Goal: Task Accomplishment & Management: Complete application form

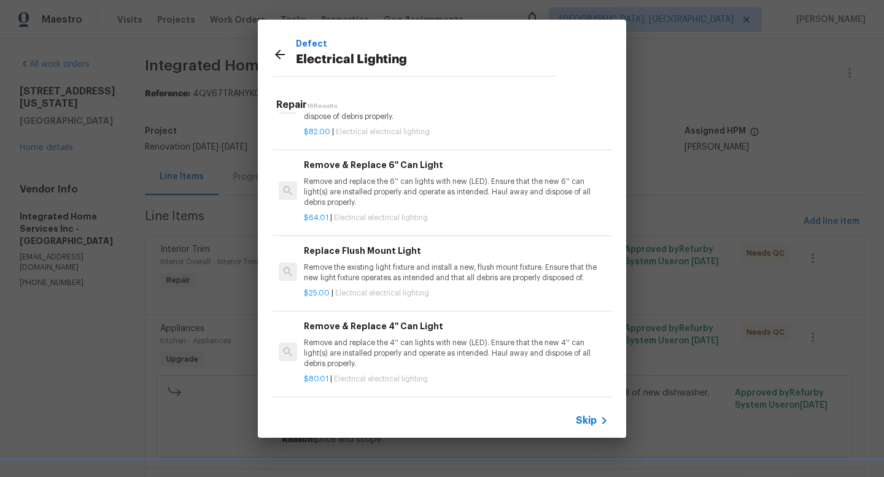
scroll to position [214, 0]
click at [413, 255] on h6 "Replace Flush Mount Light" at bounding box center [456, 249] width 304 height 14
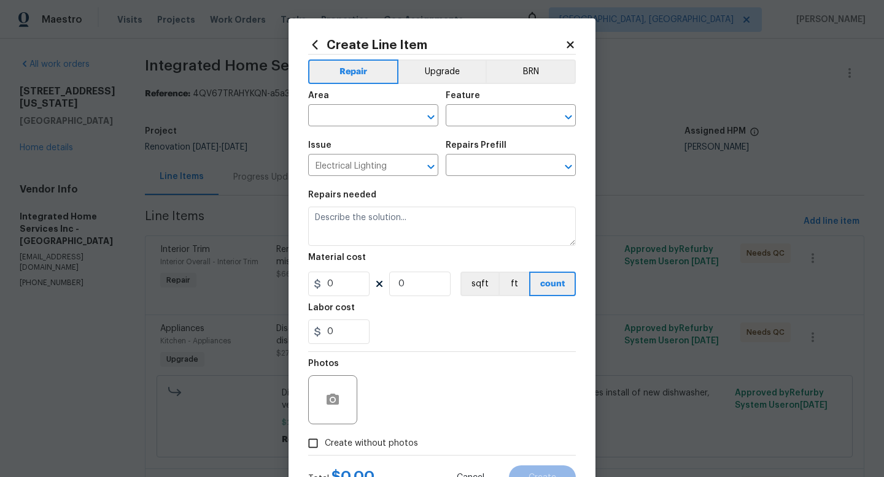
type input "Replace Flush Mount Light $25.00"
type textarea "Remove the existing light fixture and install a new, flush mount fixture. Ensur…"
type input "25"
type input "1"
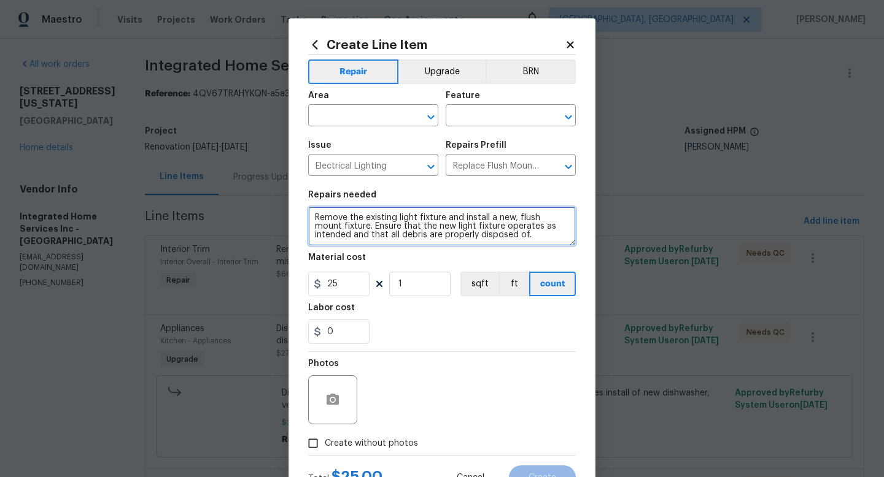
drag, startPoint x: 495, startPoint y: 234, endPoint x: 316, endPoint y: 209, distance: 180.3
click at [317, 209] on textarea "Remove the existing light fixture and install a new, flush mount fixture. Ensur…" at bounding box center [442, 226] width 268 height 39
type textarea "Remove and replace flush mounted light in kitchen and light in dining room. 15"…"
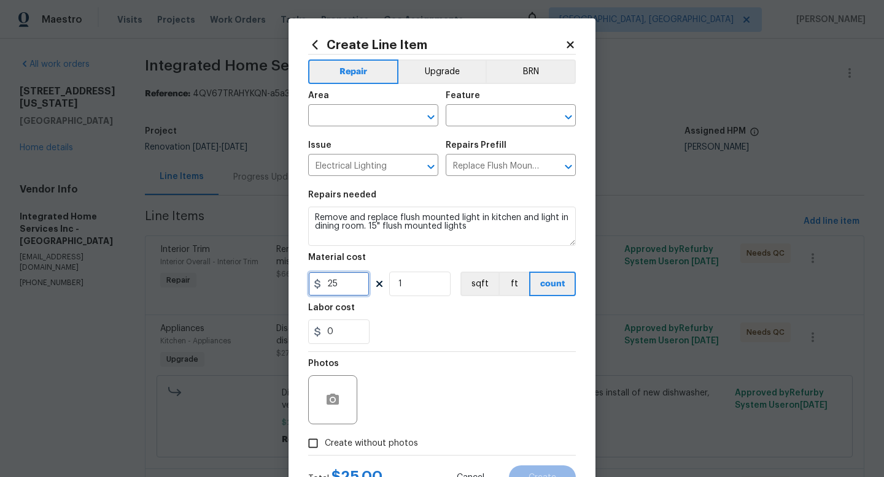
drag, startPoint x: 330, startPoint y: 288, endPoint x: 322, endPoint y: 288, distance: 8.0
click at [322, 288] on input "25" at bounding box center [338, 284] width 61 height 25
type input "75"
click at [394, 288] on input "1" at bounding box center [419, 284] width 61 height 25
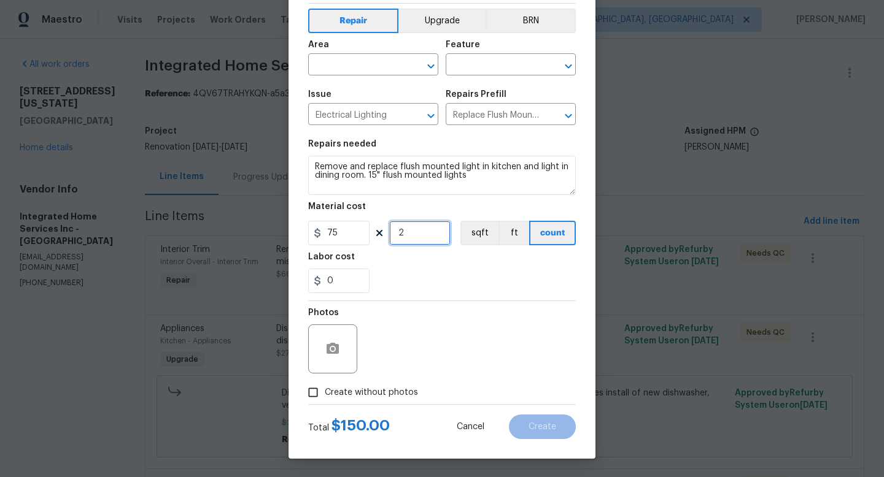
scroll to position [52, 0]
type input "2"
click at [374, 395] on span "Create without photos" at bounding box center [371, 393] width 93 height 13
click at [325, 395] on input "Create without photos" at bounding box center [312, 392] width 23 height 23
checkbox input "true"
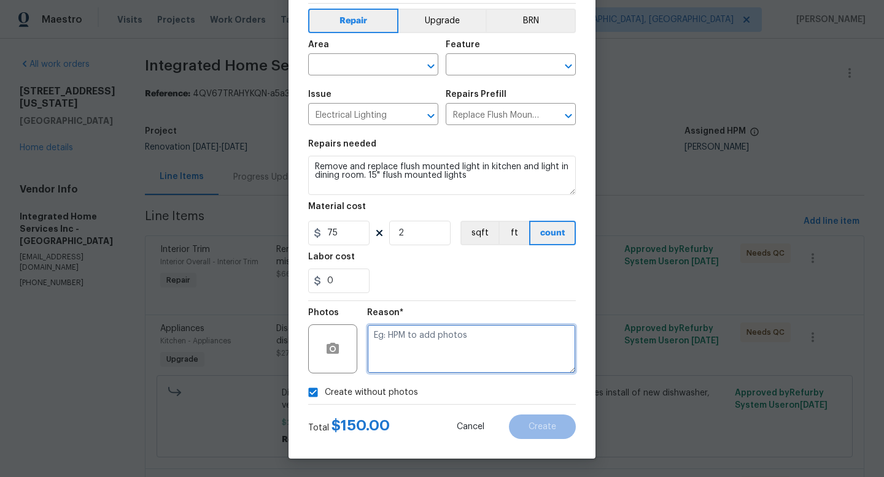
click at [422, 347] on textarea at bounding box center [471, 349] width 209 height 49
type textarea "adding after"
click at [475, 396] on div "Create without photos" at bounding box center [442, 392] width 268 height 23
click at [501, 66] on input "text" at bounding box center [494, 65] width 96 height 19
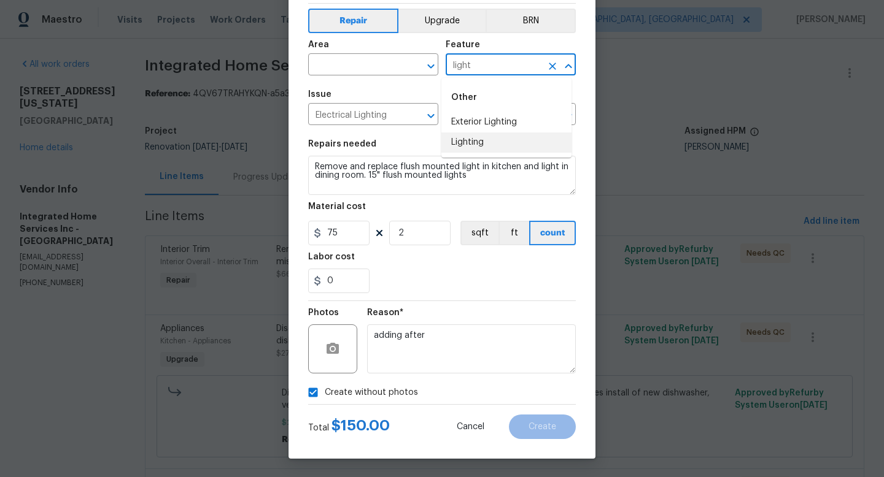
click at [477, 136] on li "Lighting" at bounding box center [506, 143] width 130 height 20
type input "Lighting"
click at [382, 72] on input "text" at bounding box center [356, 65] width 96 height 19
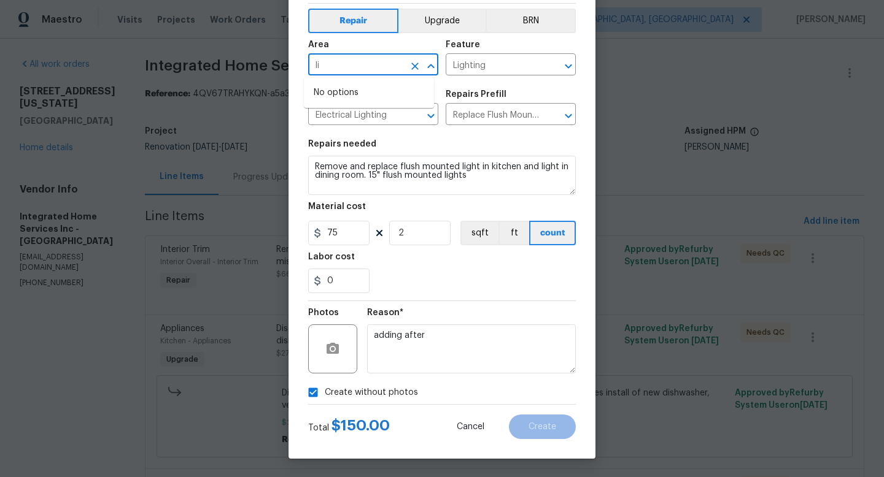
type input "l"
click at [348, 109] on li "Interior Overall" at bounding box center [369, 113] width 130 height 20
type input "Interior Overall"
click at [553, 428] on button "Create" at bounding box center [542, 427] width 67 height 25
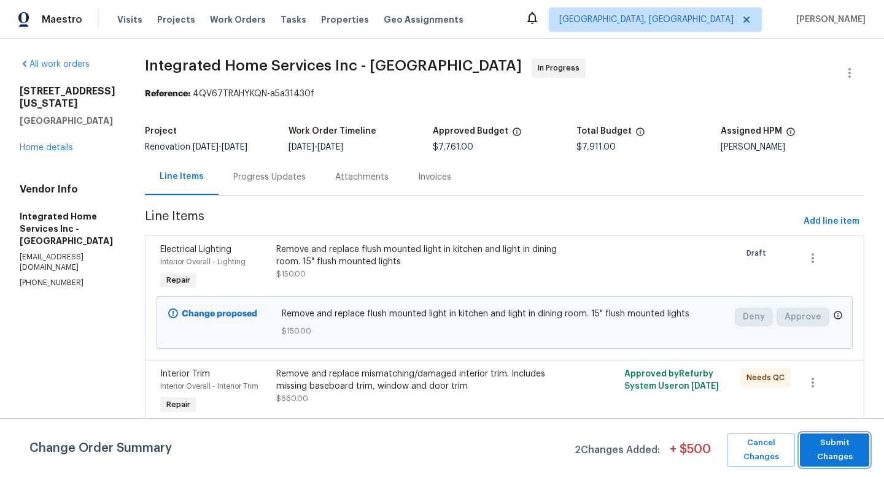
click at [836, 458] on span "Submit Changes" at bounding box center [834, 450] width 57 height 28
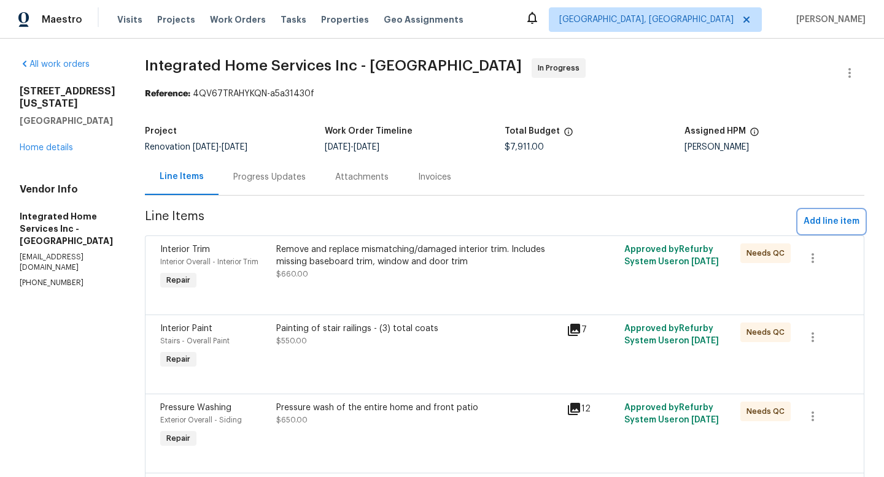
click at [808, 227] on span "Add line item" at bounding box center [831, 221] width 56 height 15
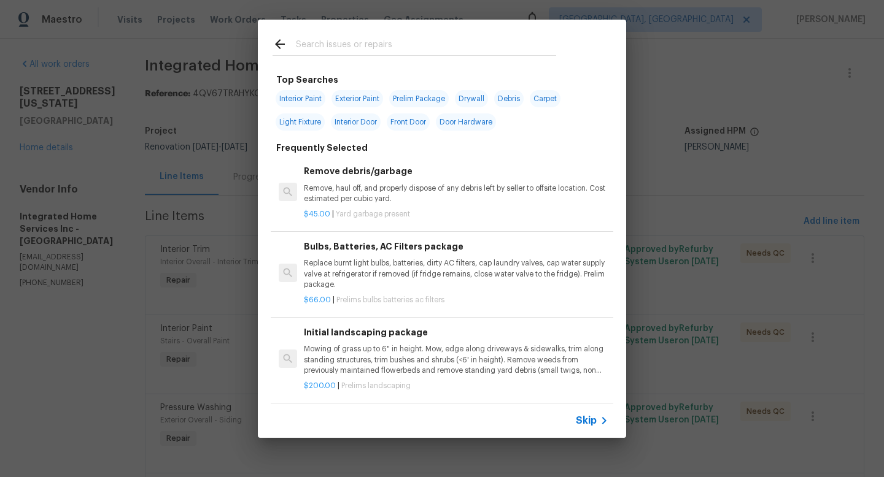
click at [442, 45] on input "text" at bounding box center [426, 46] width 260 height 18
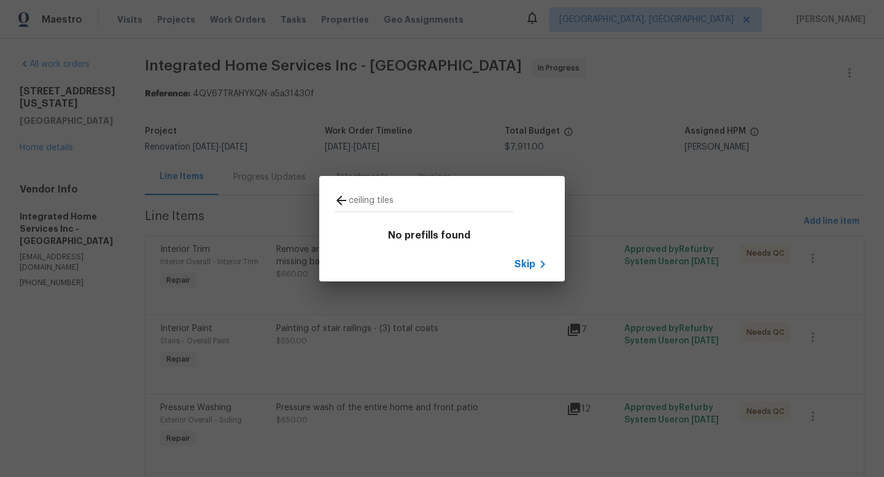
drag, startPoint x: 381, startPoint y: 198, endPoint x: 301, endPoint y: 187, distance: 81.1
click at [301, 187] on div "ceiling tiles No prefills found Skip" at bounding box center [442, 229] width 884 height 458
type input "demo interior"
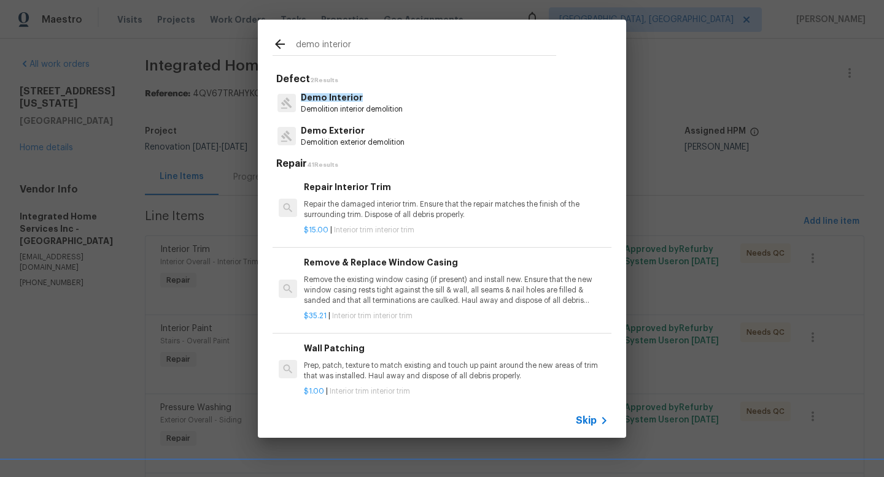
click at [357, 108] on p "Demolition interior demolition" at bounding box center [352, 109] width 102 height 10
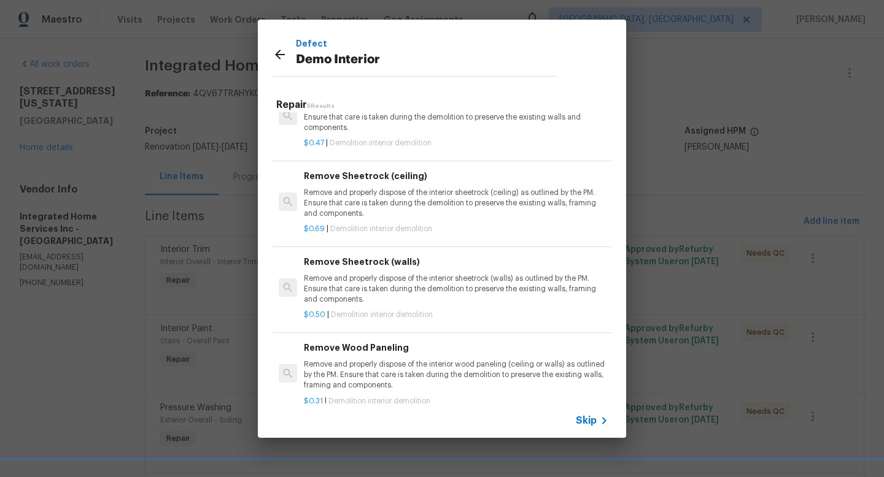
scroll to position [0, 0]
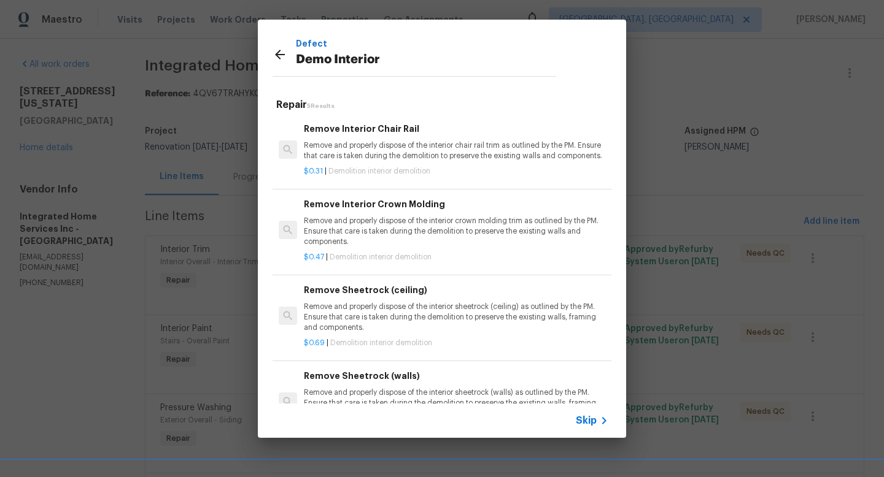
click at [282, 59] on icon at bounding box center [279, 54] width 15 height 15
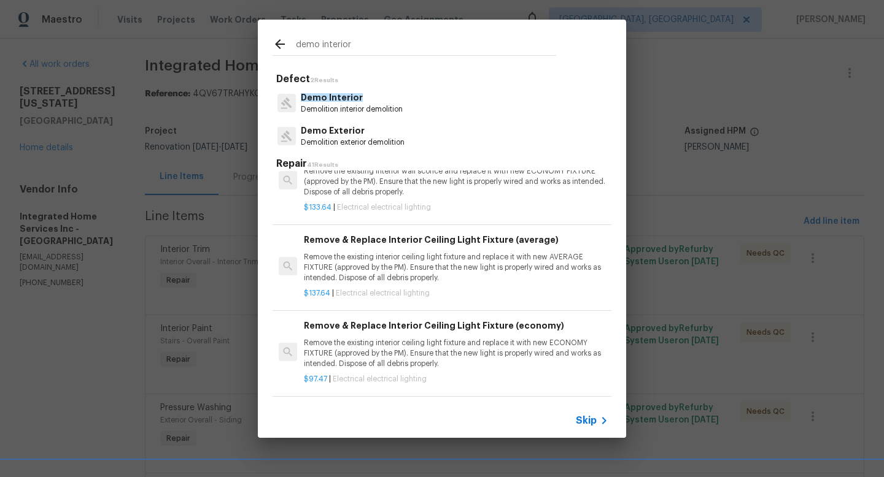
scroll to position [1243, 0]
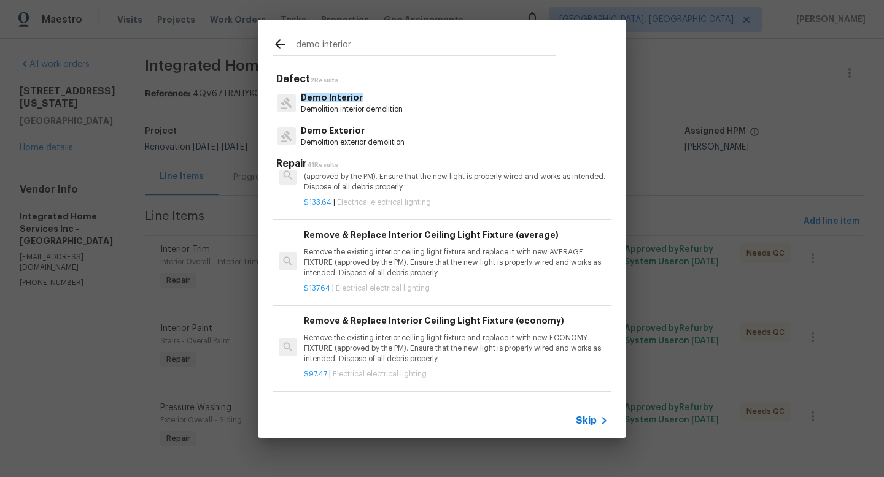
drag, startPoint x: 360, startPoint y: 50, endPoint x: 268, endPoint y: 41, distance: 93.1
click at [268, 41] on div "demo interior" at bounding box center [414, 44] width 313 height 48
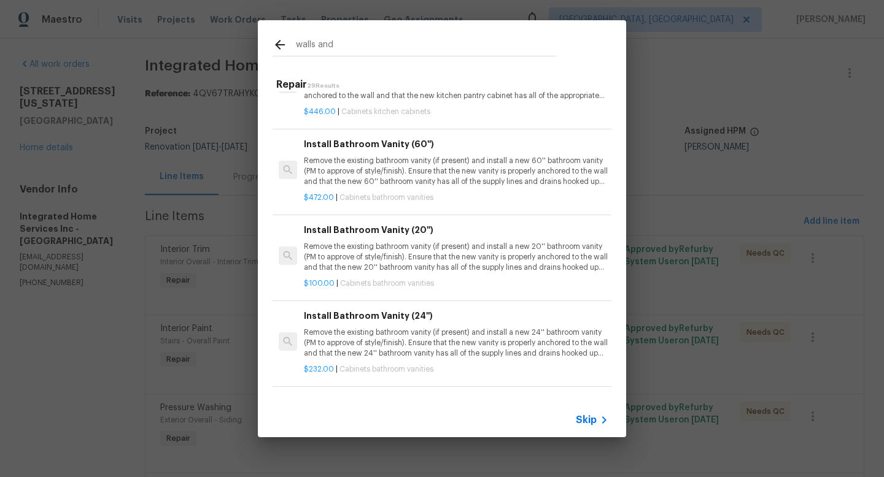
scroll to position [1264, 0]
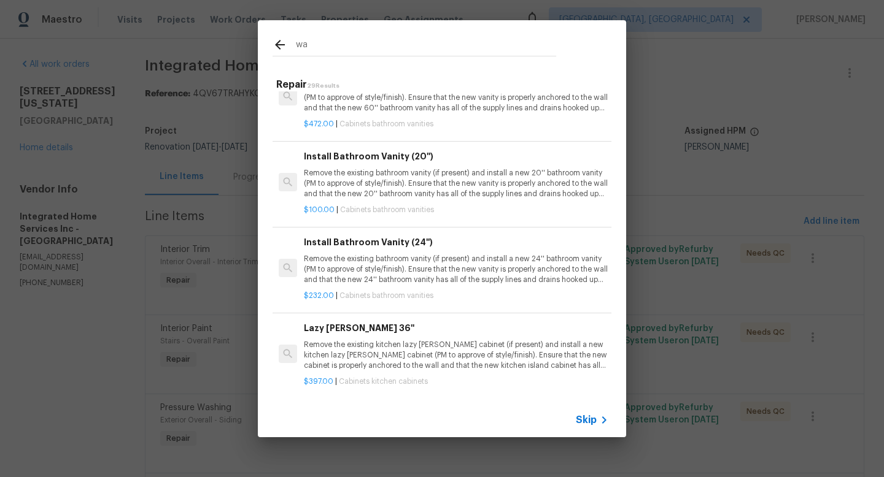
type input "w"
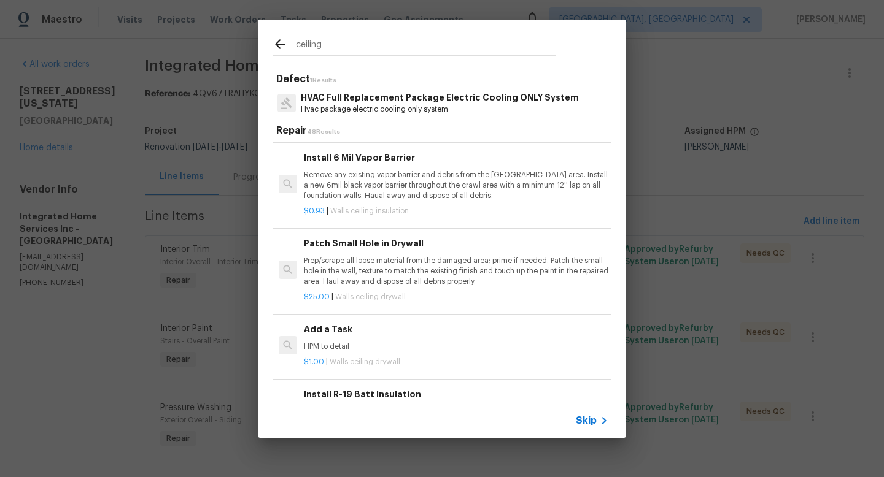
scroll to position [342, 0]
type input "ceiling"
click at [346, 322] on h6 "Add a Task" at bounding box center [456, 328] width 304 height 14
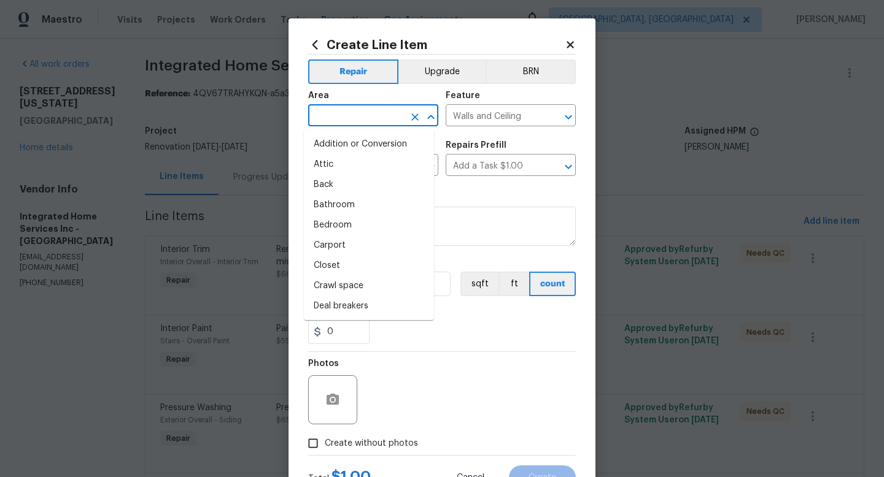
click at [352, 121] on input "text" at bounding box center [356, 116] width 96 height 19
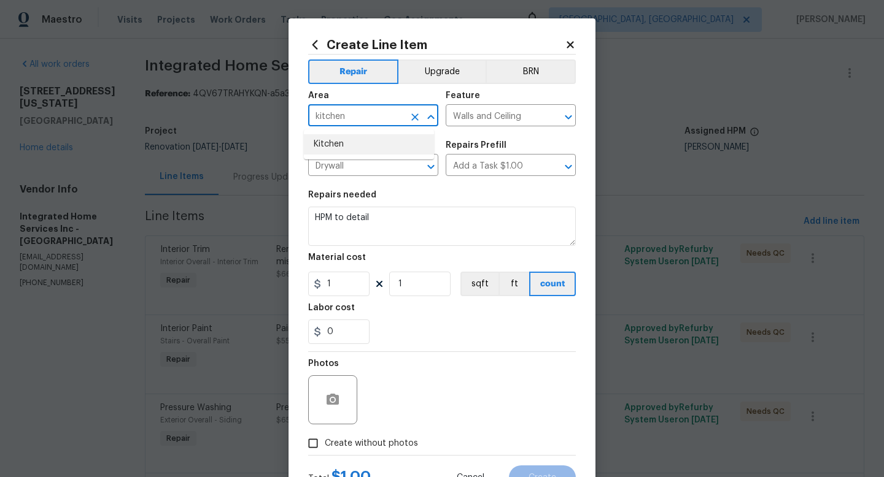
click at [349, 147] on li "Kitchen" at bounding box center [369, 144] width 130 height 20
type input "Kitchen"
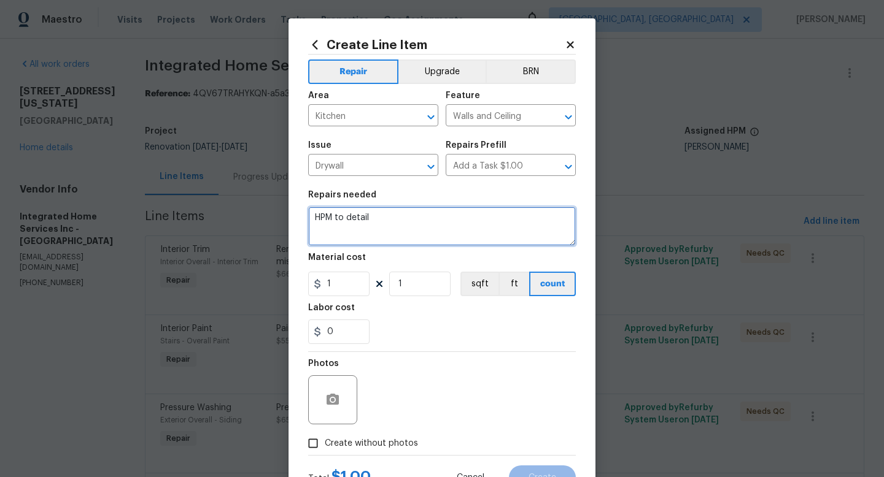
drag, startPoint x: 375, startPoint y: 224, endPoint x: 268, endPoint y: 205, distance: 108.5
click at [268, 205] on div "Create Line Item Repair Upgrade BRN Area Kitchen ​ Feature Walls and Ceiling ​ …" at bounding box center [442, 238] width 884 height 477
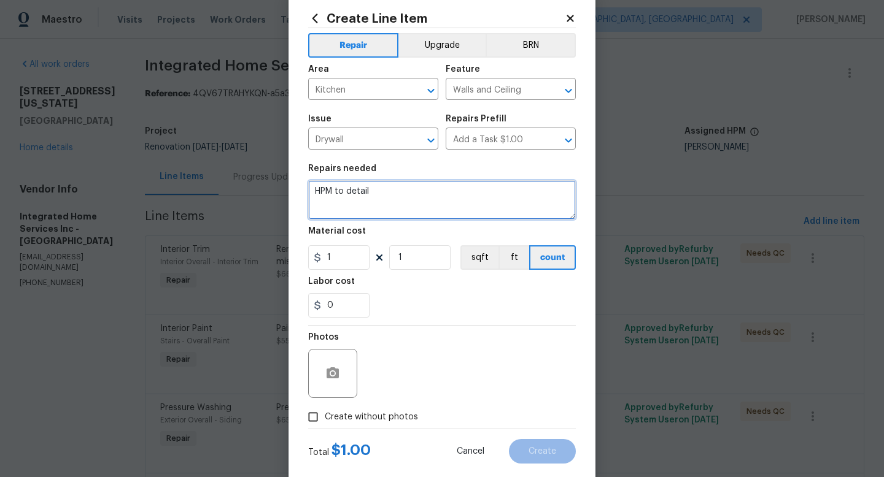
scroll to position [52, 0]
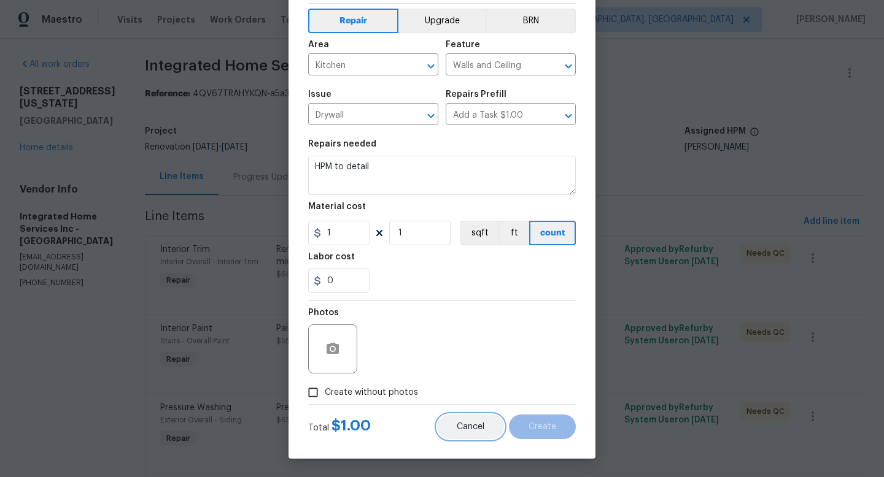
click at [457, 431] on span "Cancel" at bounding box center [471, 427] width 28 height 9
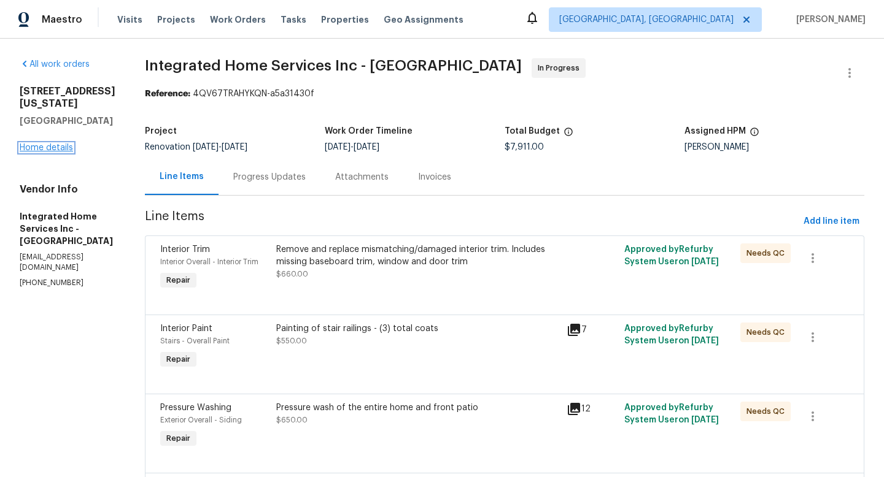
click at [71, 152] on link "Home details" at bounding box center [46, 148] width 53 height 9
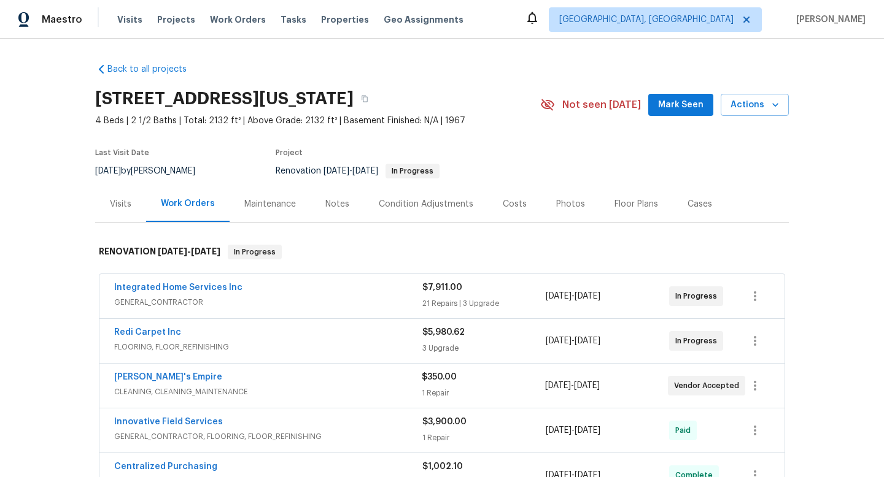
click at [620, 202] on div "Floor Plans" at bounding box center [636, 204] width 44 height 12
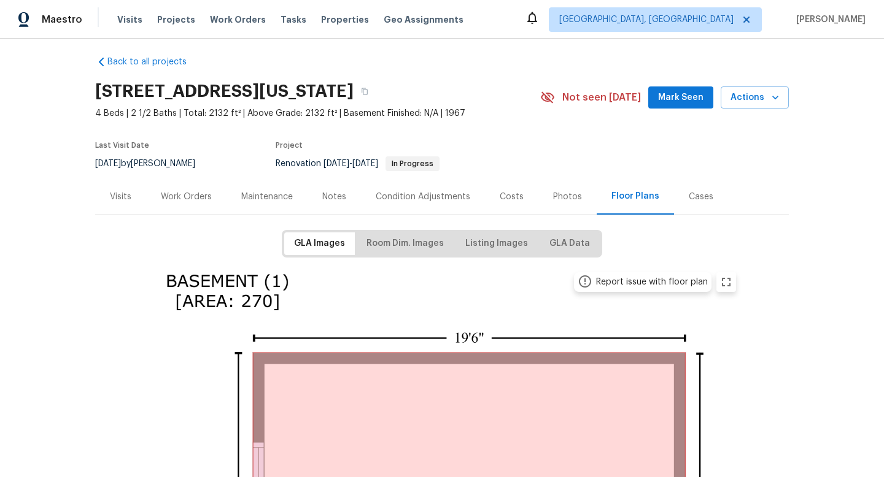
scroll to position [16, 0]
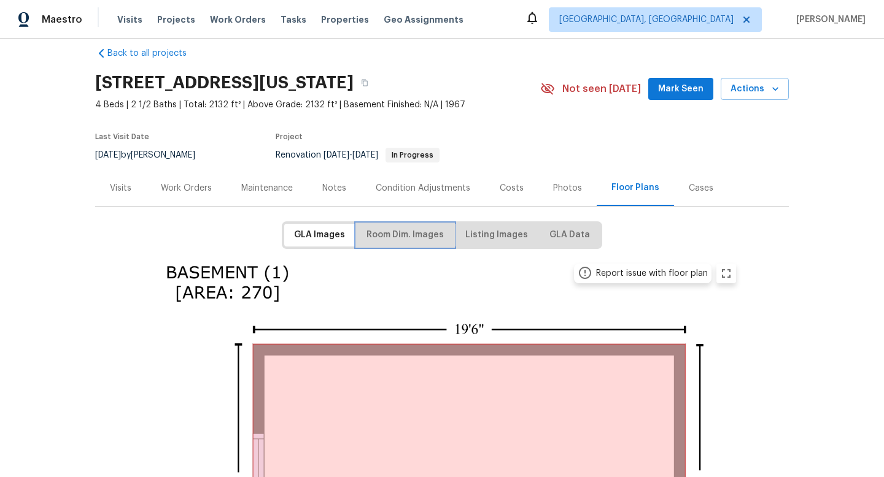
click at [407, 236] on span "Room Dim. Images" at bounding box center [404, 235] width 77 height 15
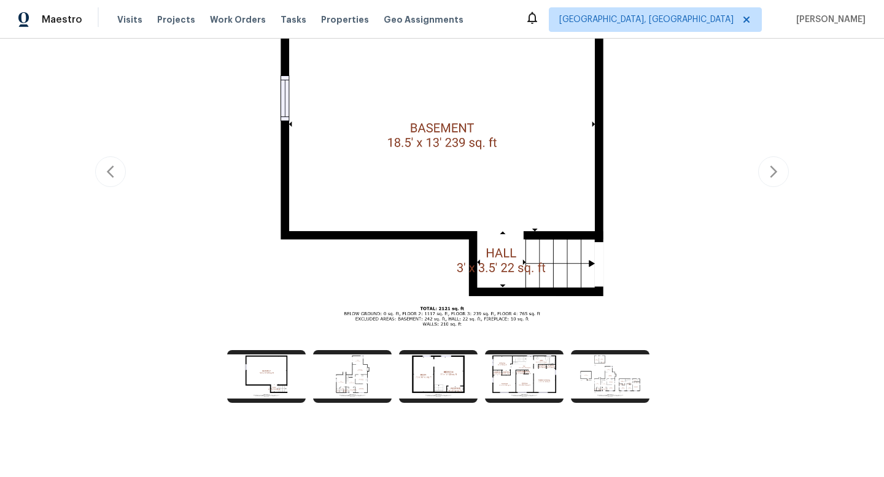
scroll to position [286, 0]
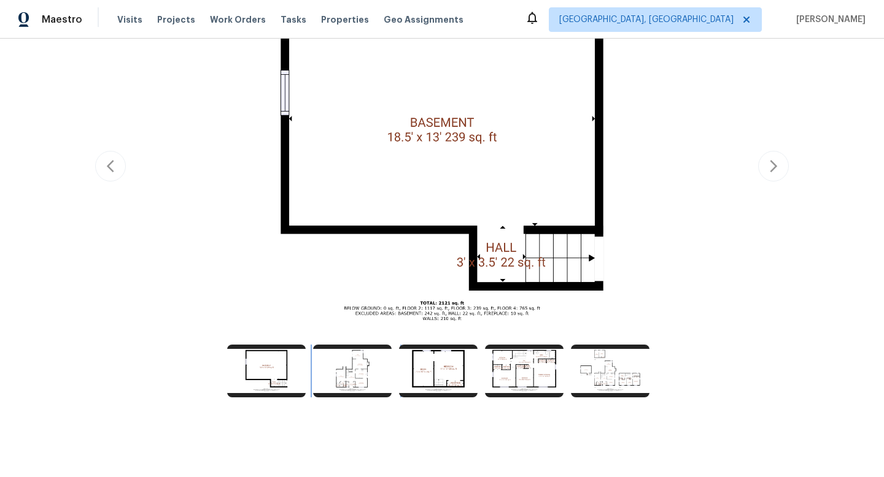
click at [343, 351] on img at bounding box center [352, 371] width 79 height 53
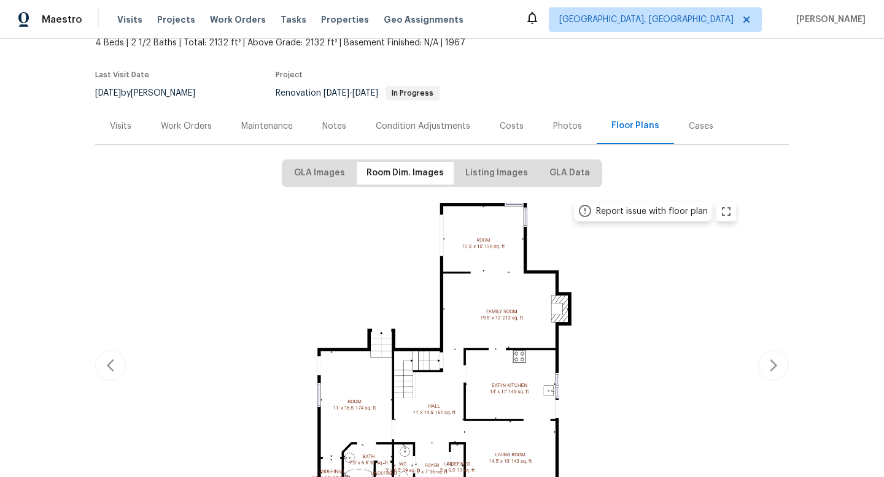
scroll to position [0, 0]
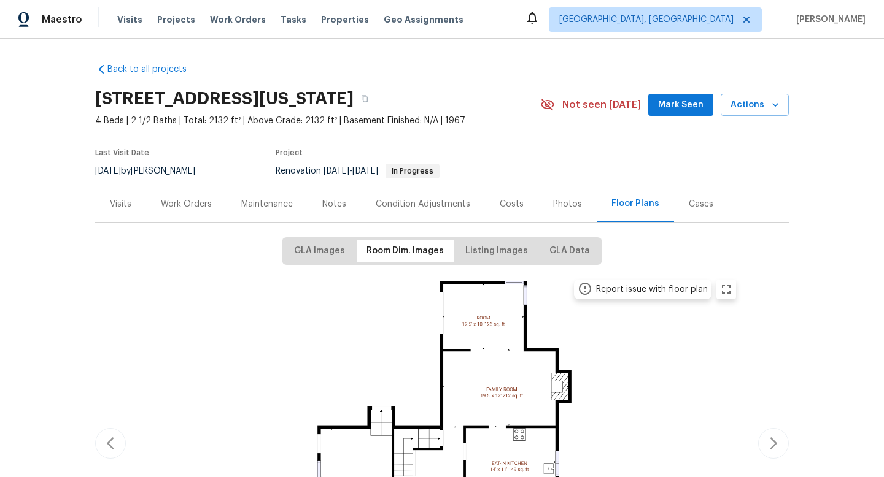
click at [190, 206] on div "Work Orders" at bounding box center [186, 204] width 51 height 12
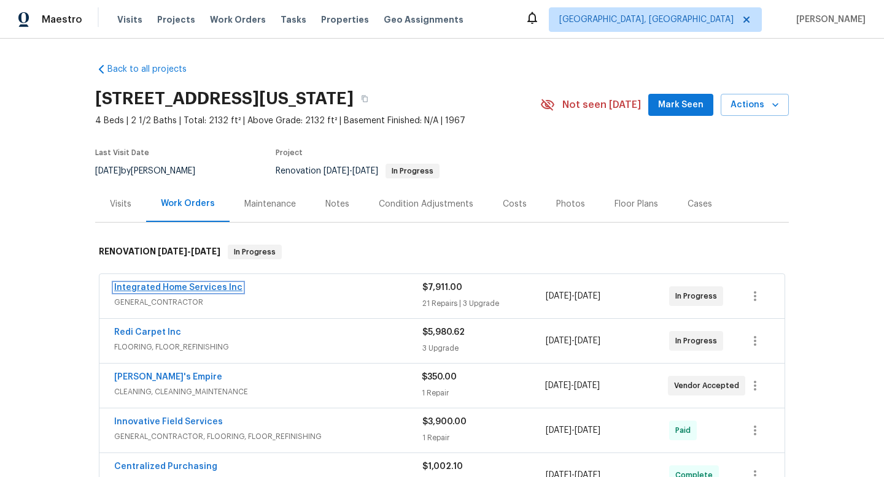
click at [217, 288] on link "Integrated Home Services Inc" at bounding box center [178, 288] width 128 height 9
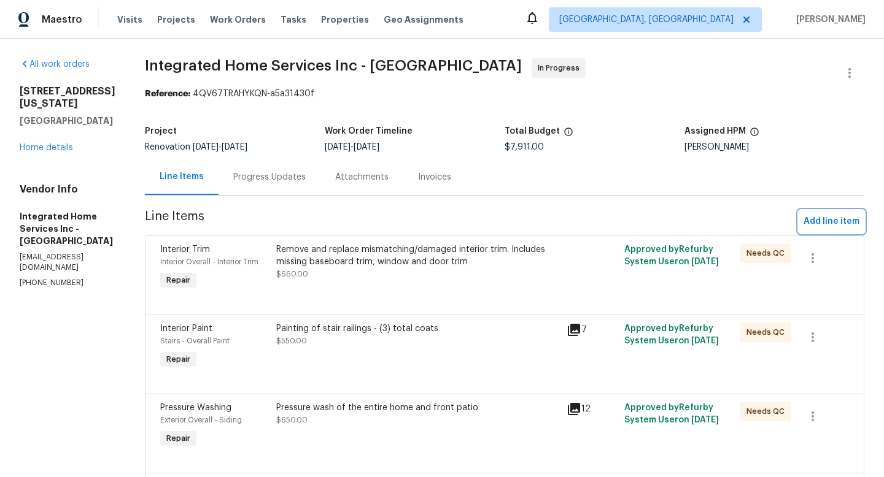
click at [806, 221] on span "Add line item" at bounding box center [831, 221] width 56 height 15
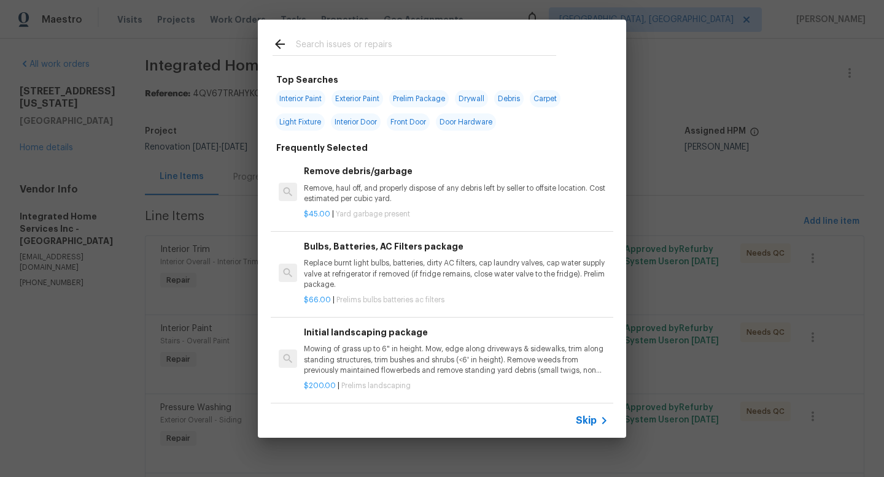
click at [371, 51] on input "text" at bounding box center [426, 46] width 260 height 18
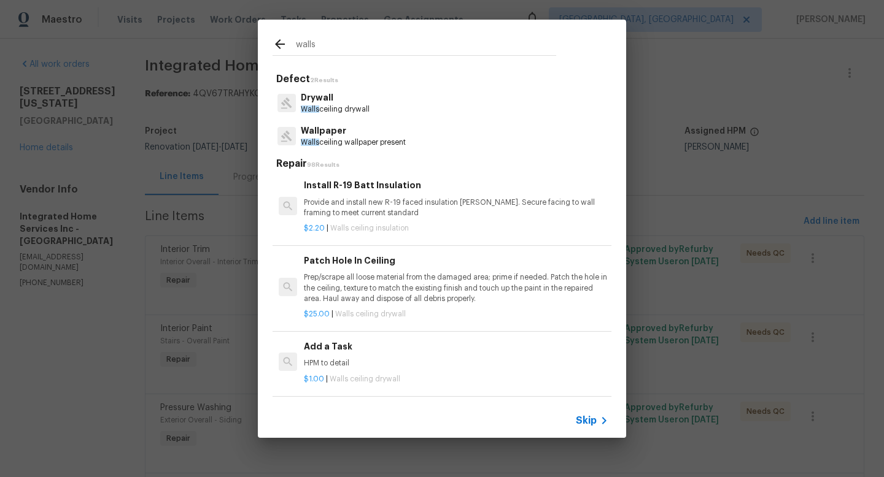
scroll to position [606, 0]
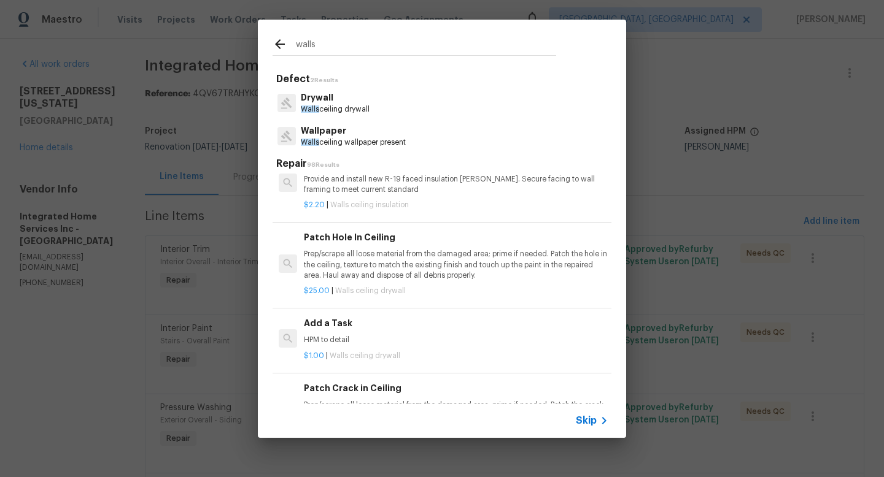
type input "walls"
click at [391, 323] on h6 "Add a Task" at bounding box center [456, 324] width 304 height 14
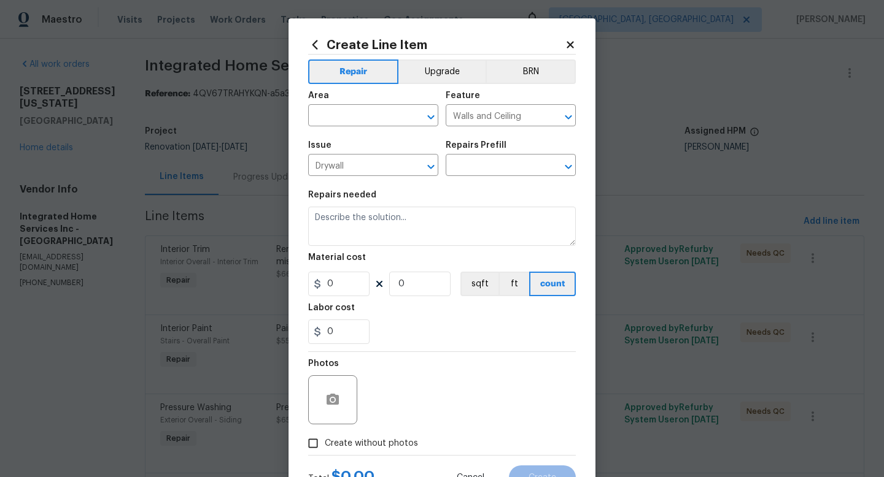
type input "Add a Task $1.00"
type textarea "HPM to detail"
type input "1"
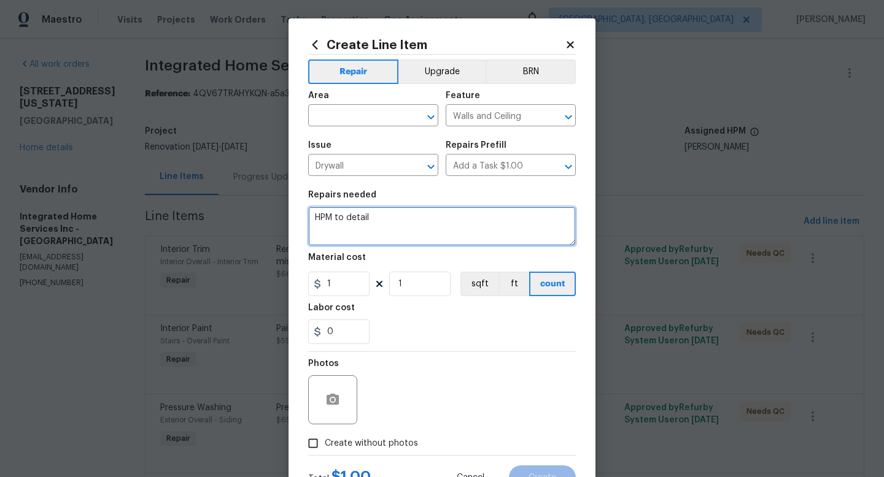
drag, startPoint x: 361, startPoint y: 222, endPoint x: 279, endPoint y: 215, distance: 82.5
click at [280, 217] on div "Create Line Item Repair Upgrade BRN Area ​ Feature Walls and Ceiling ​ Issue Dr…" at bounding box center [442, 238] width 884 height 477
type textarea "Remove damaged ceiling tiles located at [GEOGRAPHIC_DATA]. ***Not asbestos - th…"
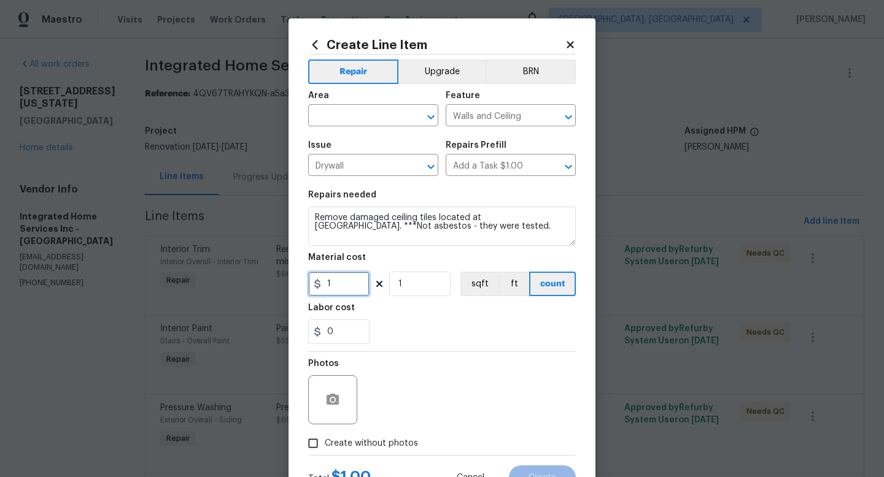
click at [346, 290] on input "1" at bounding box center [338, 284] width 61 height 25
type input "1.5"
click at [423, 295] on input "1" at bounding box center [419, 284] width 61 height 25
type input "140"
click at [360, 118] on input "text" at bounding box center [356, 116] width 96 height 19
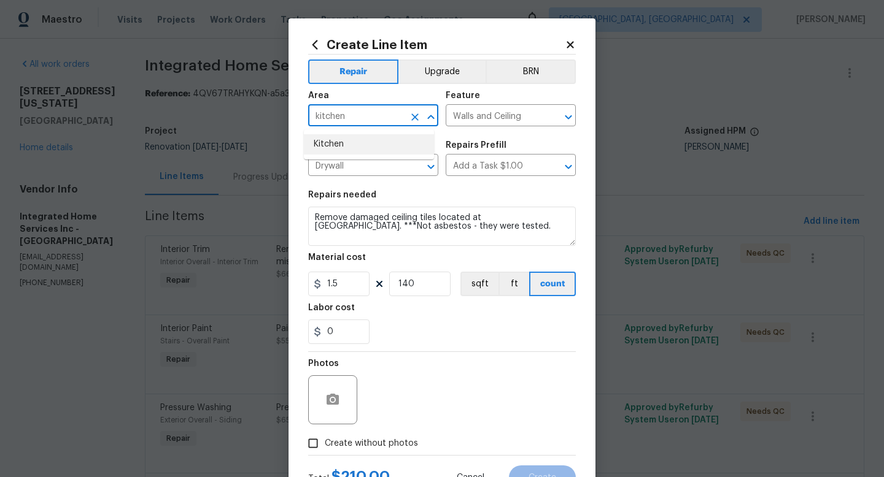
click at [357, 147] on li "Kitchen" at bounding box center [369, 144] width 130 height 20
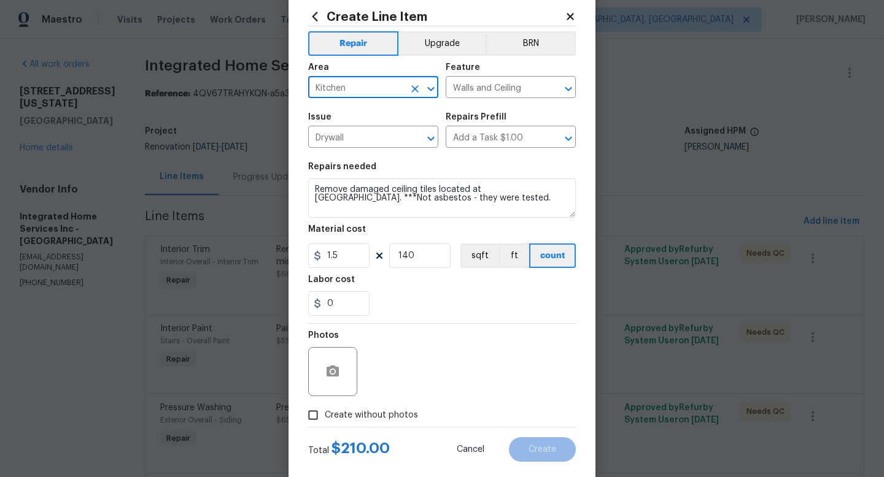
scroll to position [52, 0]
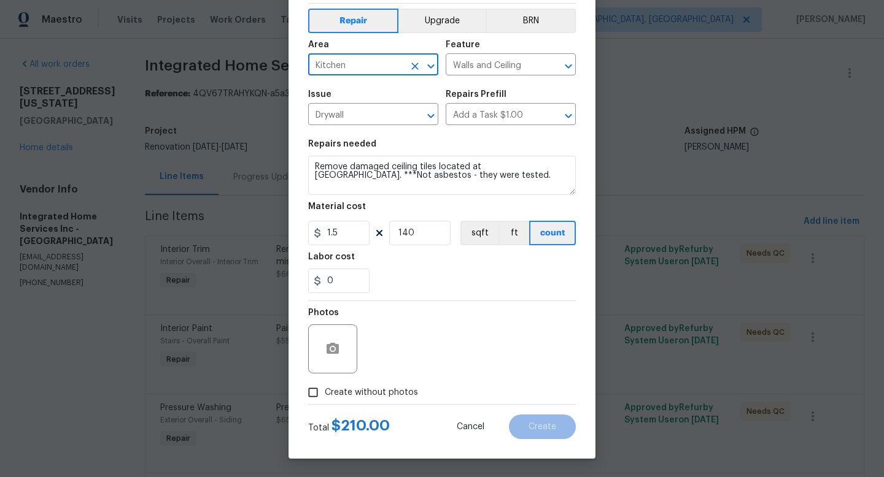
type input "Kitchen"
click at [355, 387] on span "Create without photos" at bounding box center [371, 393] width 93 height 13
click at [325, 387] on input "Create without photos" at bounding box center [312, 392] width 23 height 23
checkbox input "true"
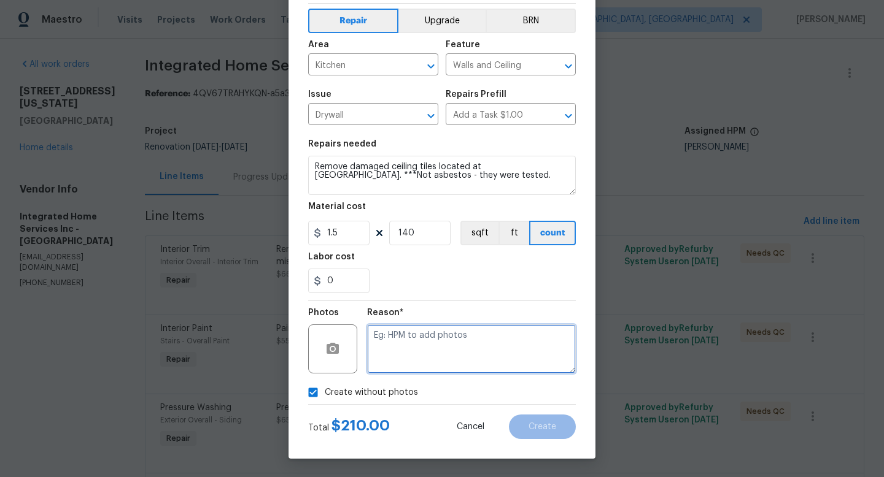
click at [386, 360] on textarea at bounding box center [471, 349] width 209 height 49
type textarea "adding after"
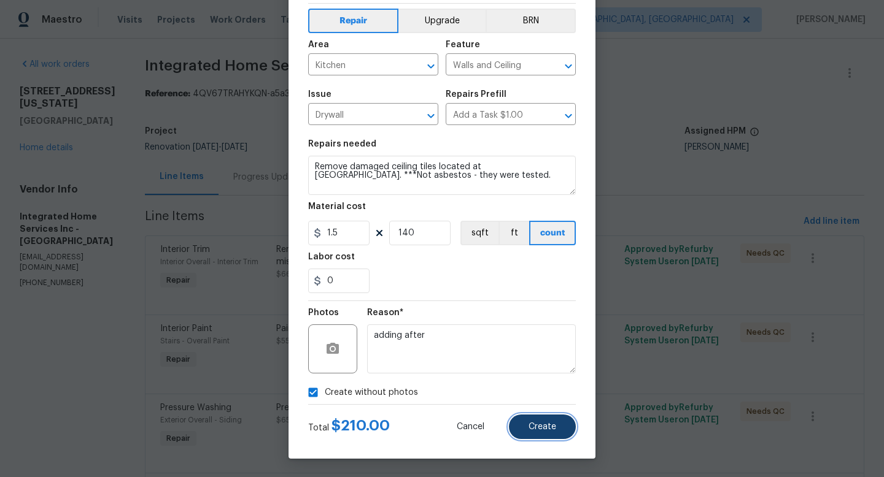
click at [551, 436] on button "Create" at bounding box center [542, 427] width 67 height 25
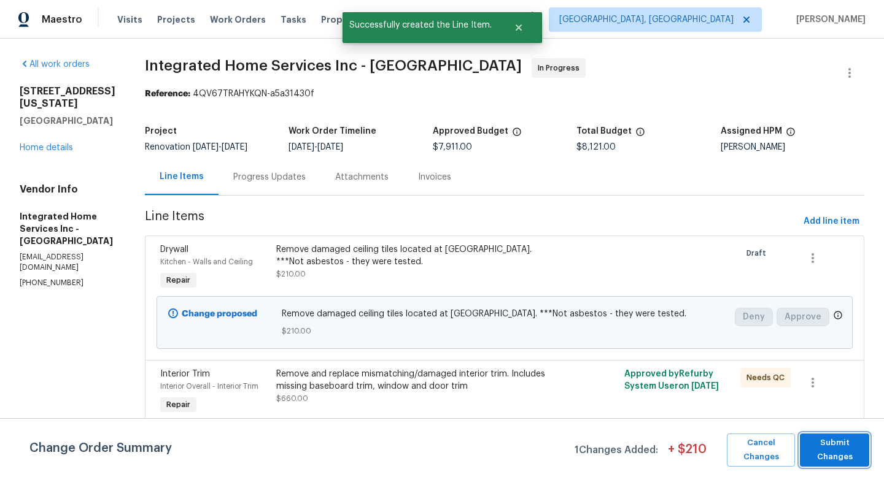
click at [826, 447] on span "Submit Changes" at bounding box center [834, 450] width 57 height 28
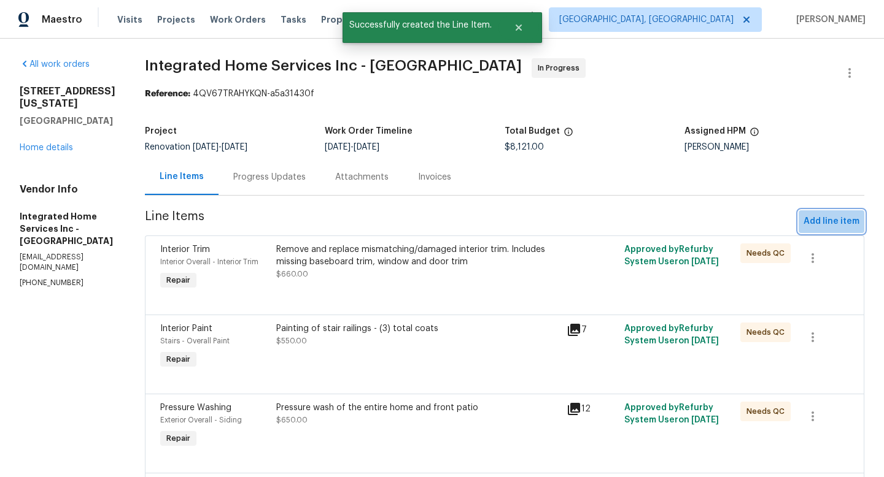
click at [828, 218] on span "Add line item" at bounding box center [831, 221] width 56 height 15
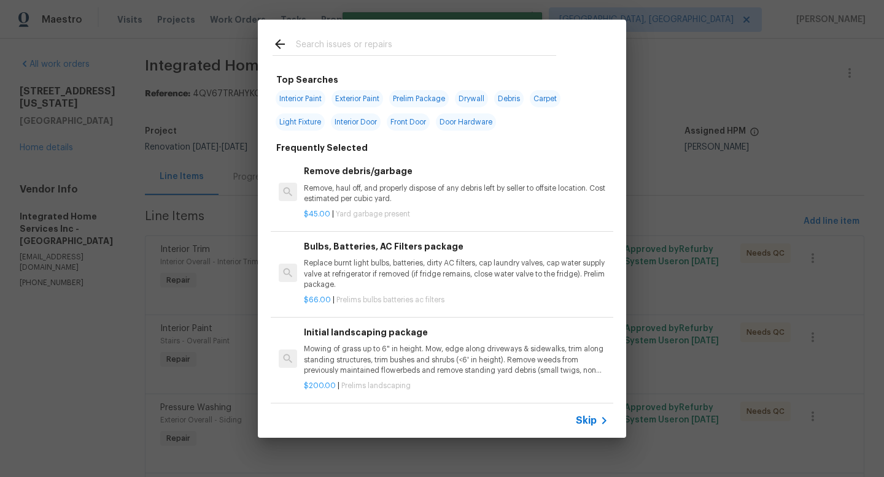
click at [382, 50] on input "text" at bounding box center [426, 46] width 260 height 18
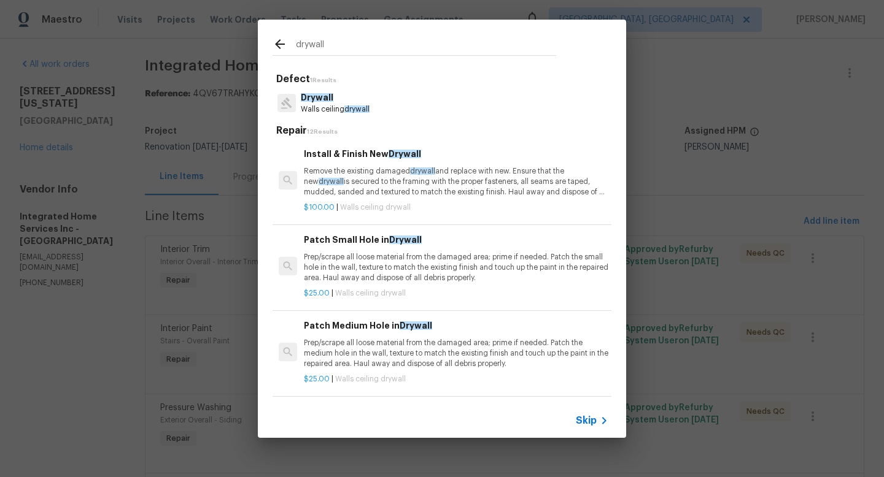
type input "drywall"
click at [377, 101] on div "Drywall Walls ceiling drywall" at bounding box center [441, 103] width 339 height 33
click at [344, 173] on p "Remove the existing damaged drywall and replace with new. Ensure that the new d…" at bounding box center [456, 181] width 304 height 31
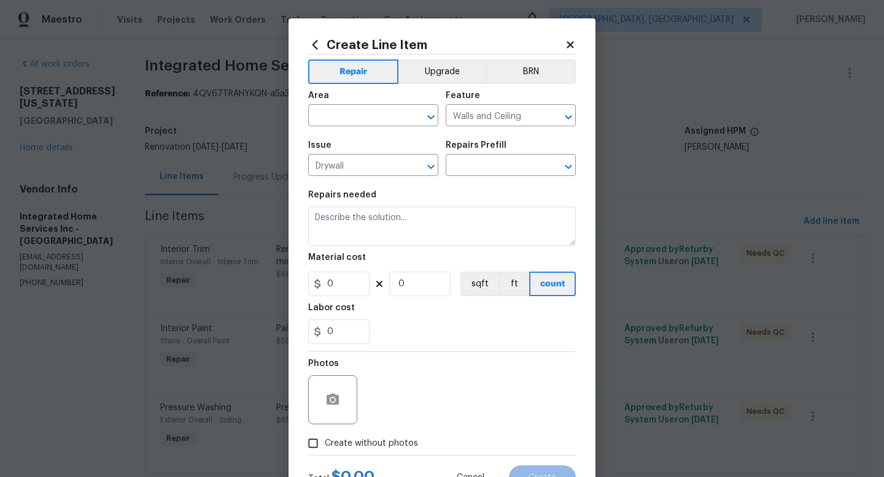
type input "Install & Finish New Drywall $100.00"
type textarea "Remove the existing damaged drywall and replace with new. Ensure that the new d…"
type input "100"
type input "1"
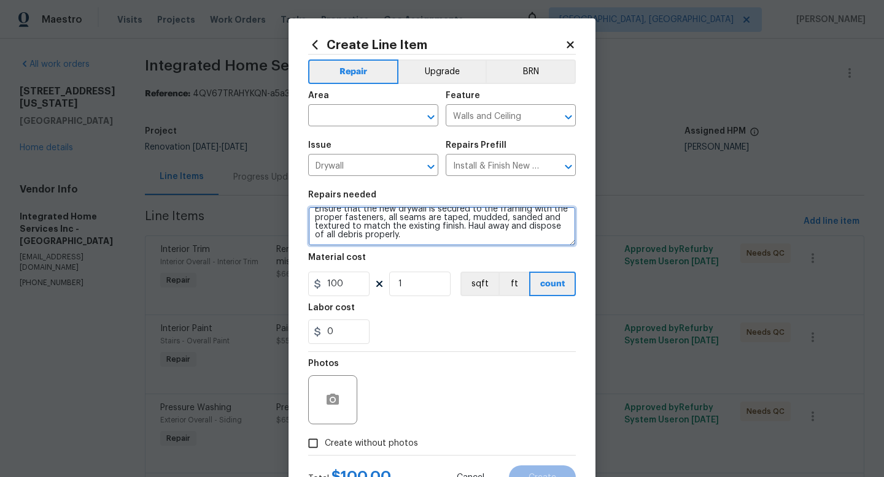
scroll to position [0, 0]
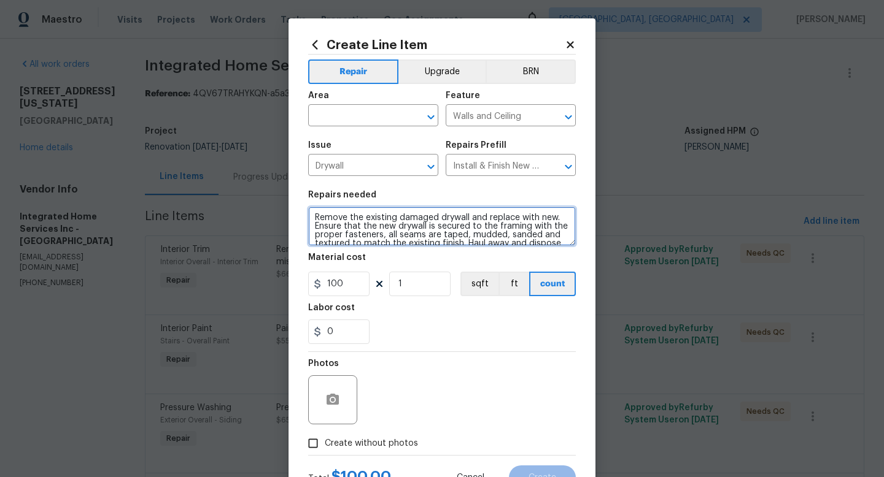
drag, startPoint x: 497, startPoint y: 234, endPoint x: 231, endPoint y: 172, distance: 273.0
click at [231, 172] on div "Create Line Item Repair Upgrade BRN Area ​ Feature Walls and Ceiling ​ Issue Dr…" at bounding box center [442, 238] width 884 height 477
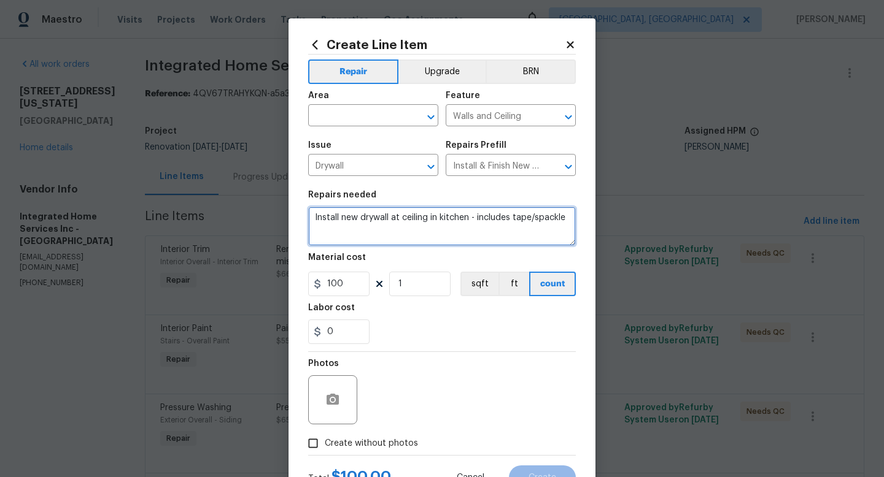
type textarea "Install new drywall at ceiling in kitchen - includes tape/spackle"
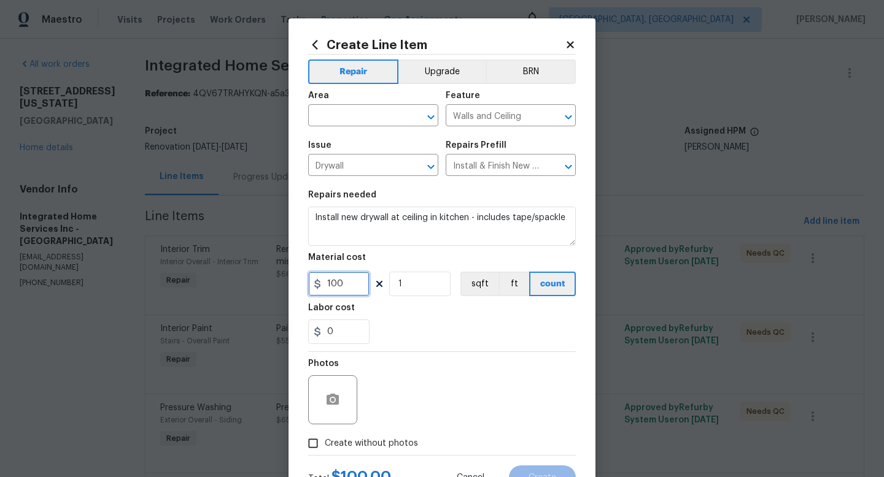
drag, startPoint x: 340, startPoint y: 293, endPoint x: 314, endPoint y: 290, distance: 26.6
click at [314, 290] on input "100" at bounding box center [338, 284] width 61 height 25
click at [476, 279] on button "sqft" at bounding box center [479, 284] width 38 height 25
drag, startPoint x: 355, startPoint y: 287, endPoint x: 312, endPoint y: 282, distance: 42.6
click at [312, 282] on div "100" at bounding box center [338, 284] width 61 height 25
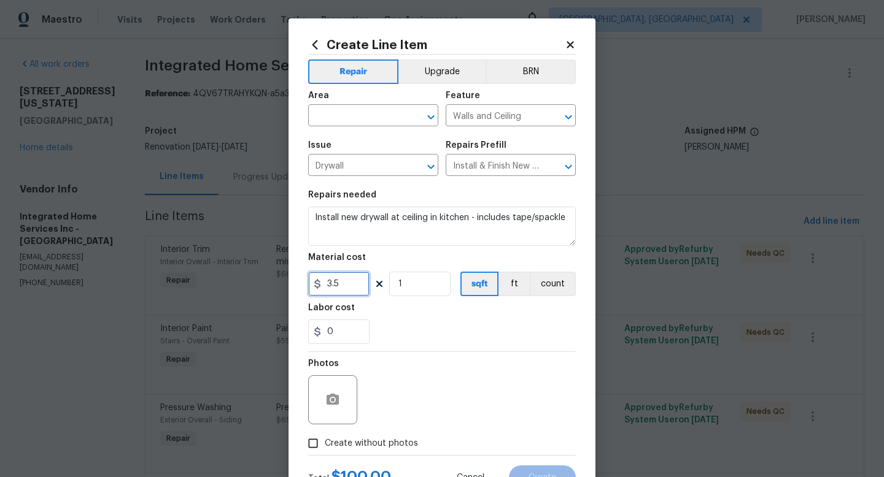
type input "3.5"
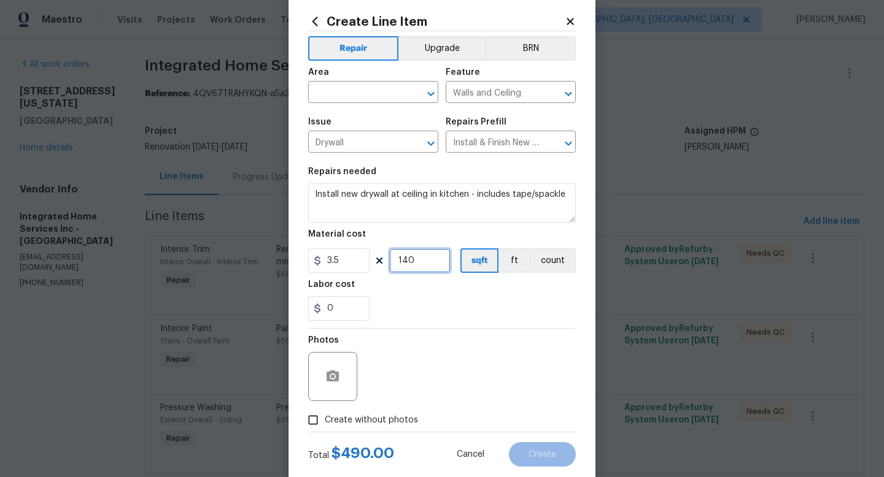
scroll to position [52, 0]
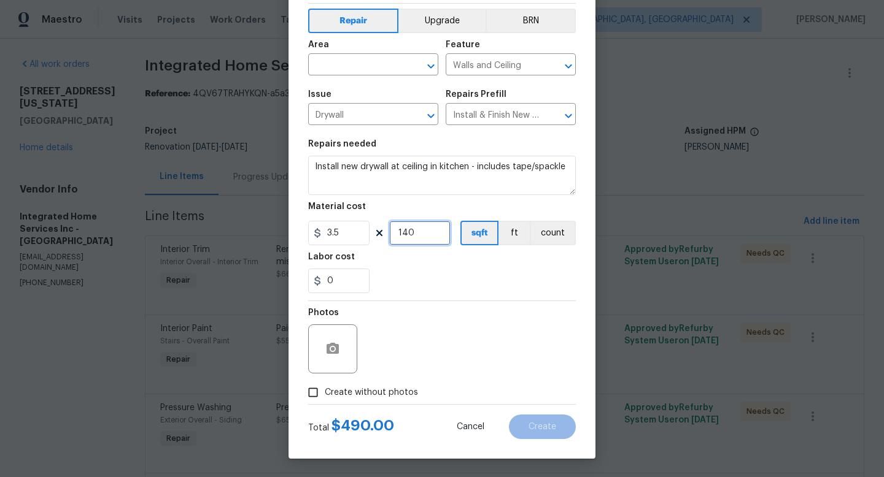
type input "140"
click at [355, 393] on span "Create without photos" at bounding box center [371, 393] width 93 height 13
click at [325, 393] on input "Create without photos" at bounding box center [312, 392] width 23 height 23
checkbox input "true"
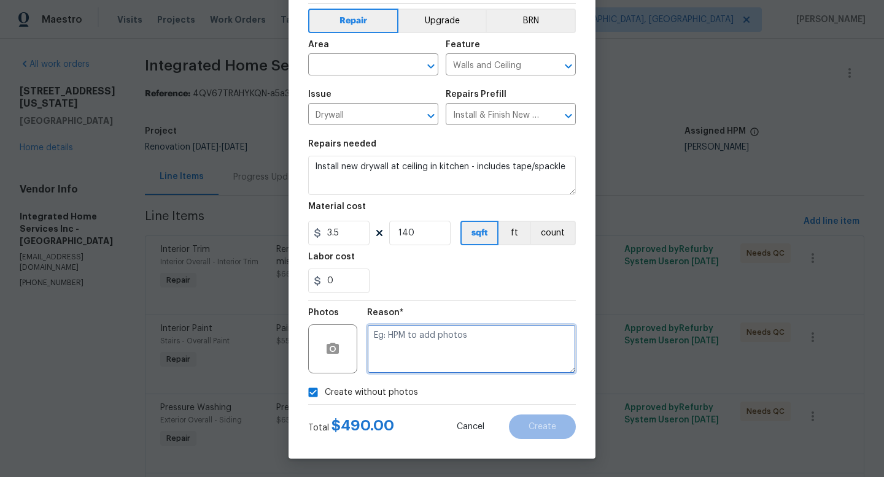
click at [414, 358] on textarea at bounding box center [471, 349] width 209 height 49
type textarea "adding after"
click at [376, 71] on input "text" at bounding box center [356, 65] width 96 height 19
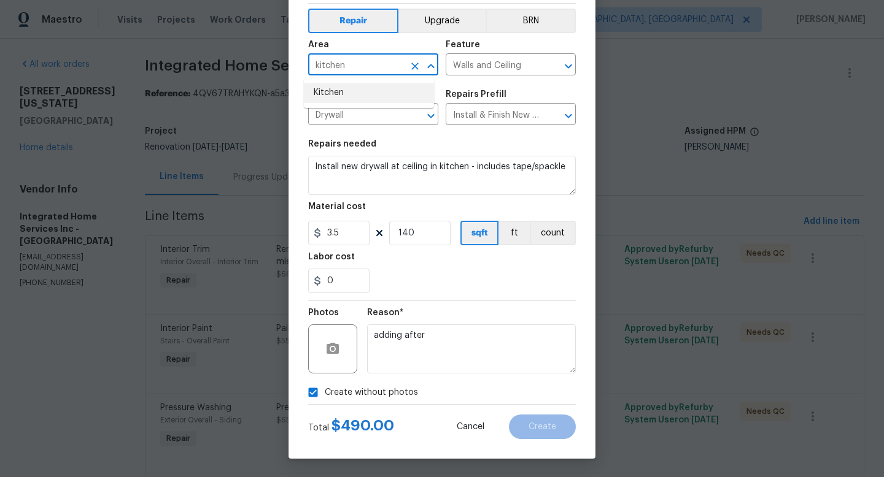
click at [338, 91] on li "Kitchen" at bounding box center [369, 93] width 130 height 20
type input "Kitchen"
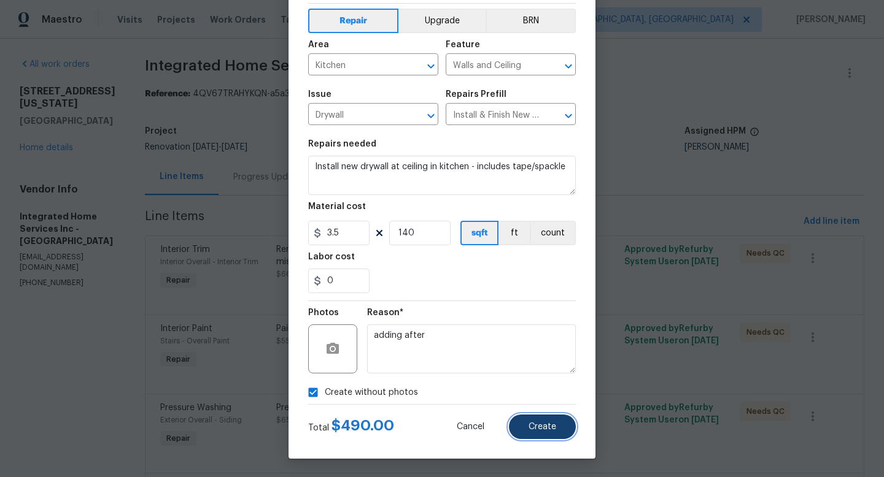
click at [546, 433] on button "Create" at bounding box center [542, 427] width 67 height 25
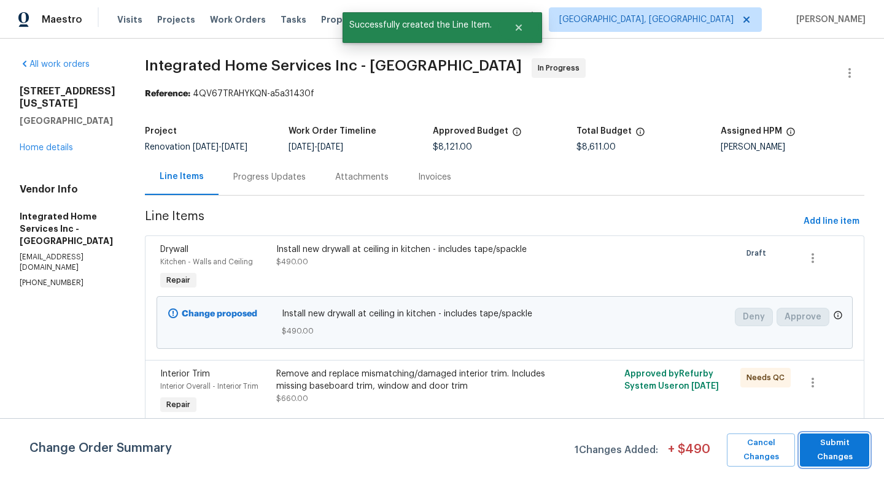
click at [831, 450] on span "Submit Changes" at bounding box center [834, 450] width 57 height 28
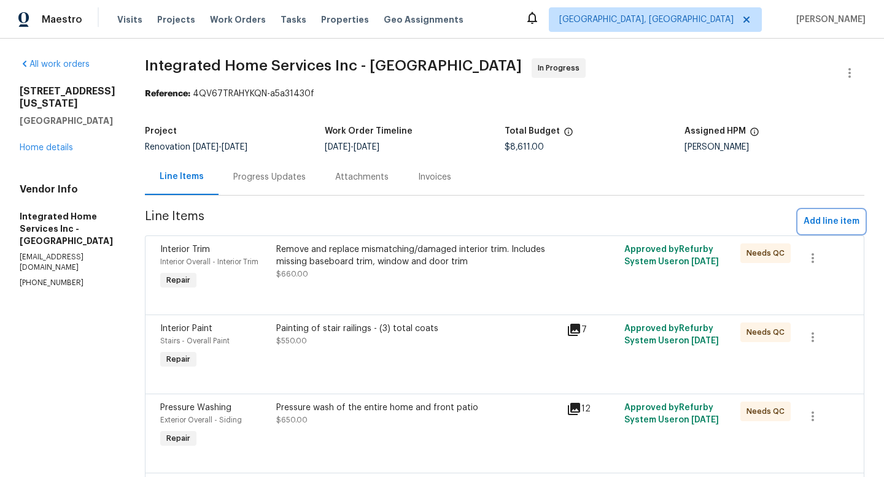
click at [828, 222] on span "Add line item" at bounding box center [831, 221] width 56 height 15
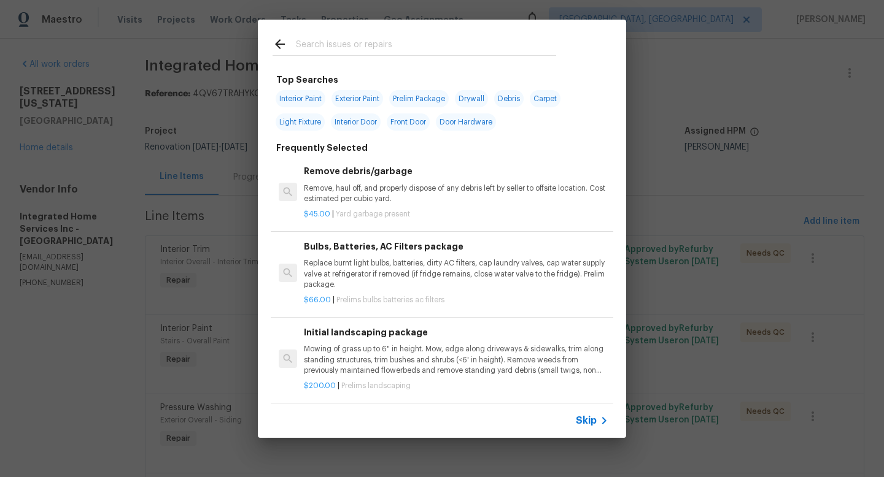
click at [338, 48] on input "text" at bounding box center [426, 46] width 260 height 18
type input "d"
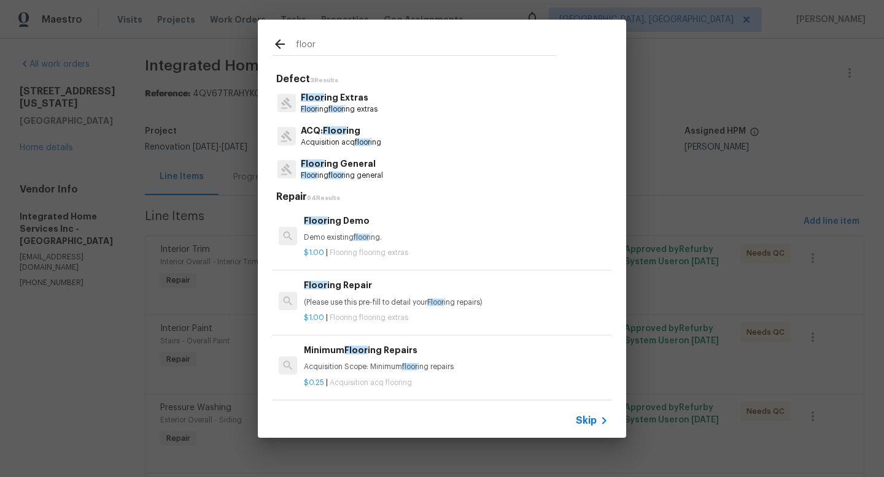
type input "floor"
click at [329, 94] on p "Floor ing Extras" at bounding box center [339, 97] width 77 height 13
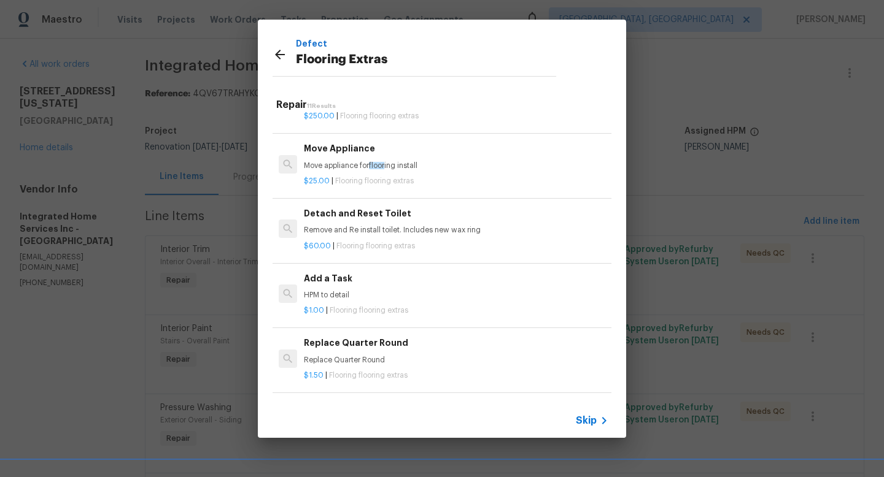
scroll to position [311, 0]
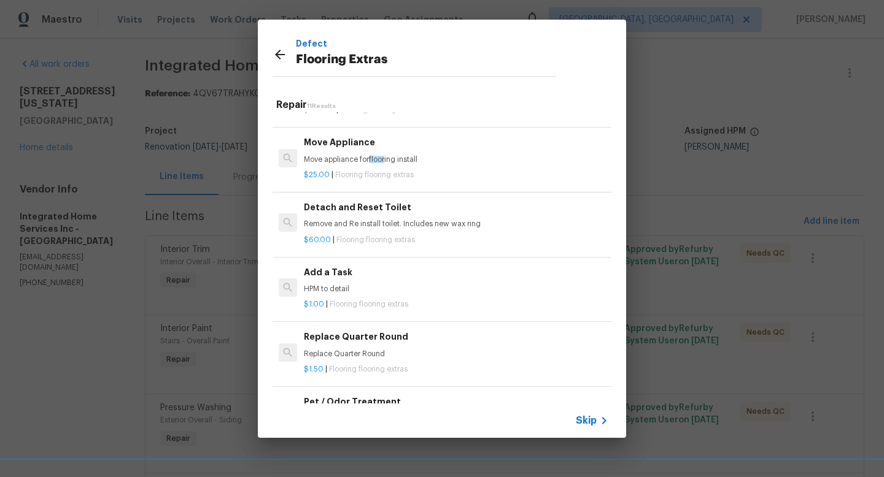
click at [341, 295] on div "$1.00 | Flooring flooring extras" at bounding box center [456, 302] width 304 height 15
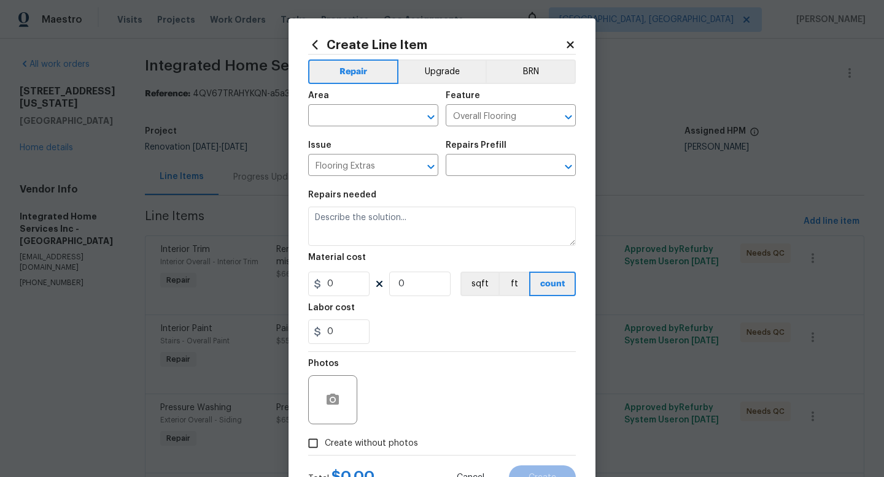
type input "Add a Task $1.00"
type textarea "HPM to detail"
type input "1"
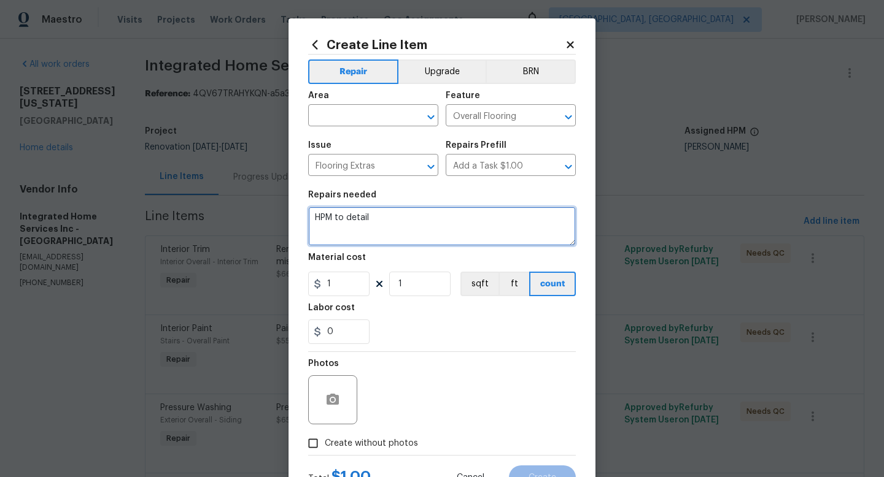
drag, startPoint x: 376, startPoint y: 224, endPoint x: 293, endPoint y: 221, distance: 82.9
click at [293, 221] on div "Create Line Item Repair Upgrade BRN Area ​ Feature Overall Flooring ​ Issue Flo…" at bounding box center [441, 264] width 307 height 492
type textarea "Installation of 1/8" luan over old existing floor in the kitchen - prep for new…"
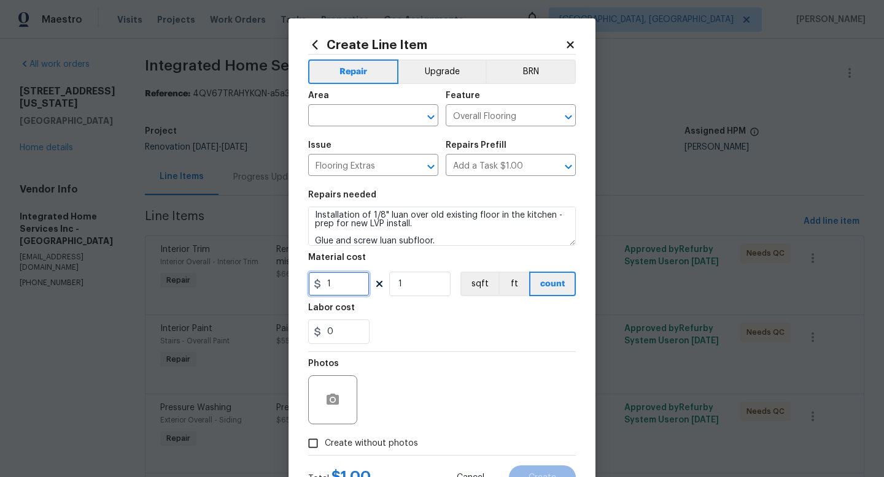
drag, startPoint x: 332, startPoint y: 290, endPoint x: 316, endPoint y: 290, distance: 16.0
click at [316, 290] on input "1" at bounding box center [338, 284] width 61 height 25
type input "2.5"
click at [413, 290] on input "1" at bounding box center [419, 284] width 61 height 25
drag, startPoint x: 408, startPoint y: 288, endPoint x: 383, endPoint y: 284, distance: 25.5
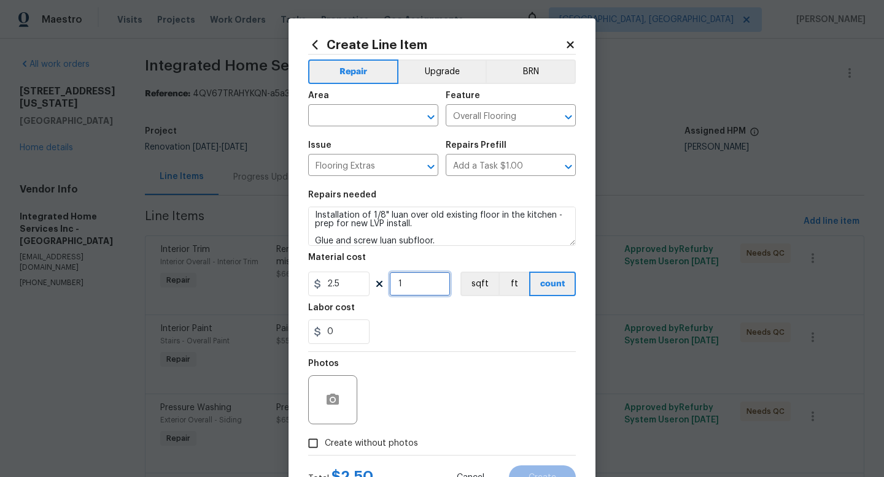
click at [383, 284] on div "2.5 1 sqft ft count" at bounding box center [442, 284] width 268 height 25
type input "150"
click at [336, 123] on input "text" at bounding box center [356, 116] width 96 height 19
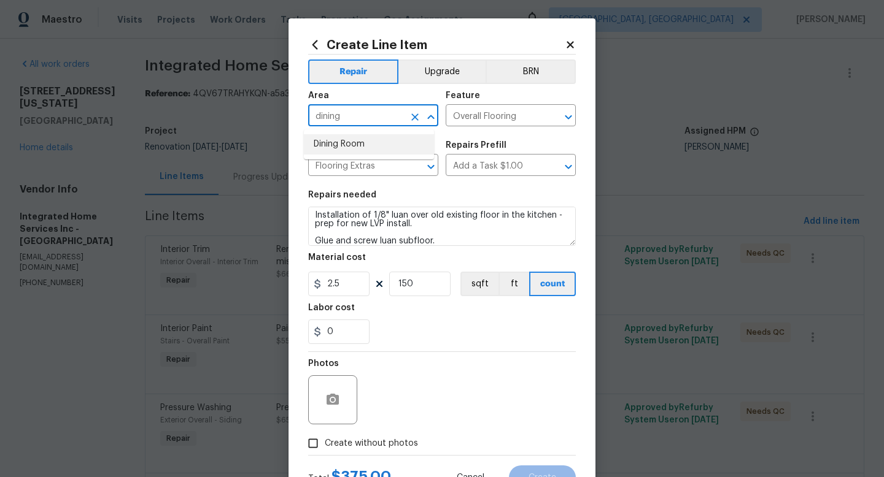
click at [342, 134] on li "Dining Room" at bounding box center [369, 144] width 130 height 20
type input "Dining Room"
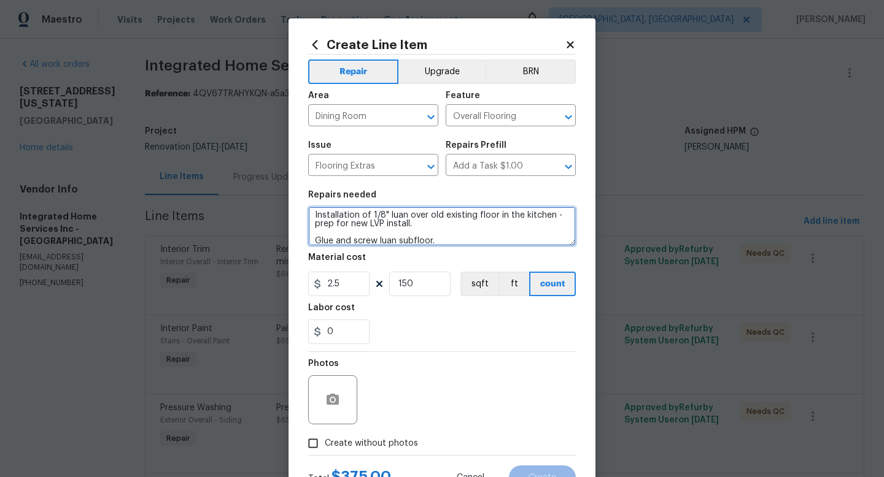
drag, startPoint x: 546, startPoint y: 214, endPoint x: 519, endPoint y: 214, distance: 27.6
click at [519, 214] on textarea "Installation of 1/8" luan over old existing floor in the kitchen - prep for new…" at bounding box center [442, 226] width 268 height 39
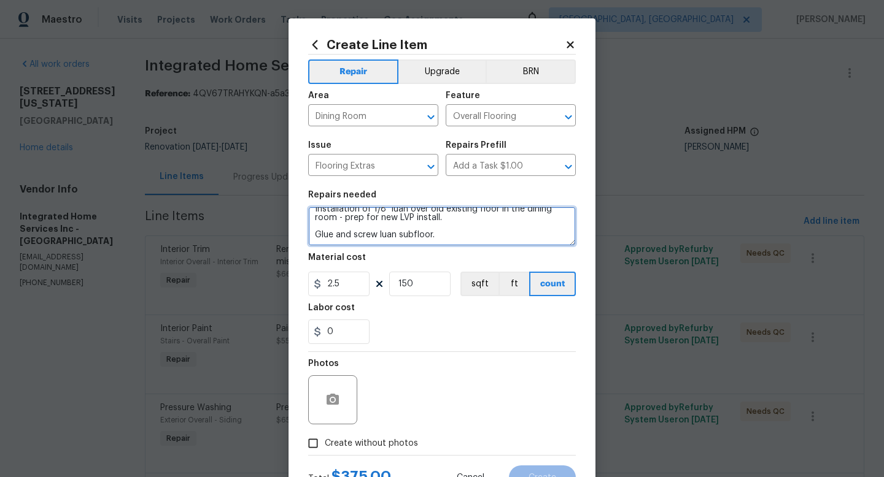
type textarea "Installation of 1/8" luan over old existing floor in the dining room - prep for…"
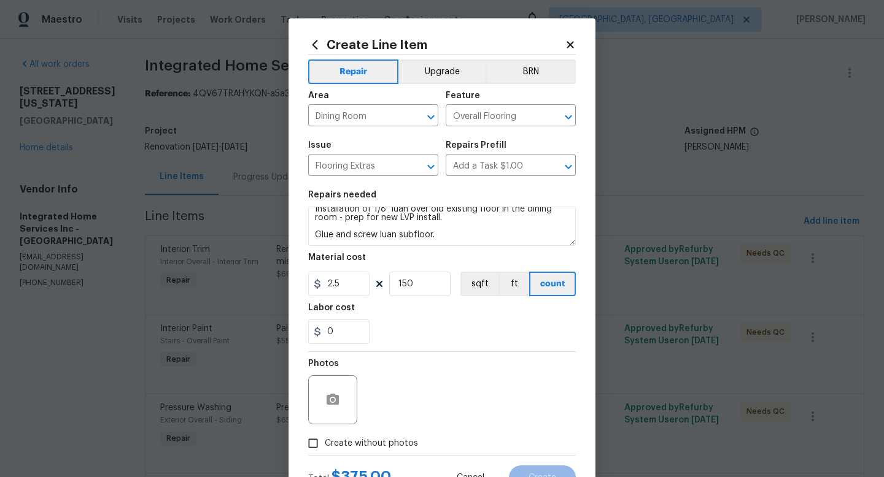
click at [377, 439] on span "Create without photos" at bounding box center [371, 444] width 93 height 13
click at [325, 439] on input "Create without photos" at bounding box center [312, 443] width 23 height 23
checkbox input "true"
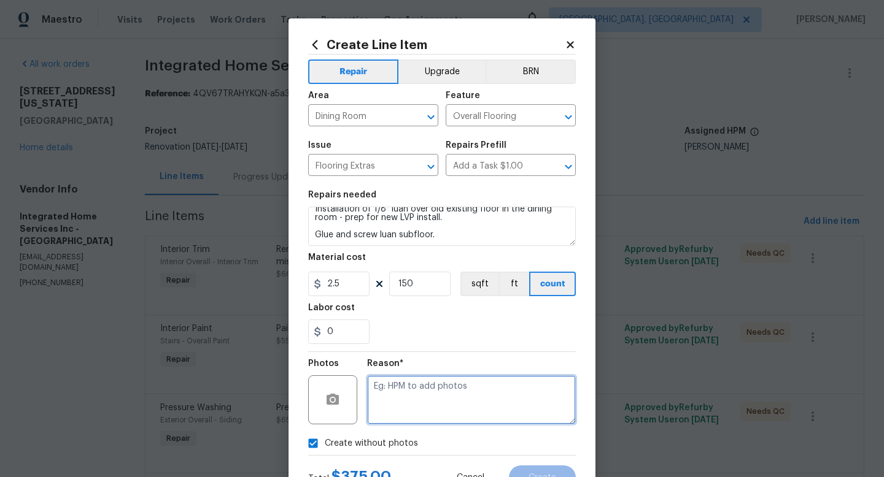
click at [456, 396] on textarea at bounding box center [471, 400] width 209 height 49
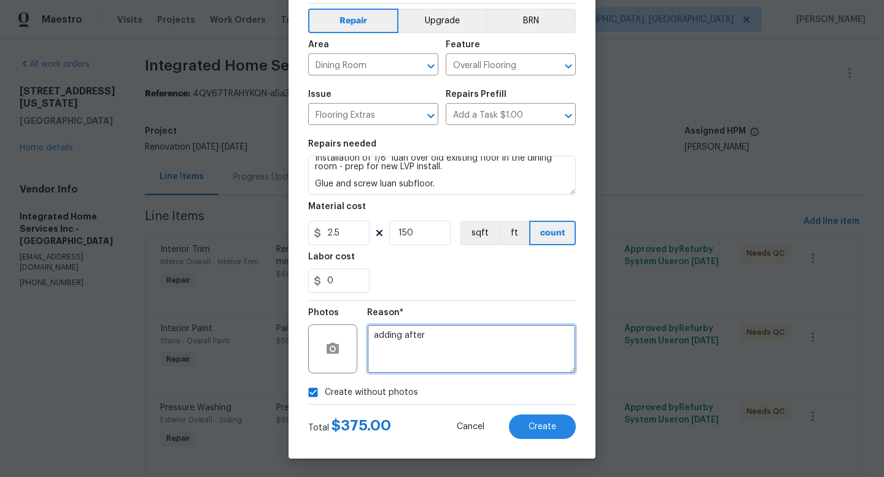
scroll to position [52, 0]
type textarea "adding after"
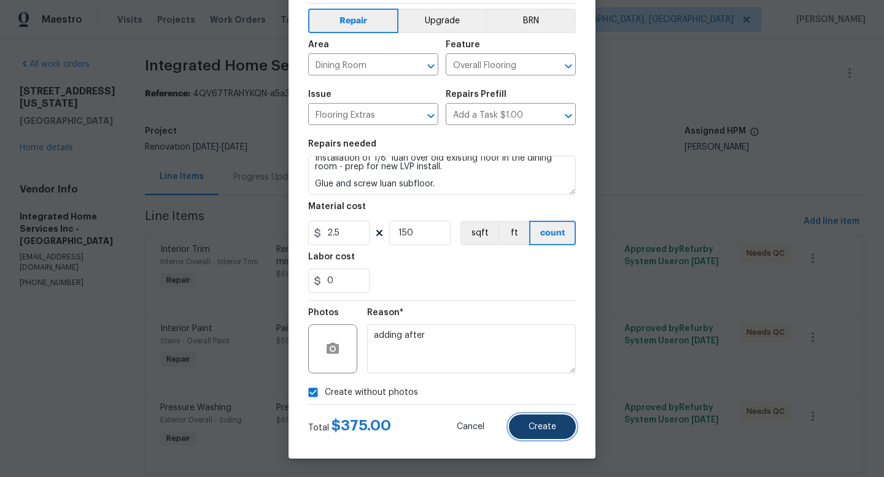
click at [533, 427] on span "Create" at bounding box center [542, 427] width 28 height 9
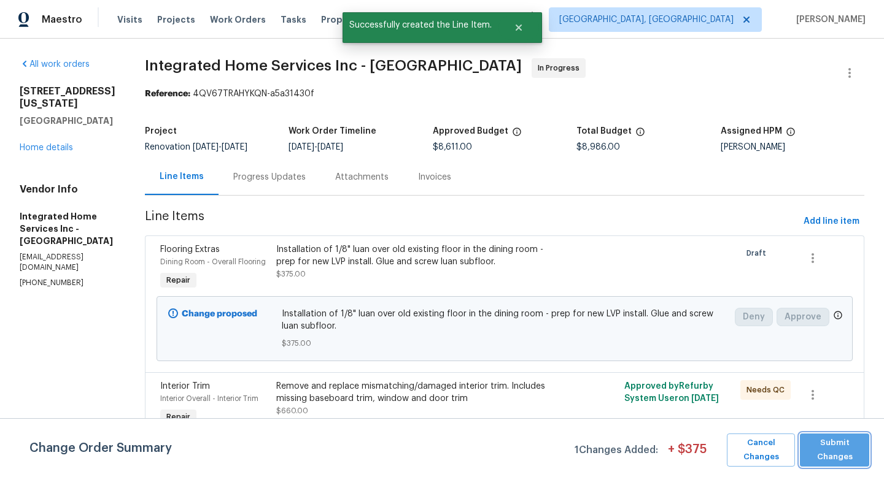
click at [835, 450] on span "Submit Changes" at bounding box center [834, 450] width 57 height 28
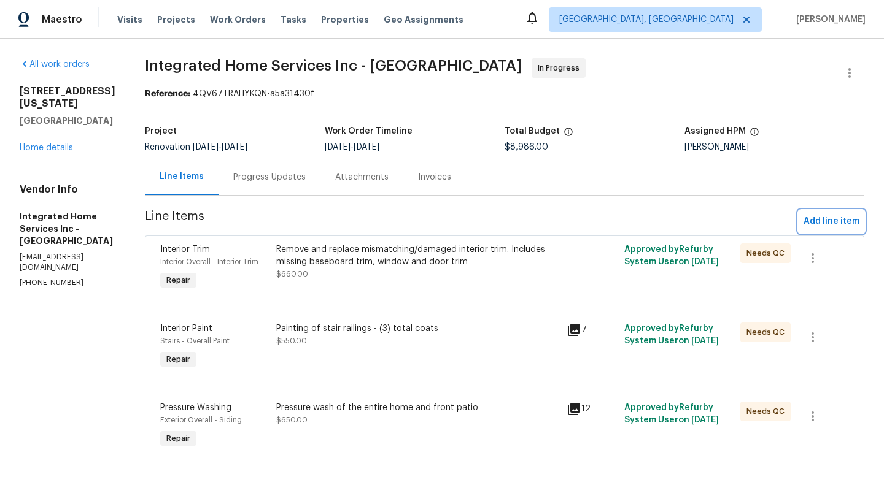
click at [803, 223] on span "Add line item" at bounding box center [831, 221] width 56 height 15
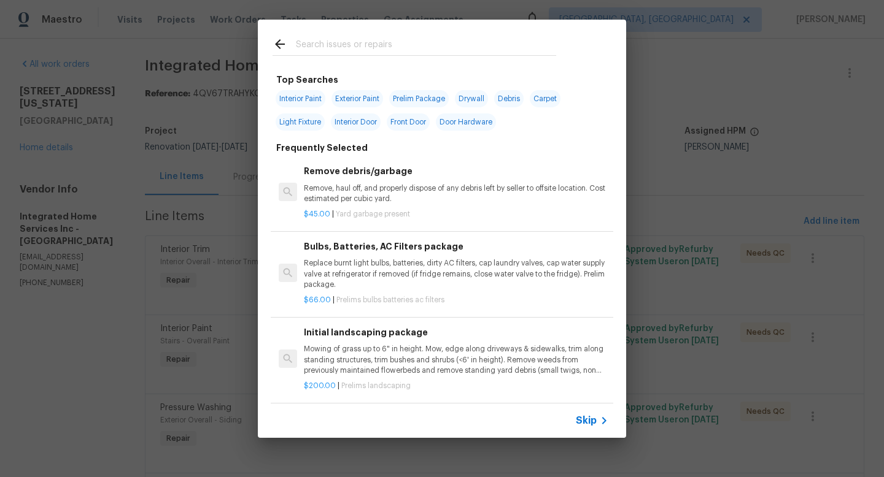
click at [395, 44] on input "text" at bounding box center [426, 46] width 260 height 18
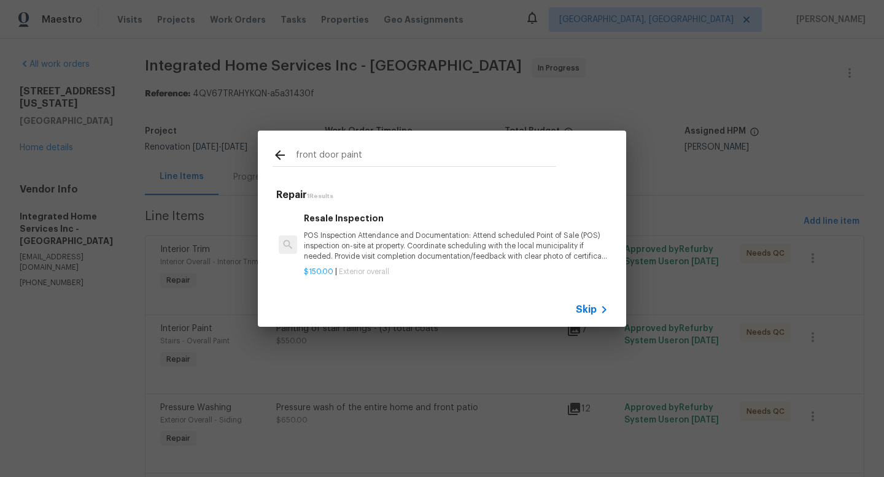
drag, startPoint x: 376, startPoint y: 154, endPoint x: 232, endPoint y: 135, distance: 144.8
click at [232, 135] on div "front door paint Repair 1 Results Resale Inspection POS Inspection Attendance a…" at bounding box center [442, 229] width 884 height 458
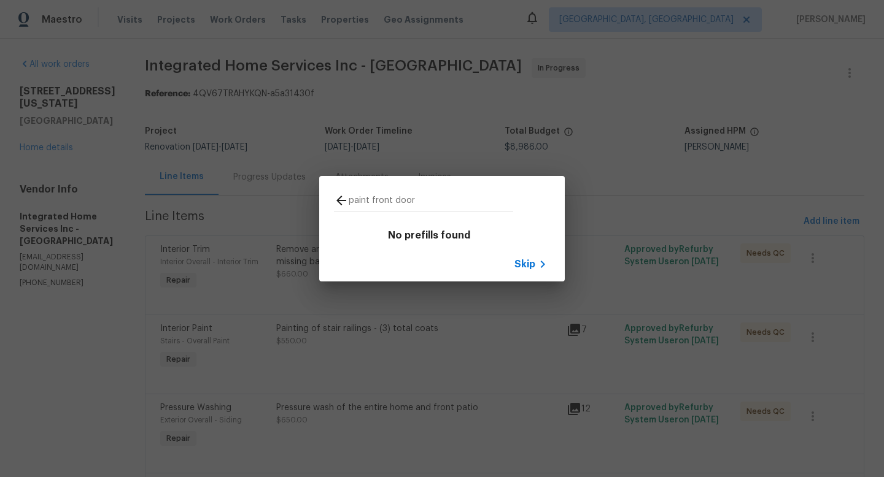
drag, startPoint x: 432, startPoint y: 205, endPoint x: 333, endPoint y: 195, distance: 99.3
click at [333, 195] on div "paint front door" at bounding box center [423, 200] width 209 height 48
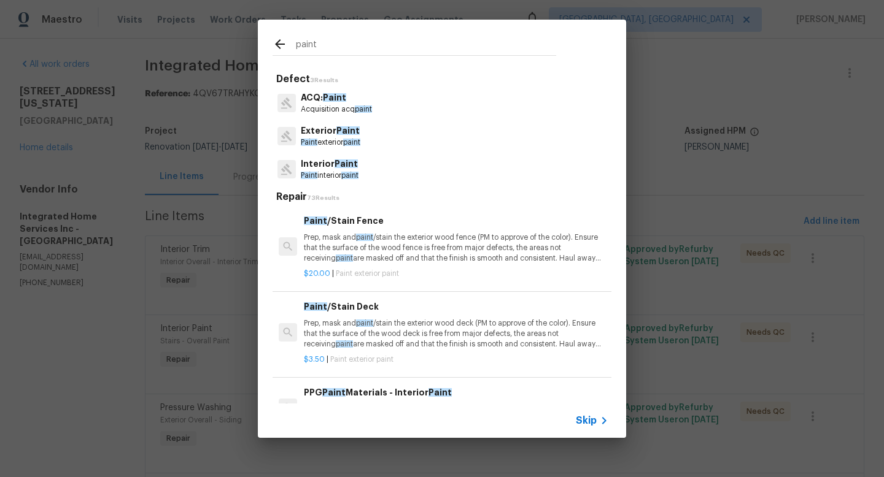
type input "paint"
click at [335, 160] on span "Paint" at bounding box center [345, 164] width 23 height 9
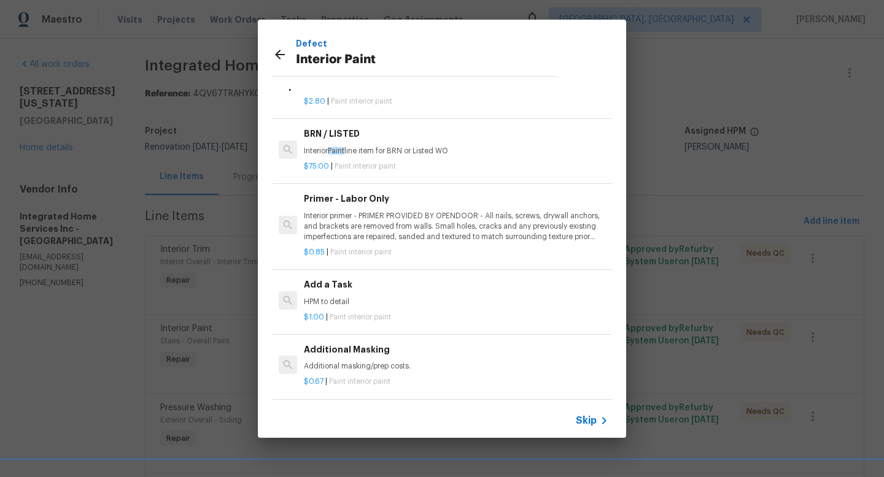
scroll to position [20, 0]
click at [342, 276] on div "Add a Task HPM to detail $1.00 | Paint interior paint" at bounding box center [456, 300] width 308 height 48
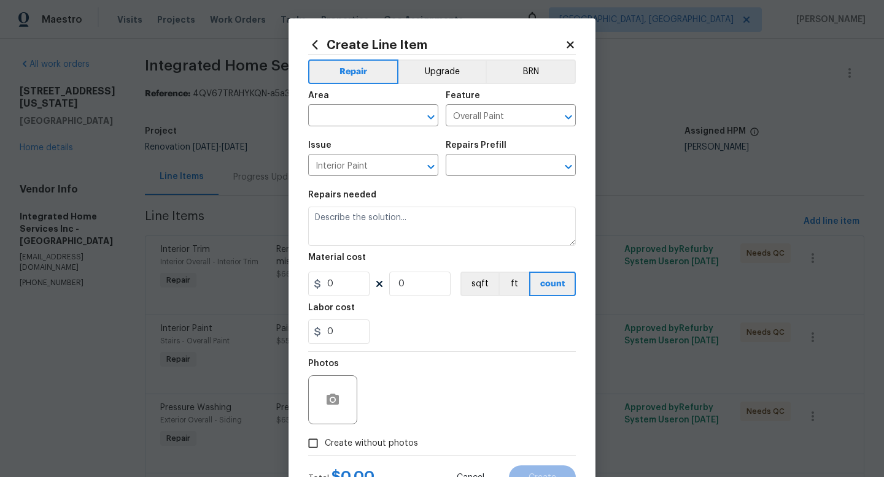
type input "Add a Task $1.00"
type textarea "HPM to detail"
type input "1"
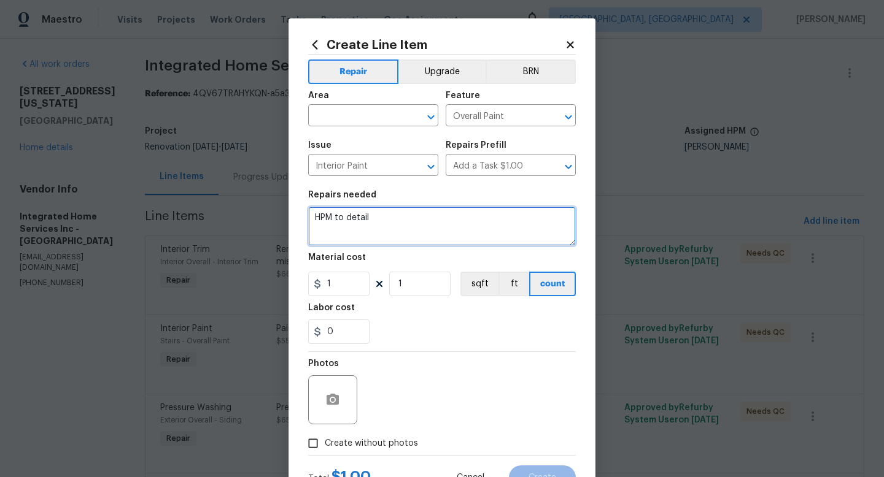
drag, startPoint x: 378, startPoint y: 225, endPoint x: 294, endPoint y: 217, distance: 84.5
click at [294, 217] on div "Create Line Item Repair Upgrade BRN Area ​ Feature Overall Paint ​ Issue Interi…" at bounding box center [441, 264] width 307 height 492
type textarea "Paint (2) front doors - interior and exterior side of both doors."
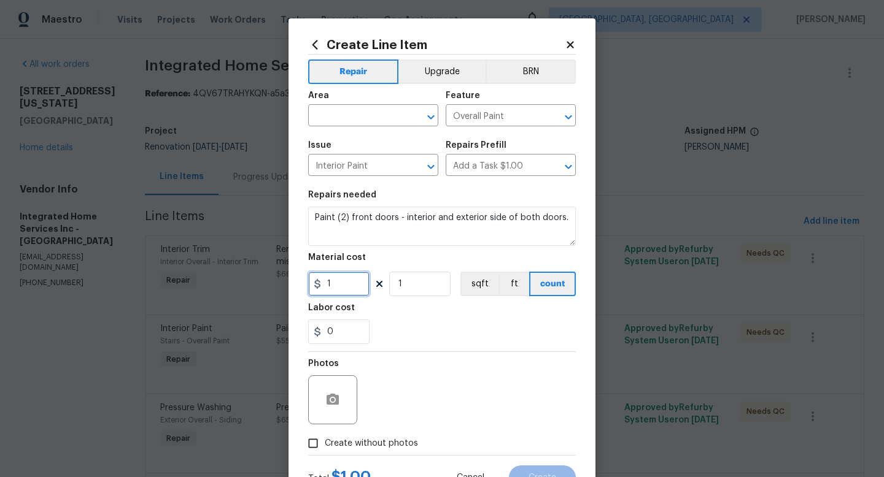
click at [340, 284] on input "1" at bounding box center [338, 284] width 61 height 25
type input "125"
drag, startPoint x: 404, startPoint y: 286, endPoint x: 380, endPoint y: 285, distance: 23.4
click at [380, 285] on div "125 1 sqft ft count" at bounding box center [442, 284] width 268 height 25
type input "2"
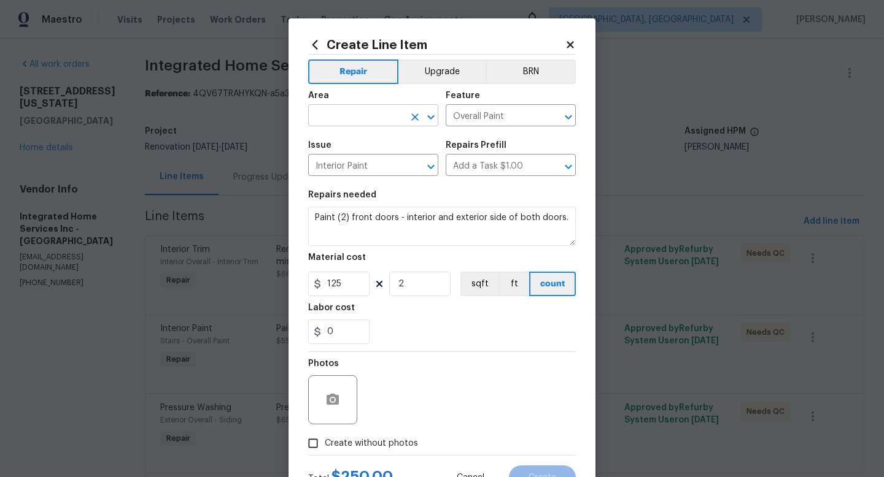
click at [358, 124] on input "text" at bounding box center [356, 116] width 96 height 19
click at [368, 156] on li "Interior Overall" at bounding box center [369, 165] width 130 height 20
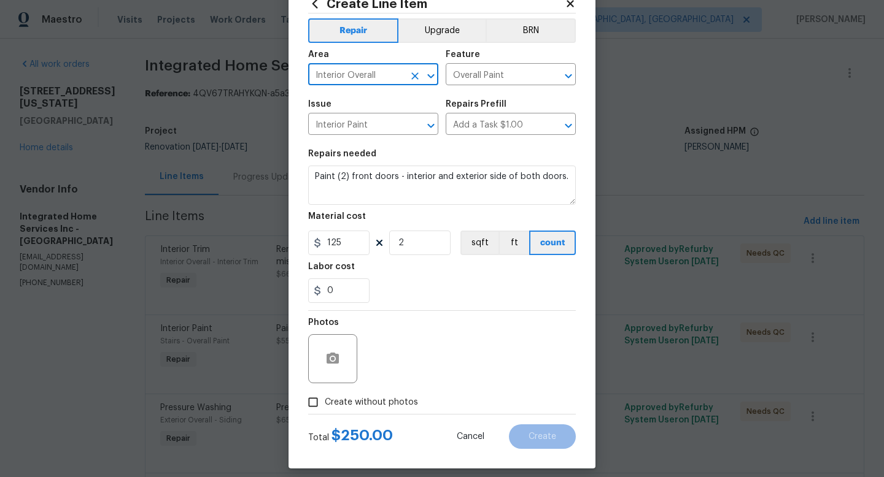
scroll to position [52, 0]
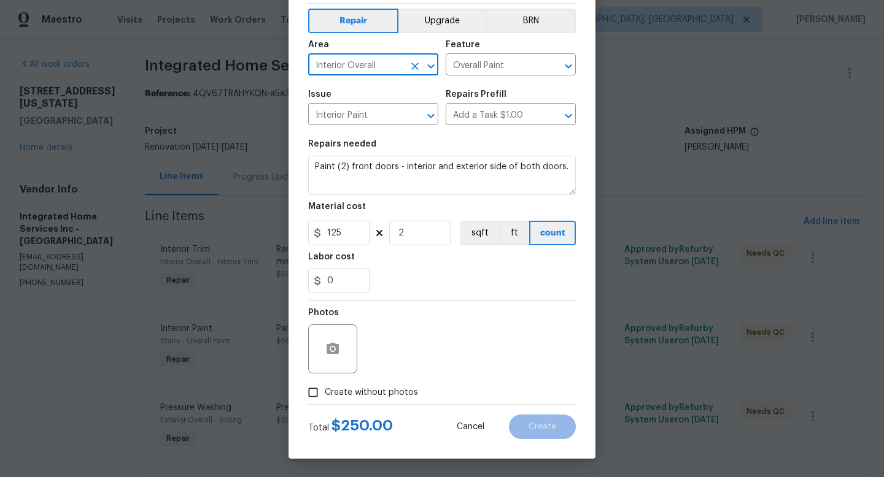
type input "Interior Overall"
click at [375, 388] on span "Create without photos" at bounding box center [371, 393] width 93 height 13
click at [325, 388] on input "Create without photos" at bounding box center [312, 392] width 23 height 23
checkbox input "true"
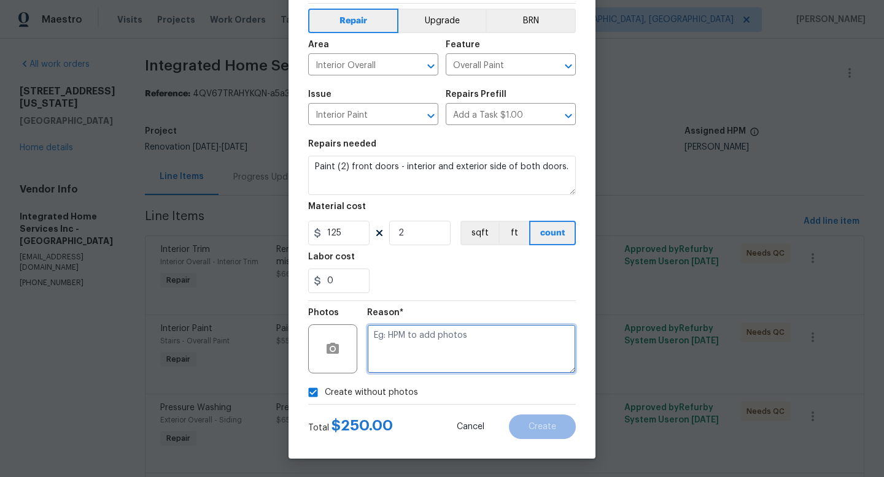
click at [439, 347] on textarea at bounding box center [471, 349] width 209 height 49
type textarea "adding after"
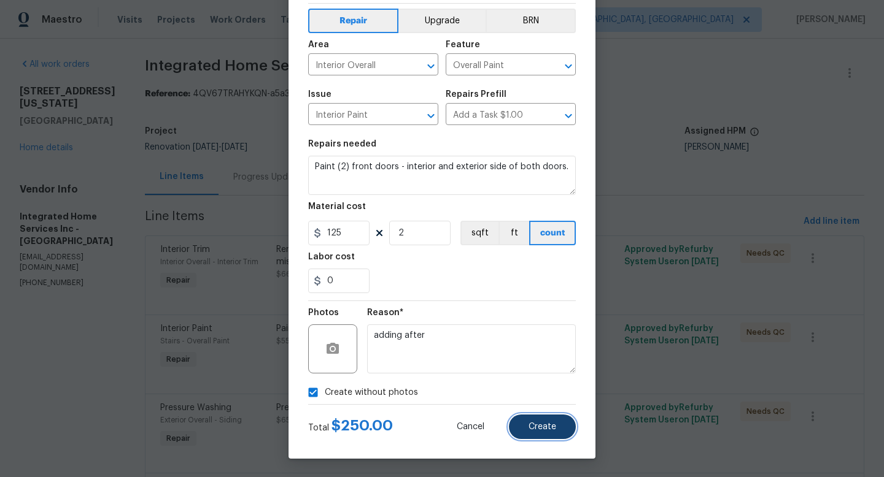
click at [550, 423] on span "Create" at bounding box center [542, 427] width 28 height 9
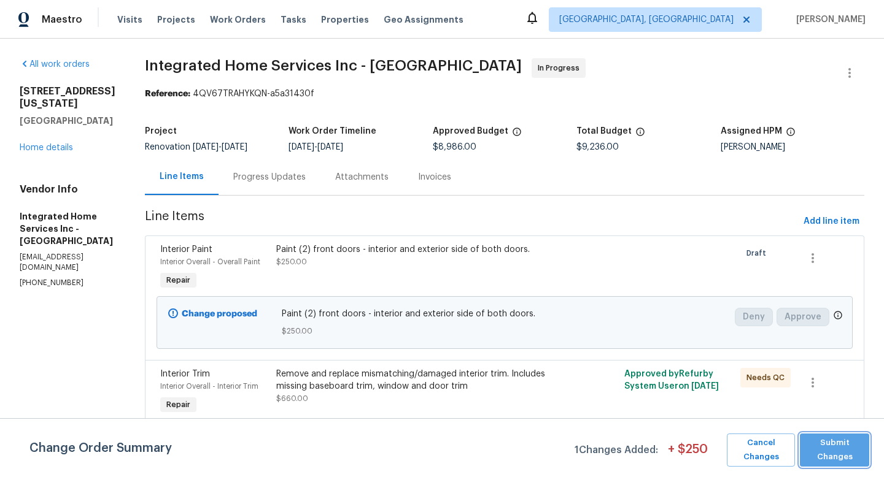
click at [815, 453] on span "Submit Changes" at bounding box center [834, 450] width 57 height 28
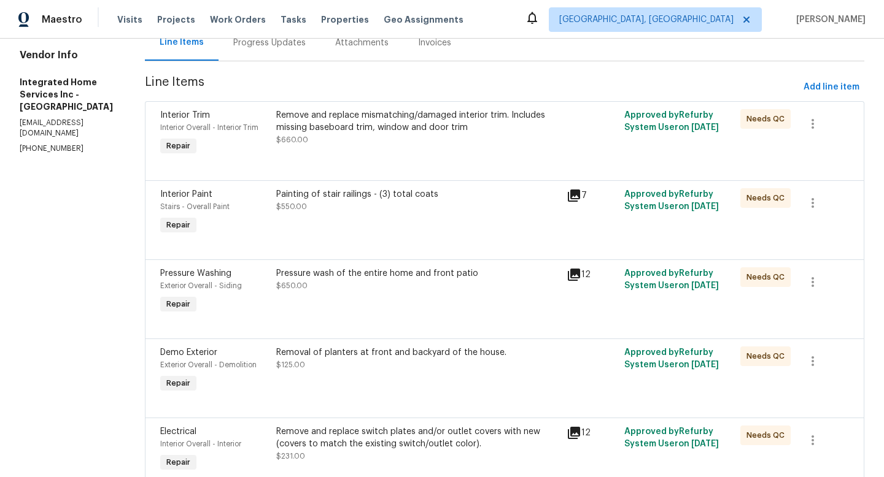
scroll to position [0, 0]
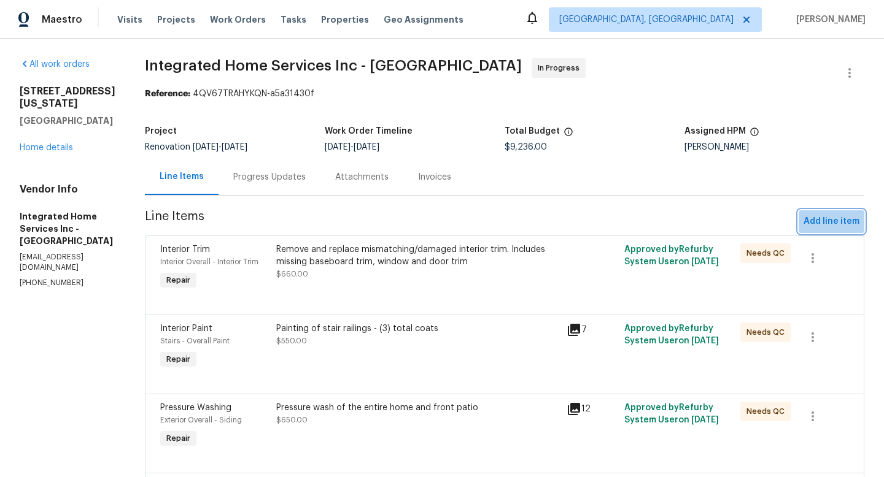
click at [833, 223] on span "Add line item" at bounding box center [831, 221] width 56 height 15
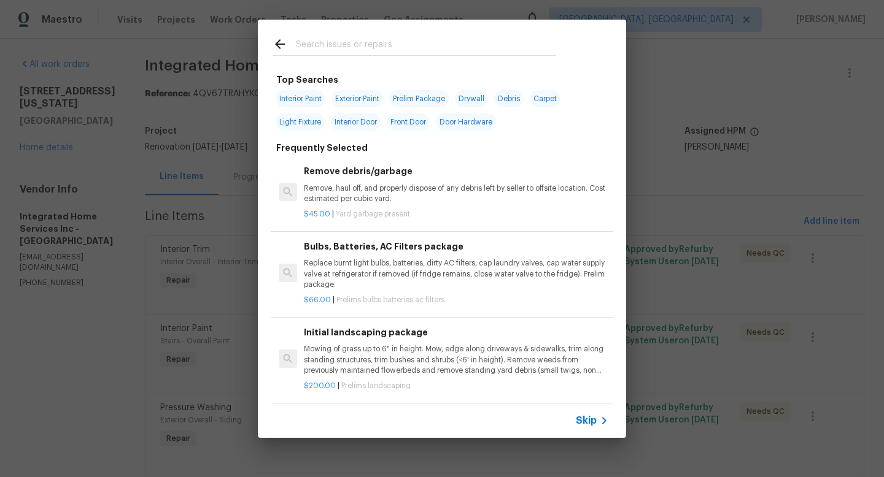
click at [361, 40] on input "text" at bounding box center [426, 46] width 260 height 18
type input "b"
type input "paint interior"
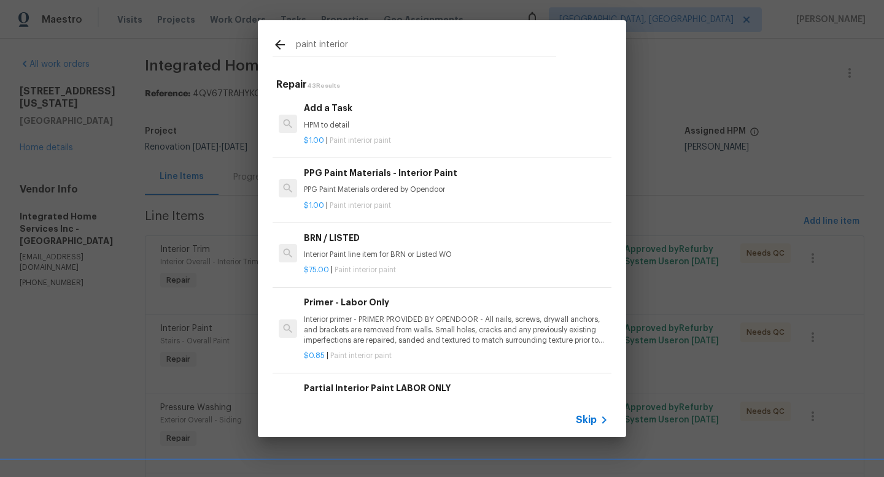
click at [333, 105] on h6 "Add a Task" at bounding box center [456, 108] width 304 height 14
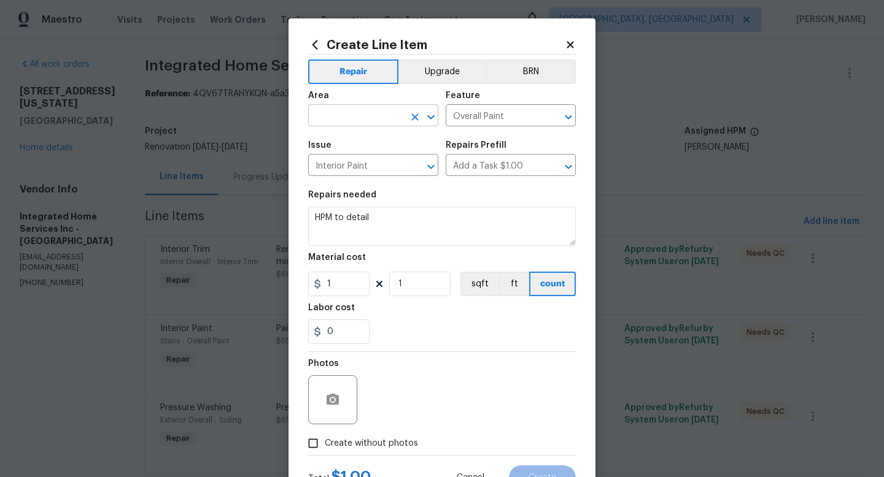
click at [376, 112] on input "text" at bounding box center [356, 116] width 96 height 19
click at [378, 168] on li "Interior Overall" at bounding box center [369, 165] width 130 height 20
type input "Interior Overall"
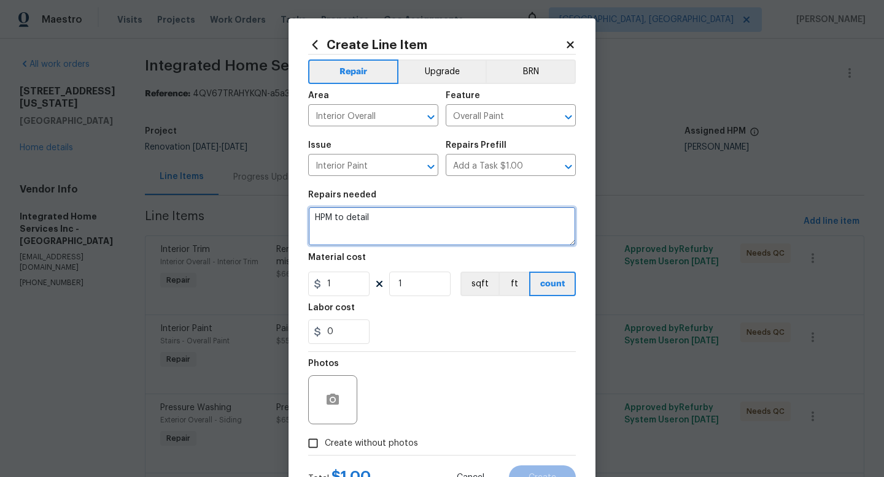
drag, startPoint x: 372, startPoint y: 222, endPoint x: 267, endPoint y: 219, distance: 105.6
click at [267, 220] on div "Create Line Item Repair Upgrade BRN Area Interior Overall ​ Feature Overall Pai…" at bounding box center [442, 238] width 884 height 477
type textarea "B"
type textarea "Paint Baseboard Heat covers throughout house."
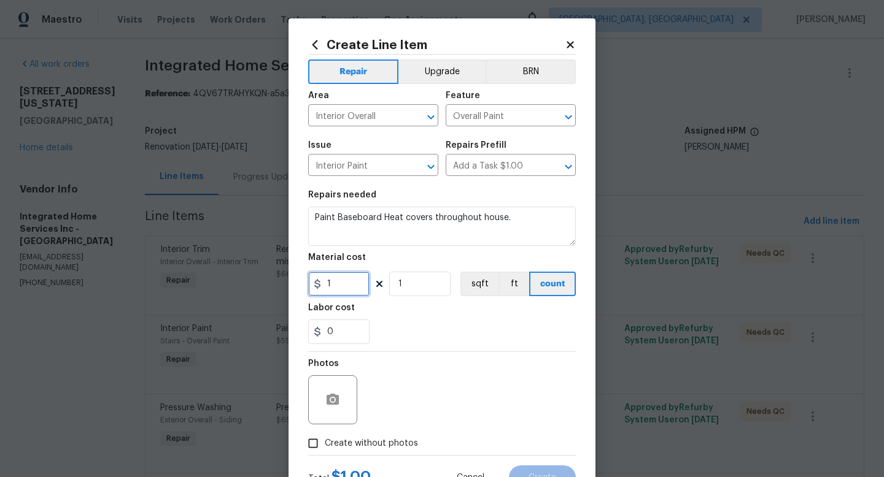
drag, startPoint x: 328, startPoint y: 283, endPoint x: 303, endPoint y: 282, distance: 25.2
click at [308, 281] on input "1" at bounding box center [338, 284] width 61 height 25
type input "5"
drag, startPoint x: 404, startPoint y: 287, endPoint x: 383, endPoint y: 288, distance: 21.5
click at [383, 288] on div "5 1 sqft ft count" at bounding box center [442, 284] width 268 height 25
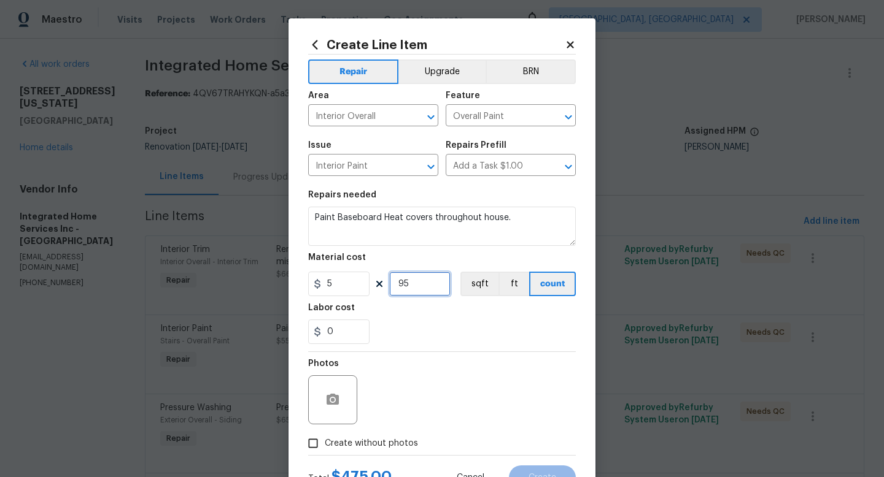
type input "95"
click at [425, 336] on div "0" at bounding box center [442, 332] width 268 height 25
click at [505, 286] on button "ft" at bounding box center [513, 284] width 31 height 25
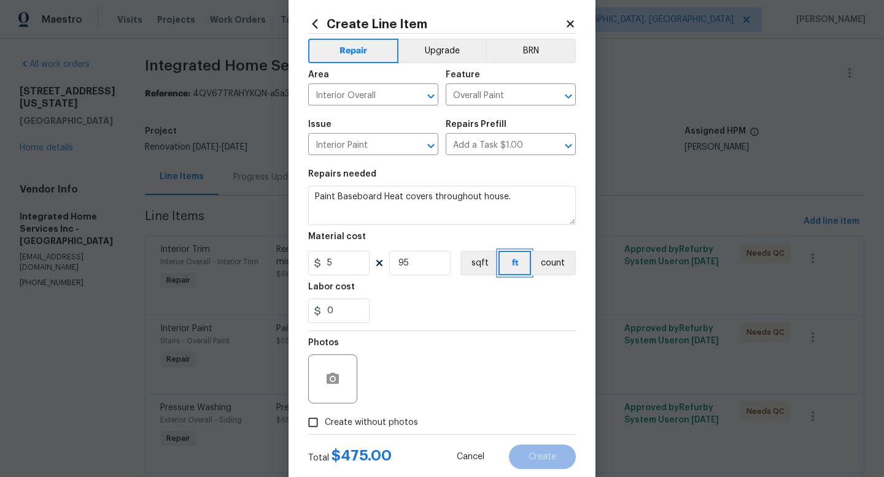
scroll to position [45, 0]
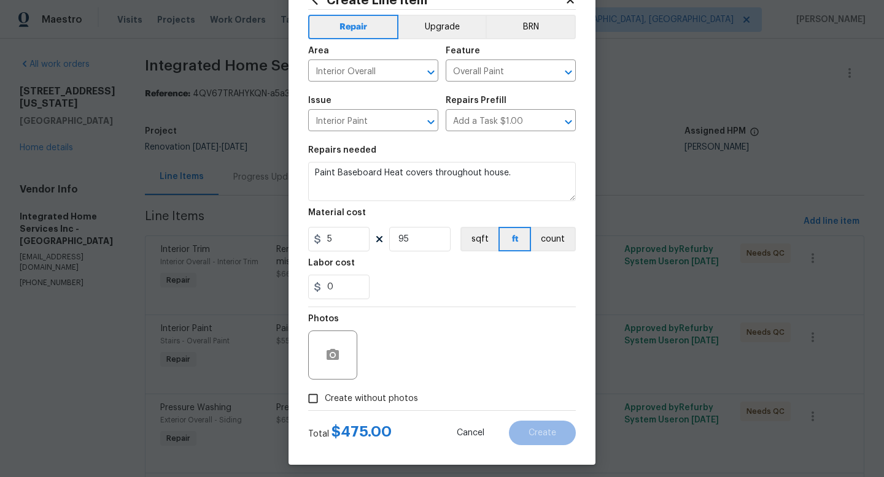
click at [389, 399] on span "Create without photos" at bounding box center [371, 399] width 93 height 13
click at [325, 399] on input "Create without photos" at bounding box center [312, 398] width 23 height 23
checkbox input "true"
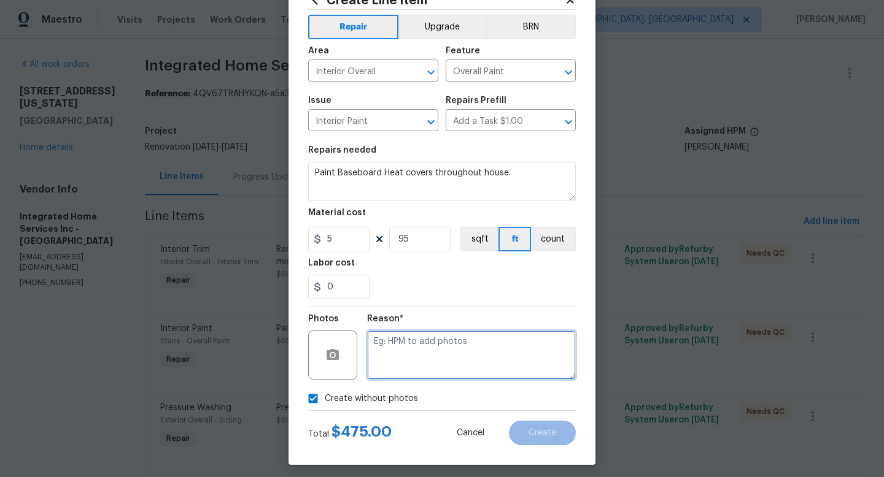
click at [430, 356] on textarea at bounding box center [471, 355] width 209 height 49
type textarea "adding after"
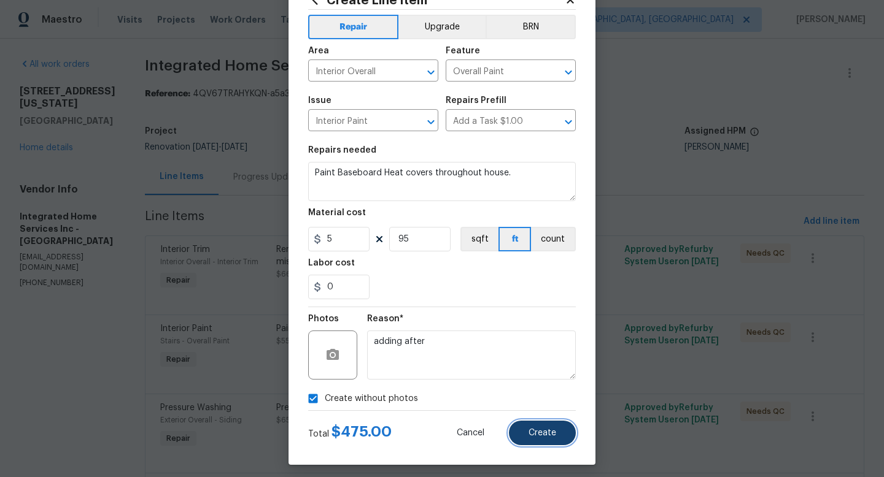
click at [523, 426] on button "Create" at bounding box center [542, 433] width 67 height 25
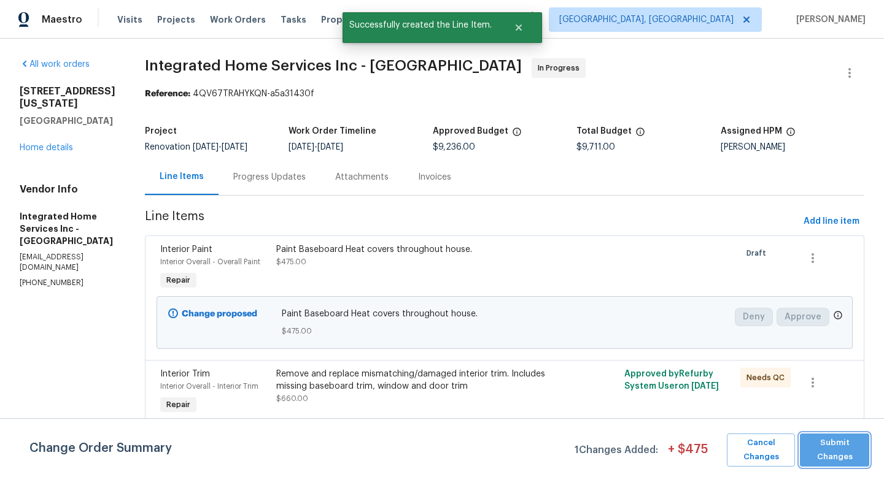
click at [824, 438] on span "Submit Changes" at bounding box center [834, 450] width 57 height 28
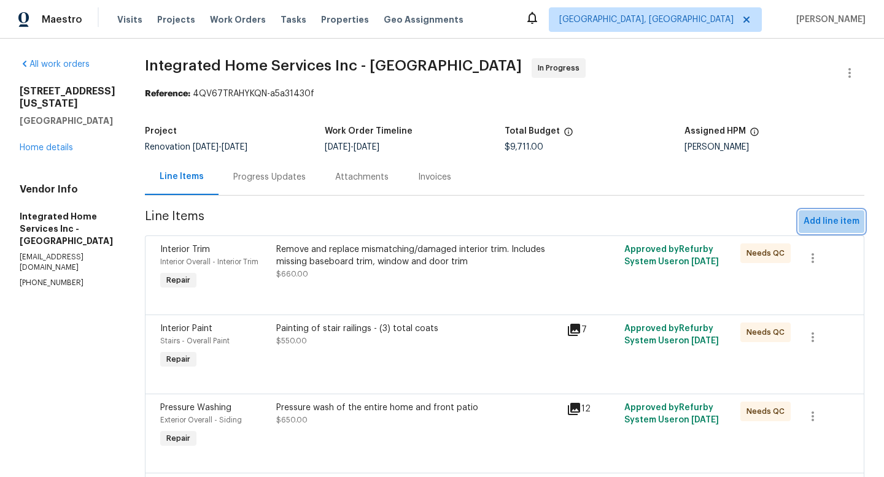
click at [835, 225] on span "Add line item" at bounding box center [831, 221] width 56 height 15
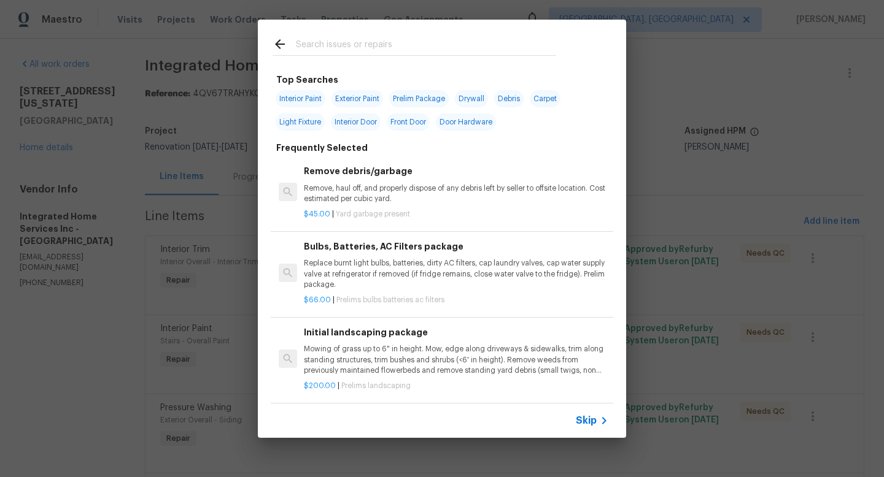
click at [327, 42] on input "text" at bounding box center [426, 46] width 260 height 18
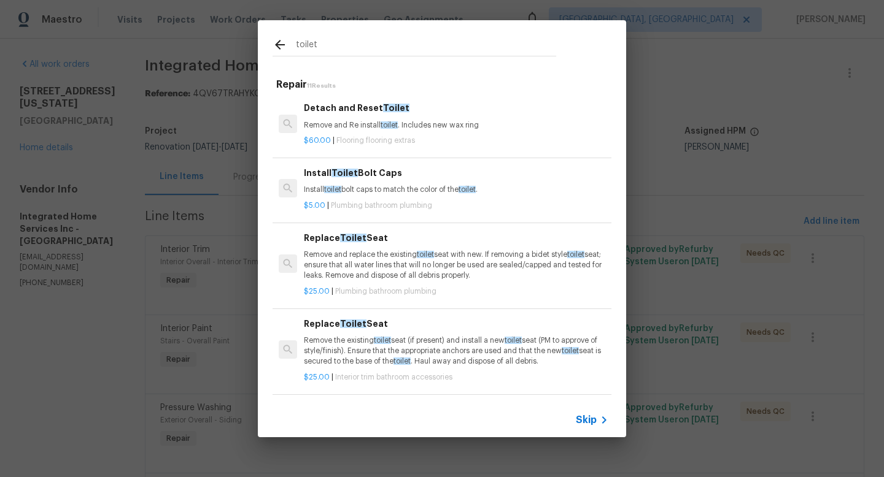
type input "toilet"
click at [350, 114] on h6 "Detach and Reset Toilet" at bounding box center [456, 108] width 304 height 14
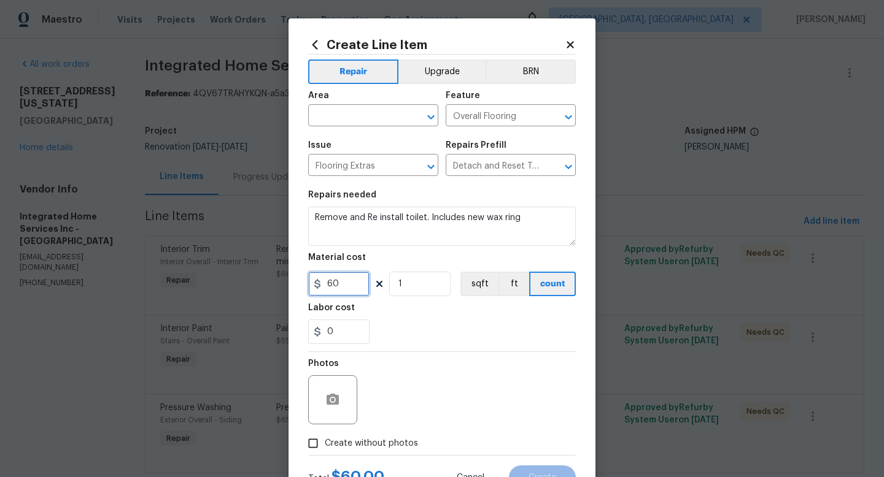
drag, startPoint x: 347, startPoint y: 284, endPoint x: 271, endPoint y: 274, distance: 77.4
click at [271, 274] on div "Create Line Item Repair Upgrade BRN Area ​ Feature Overall Flooring ​ Issue Flo…" at bounding box center [442, 238] width 884 height 477
type input "125"
click at [365, 117] on input "text" at bounding box center [356, 116] width 96 height 19
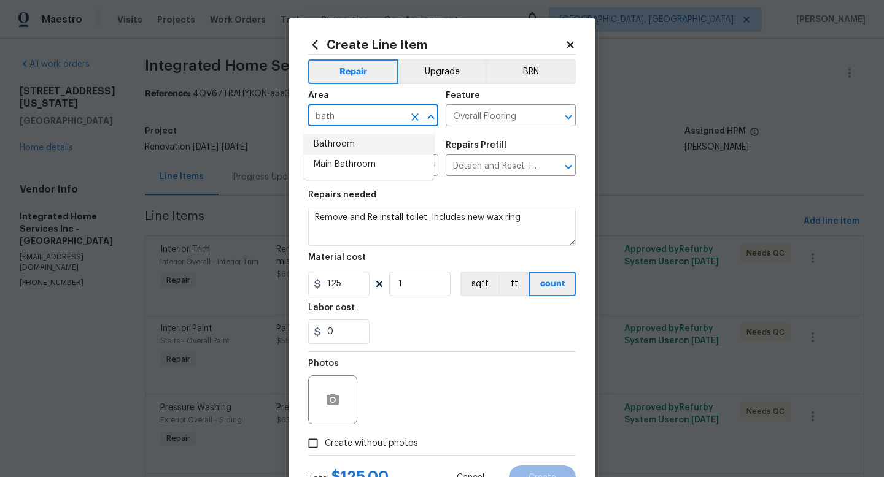
click at [366, 136] on li "Bathroom" at bounding box center [369, 144] width 130 height 20
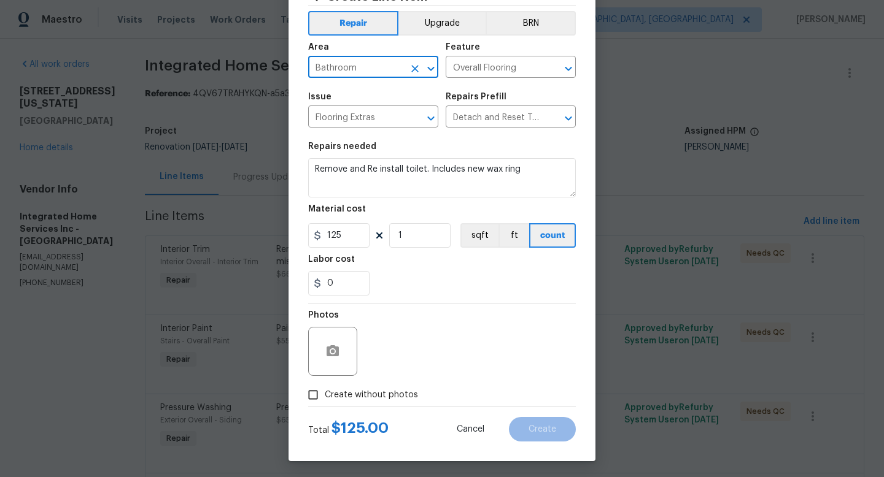
scroll to position [52, 0]
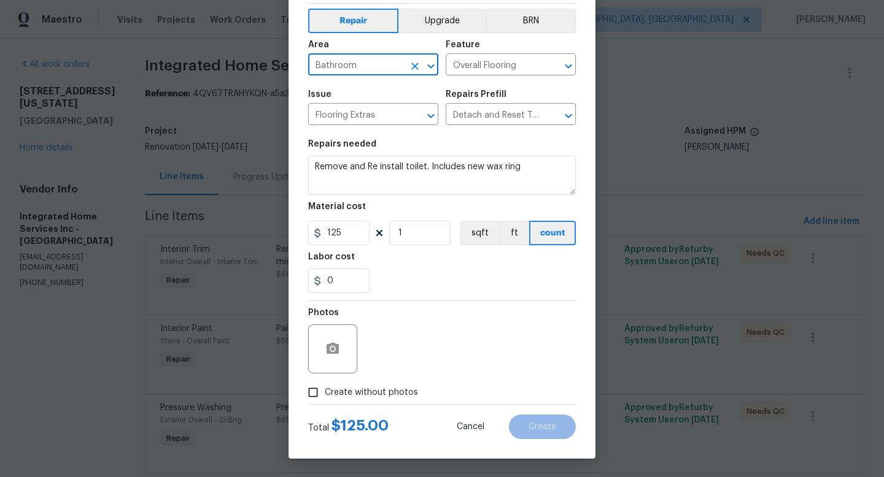
type input "Bathroom"
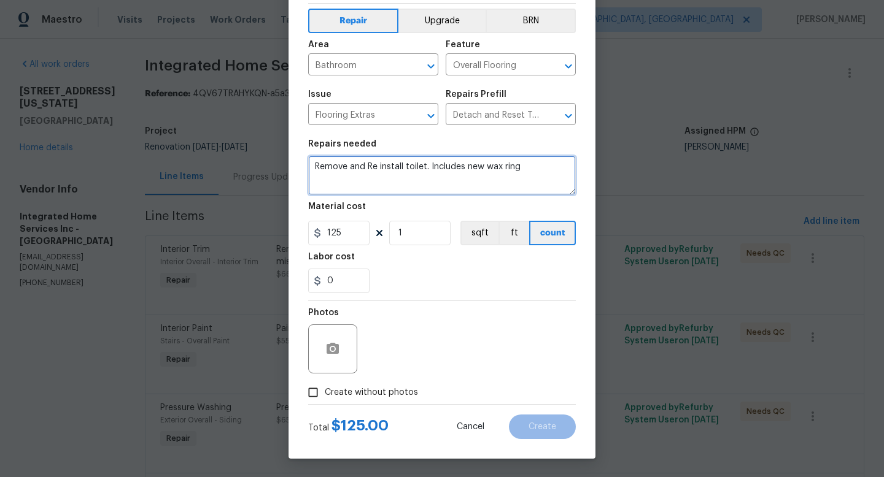
click at [309, 166] on textarea "Remove and Re install toilet. Includes new wax ring" at bounding box center [442, 175] width 268 height 39
type textarea "First floor half bathroom - Remove and Re install toilet. Includes new wax ring"
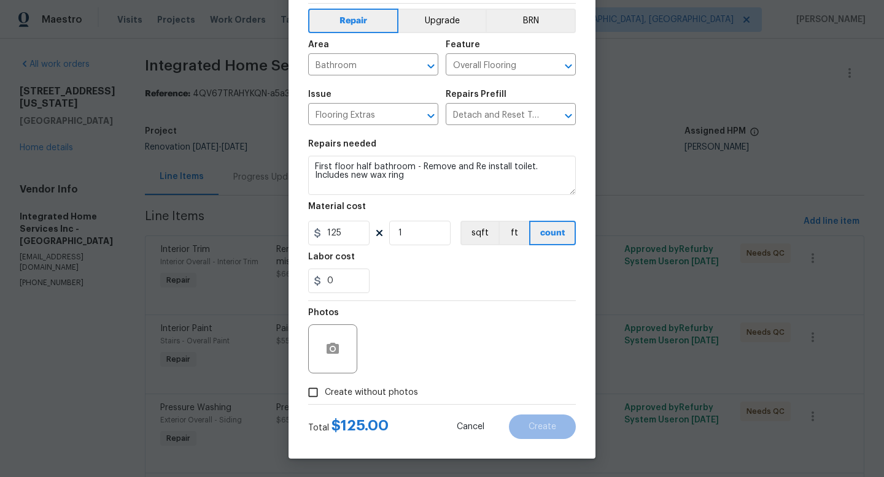
click at [378, 401] on label "Create without photos" at bounding box center [359, 392] width 117 height 23
click at [325, 401] on input "Create without photos" at bounding box center [312, 392] width 23 height 23
checkbox input "true"
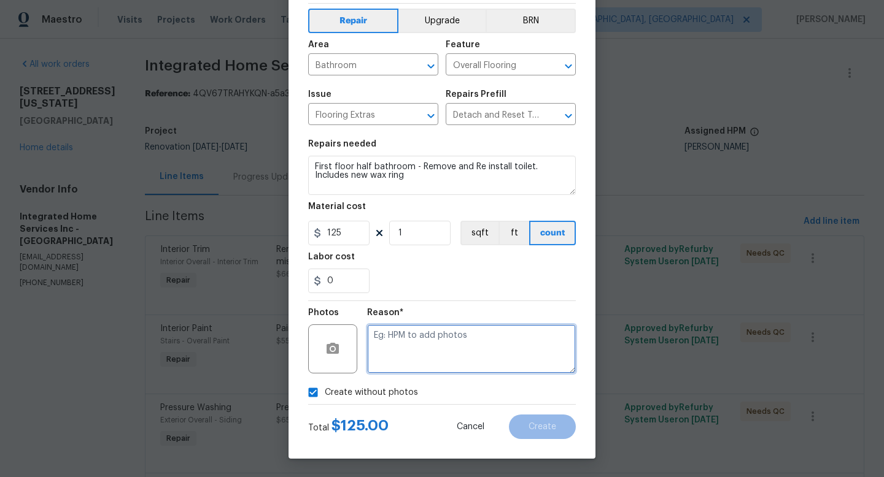
click at [414, 363] on textarea at bounding box center [471, 349] width 209 height 49
type textarea "adding after"
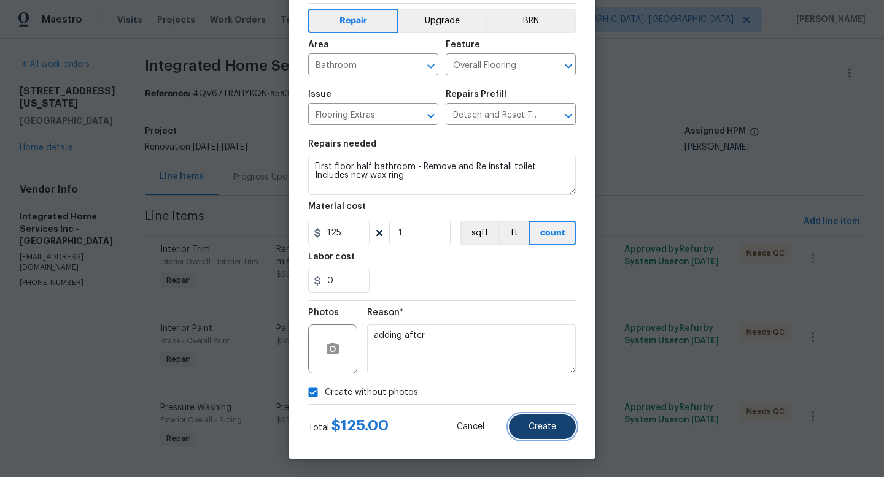
click at [559, 426] on button "Create" at bounding box center [542, 427] width 67 height 25
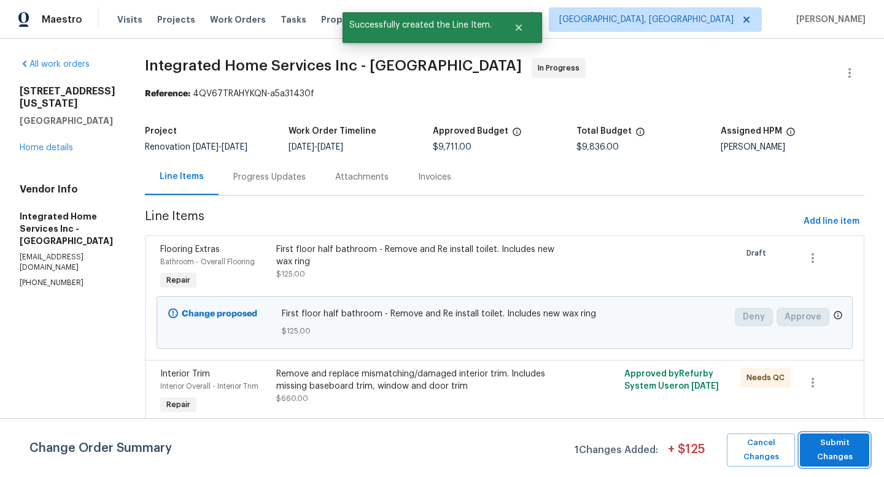
click at [846, 438] on span "Submit Changes" at bounding box center [834, 450] width 57 height 28
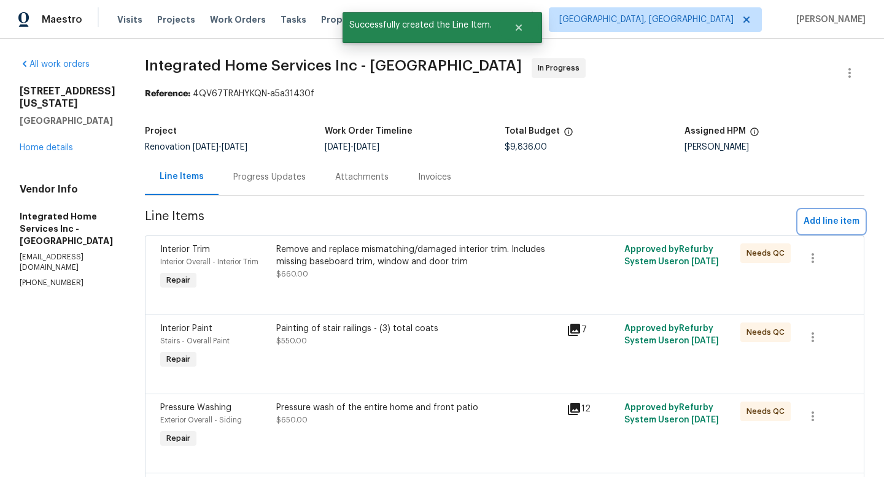
click at [824, 221] on span "Add line item" at bounding box center [831, 221] width 56 height 15
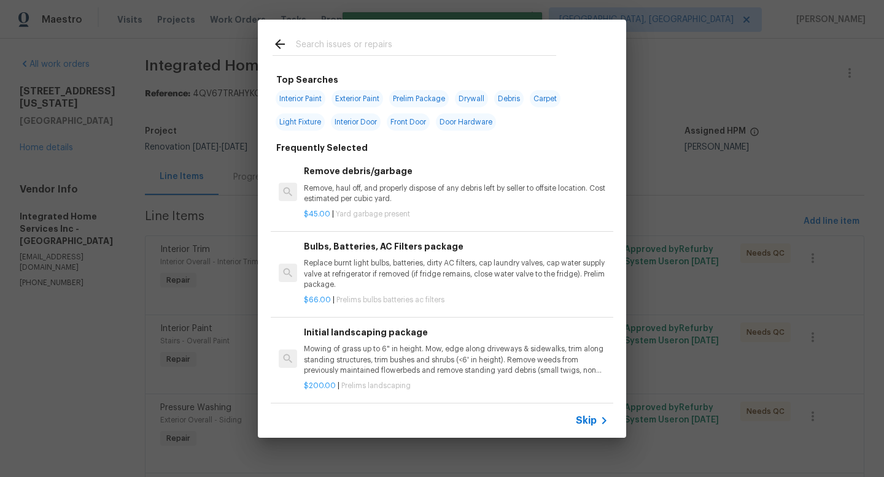
click at [421, 45] on input "text" at bounding box center [426, 46] width 260 height 18
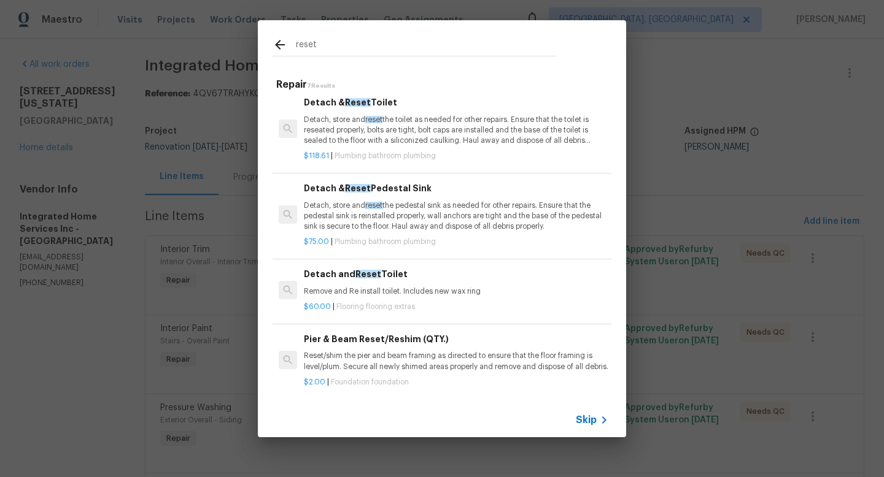
scroll to position [0, 0]
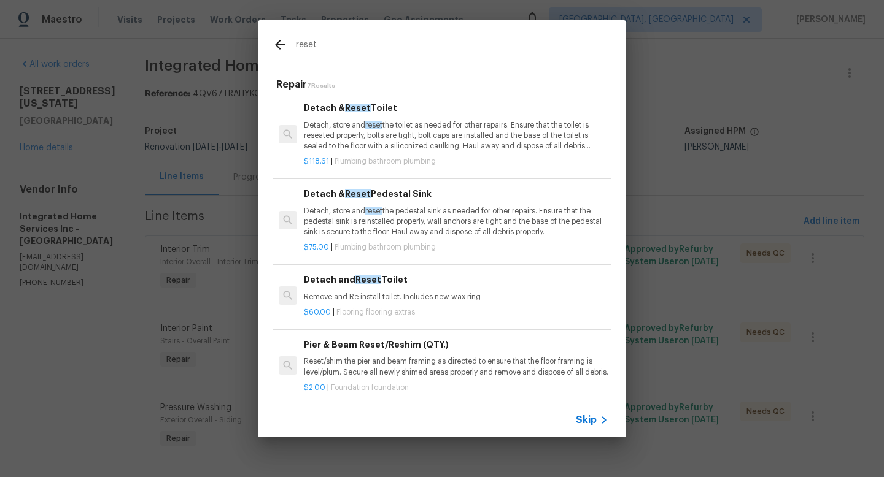
drag, startPoint x: 336, startPoint y: 52, endPoint x: 293, endPoint y: 44, distance: 43.1
click at [293, 44] on div "reset" at bounding box center [414, 46] width 284 height 18
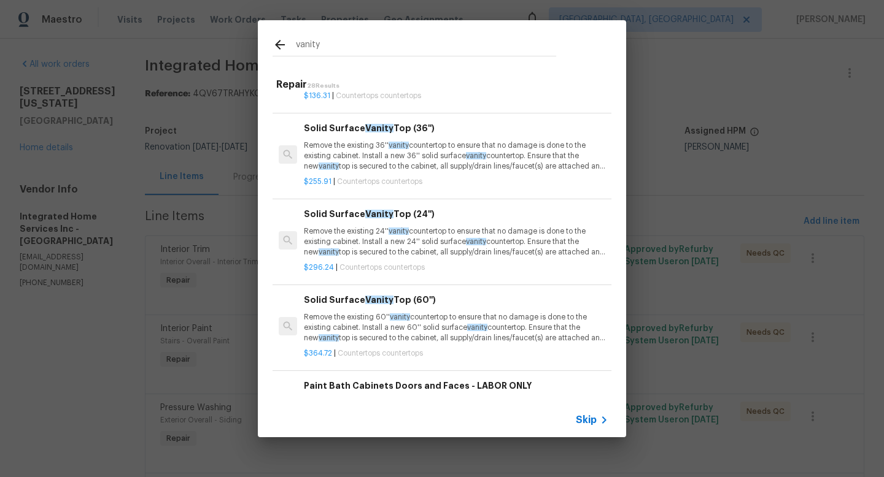
scroll to position [1426, 0]
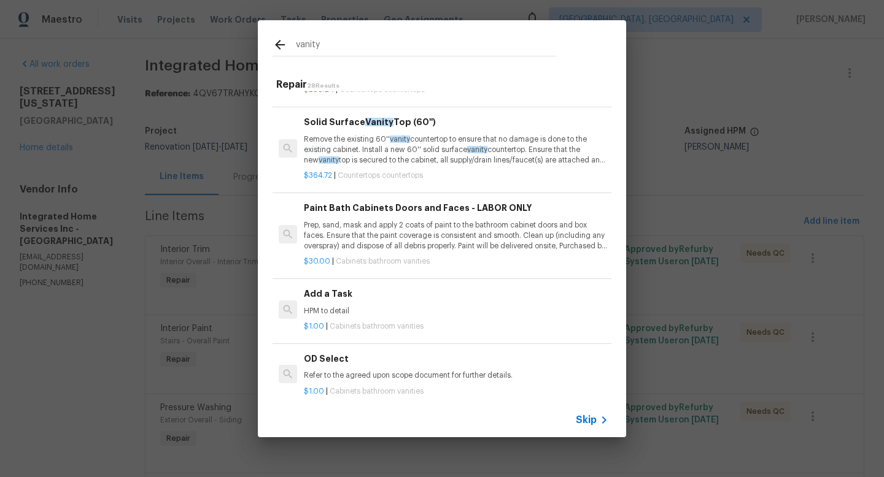
type input "vanity"
click at [345, 297] on h6 "Add a Task" at bounding box center [456, 294] width 304 height 14
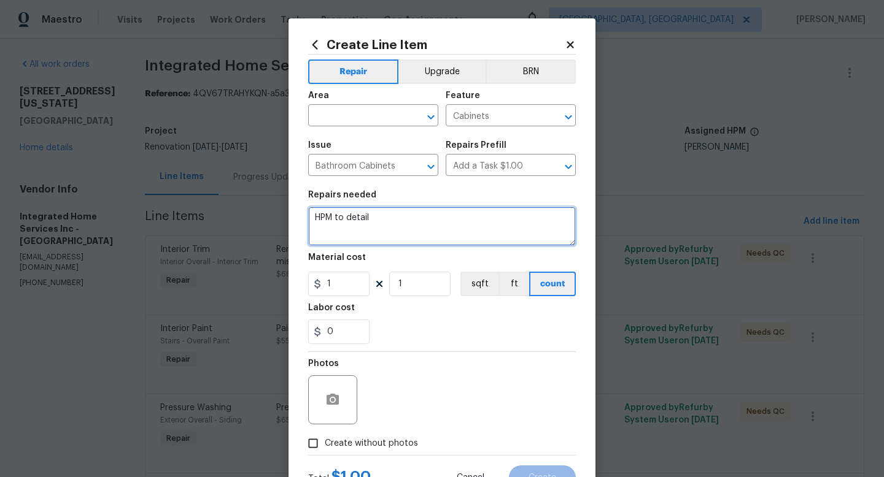
drag, startPoint x: 380, startPoint y: 218, endPoint x: 293, endPoint y: 210, distance: 88.1
click at [293, 210] on div "Create Line Item Repair Upgrade BRN Area ​ Feature Cabinets ​ Issue Bathroom Ca…" at bounding box center [441, 264] width 307 height 492
type textarea "D"
type textarea "1"
type textarea "First floor half bathroom: detach and reset vanity after LVP flooring install"
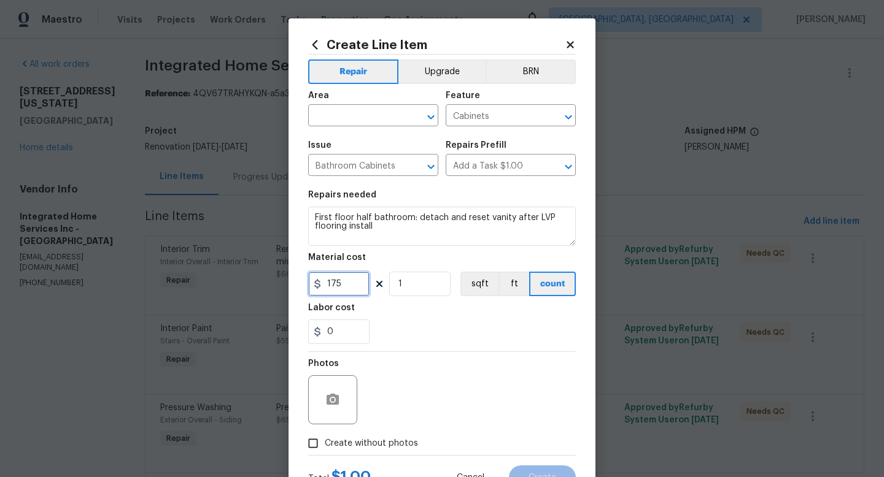
type input "175"
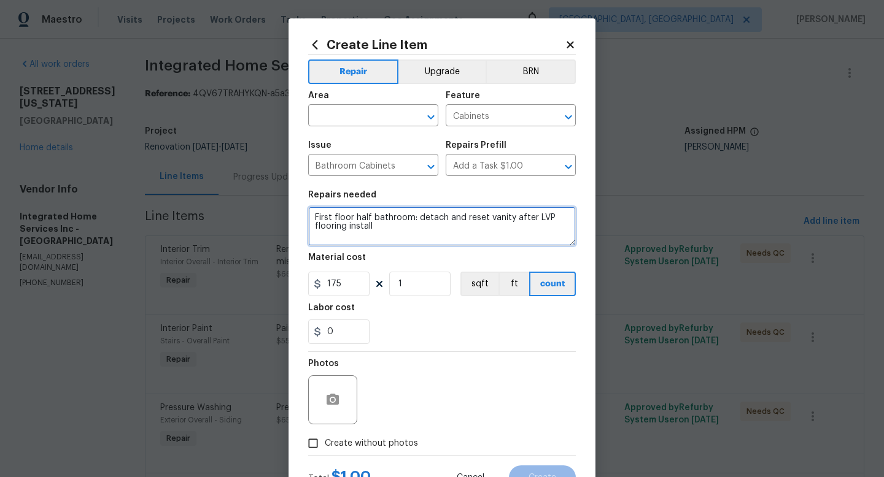
click at [394, 236] on textarea "First floor half bathroom: detach and reset vanity after LVP flooring install" at bounding box center [442, 226] width 268 height 39
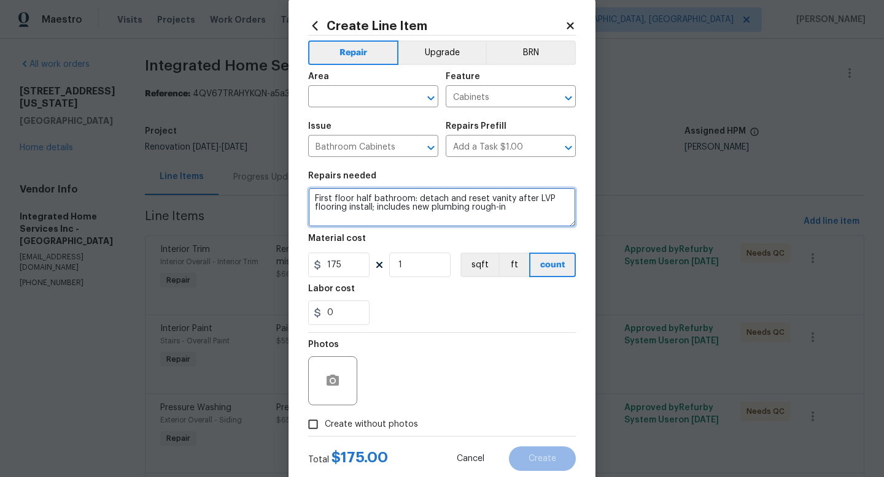
scroll to position [52, 0]
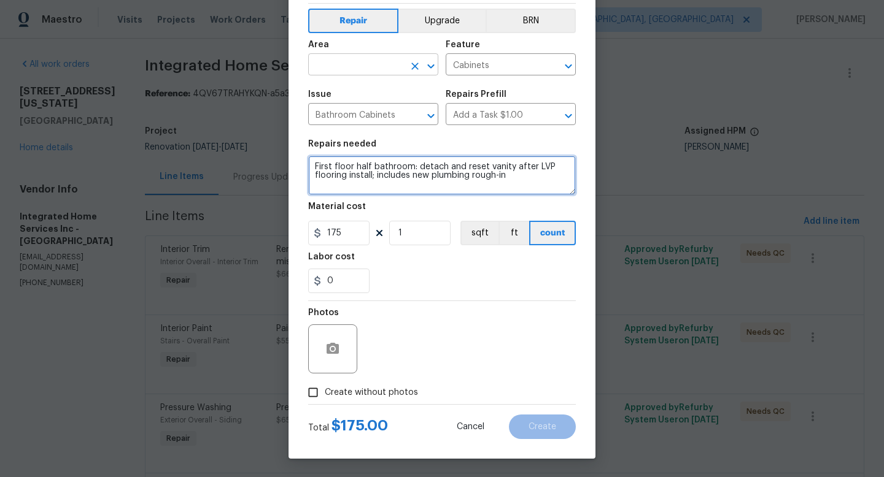
type textarea "First floor half bathroom: detach and reset vanity after LVP flooring install; …"
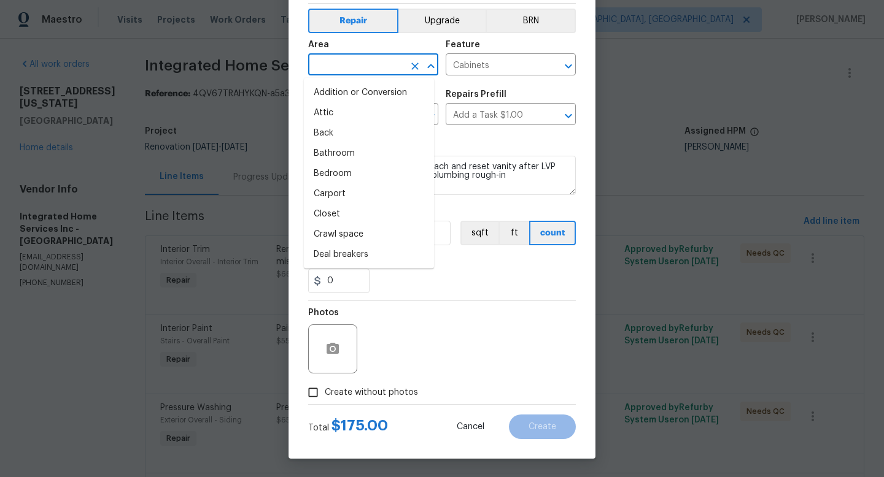
click at [369, 67] on input "text" at bounding box center [356, 65] width 96 height 19
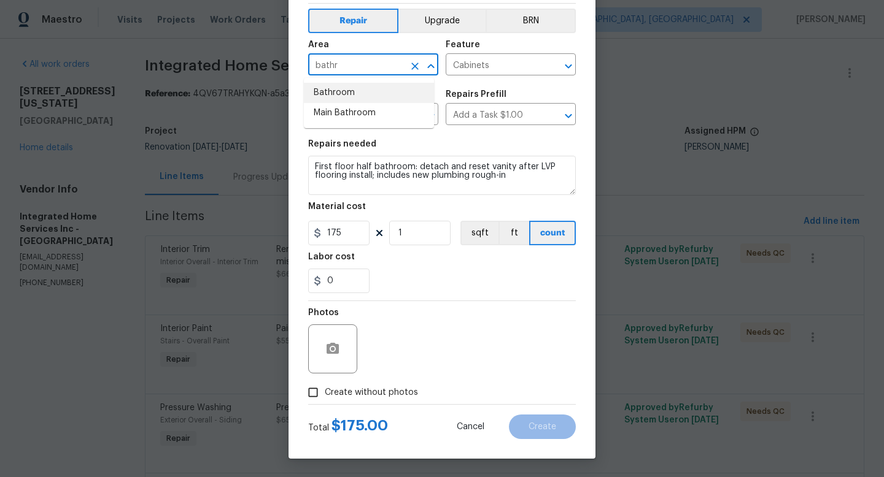
click at [368, 95] on li "Bathroom" at bounding box center [369, 93] width 130 height 20
type input "Bathroom"
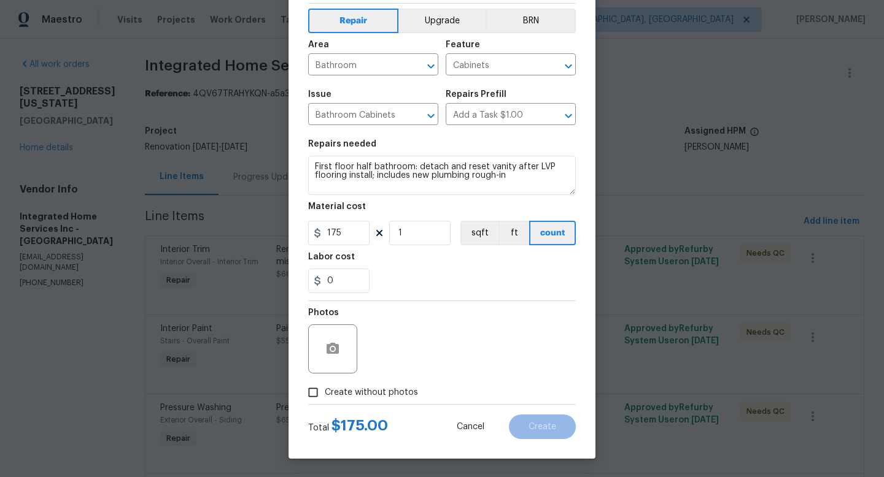
click at [379, 387] on span "Create without photos" at bounding box center [371, 393] width 93 height 13
click at [396, 344] on div "Photos" at bounding box center [442, 341] width 268 height 80
click at [316, 392] on input "Create without photos" at bounding box center [312, 392] width 23 height 23
checkbox input "true"
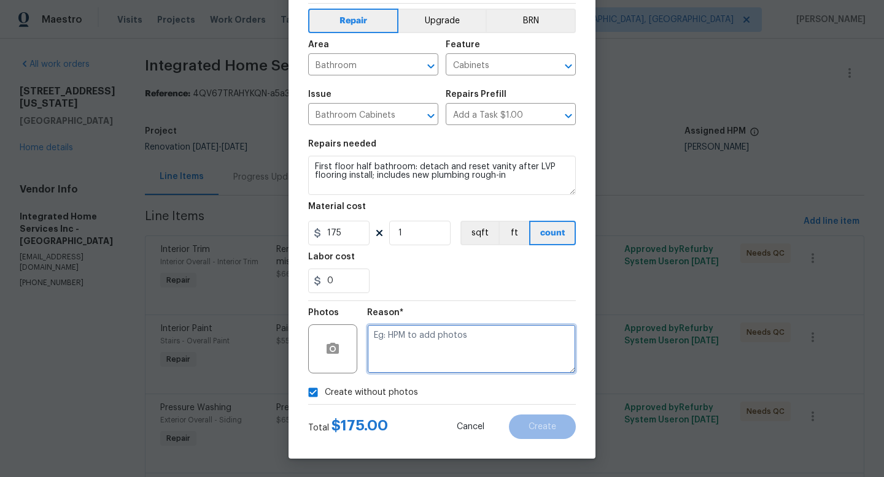
click at [412, 337] on textarea at bounding box center [471, 349] width 209 height 49
type textarea "adding after"
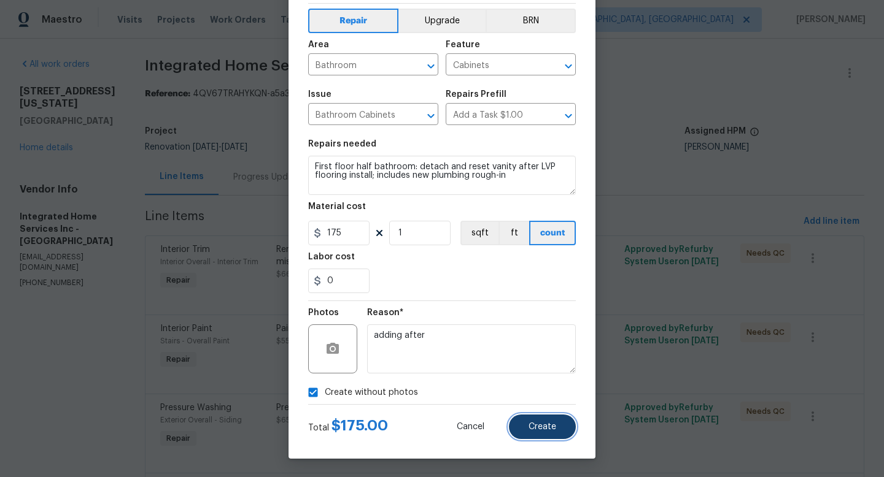
click at [533, 424] on span "Create" at bounding box center [542, 427] width 28 height 9
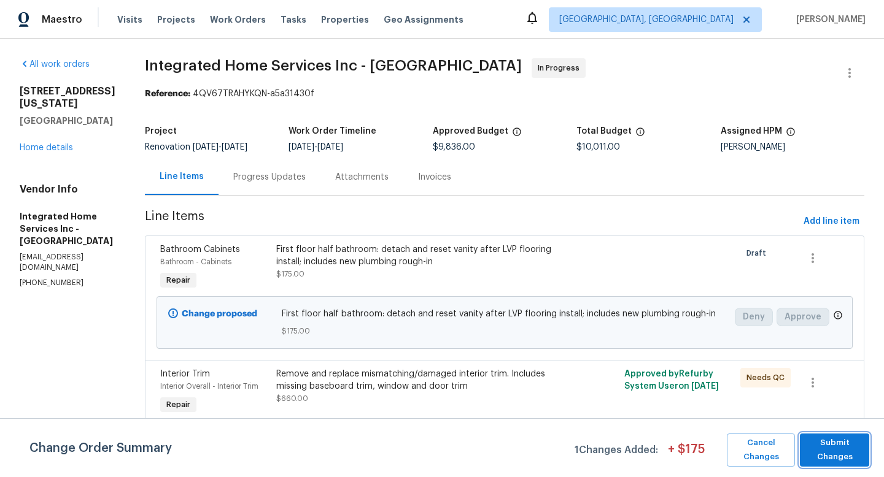
click at [831, 442] on span "Submit Changes" at bounding box center [834, 450] width 57 height 28
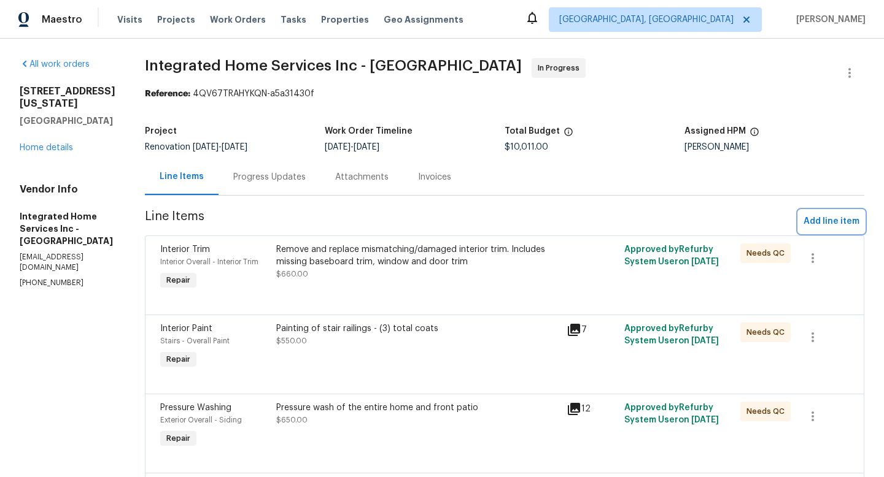
click at [828, 225] on span "Add line item" at bounding box center [831, 221] width 56 height 15
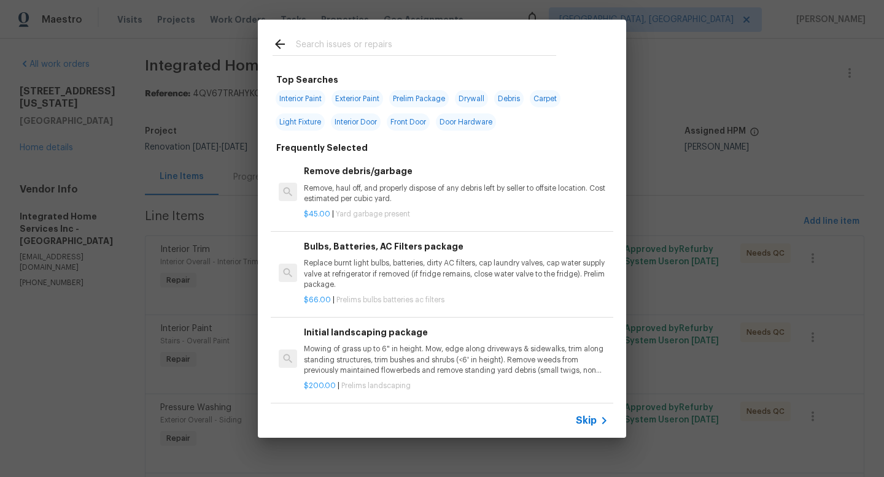
click at [396, 40] on input "text" at bounding box center [426, 46] width 260 height 18
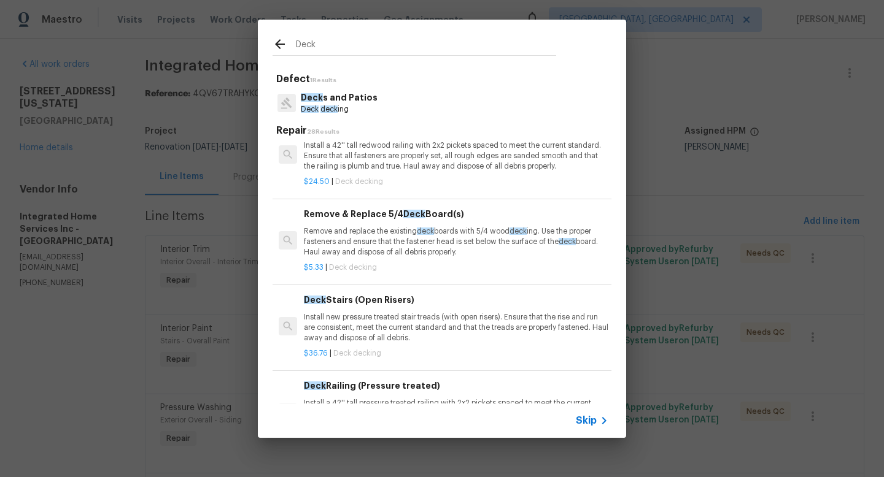
scroll to position [551, 0]
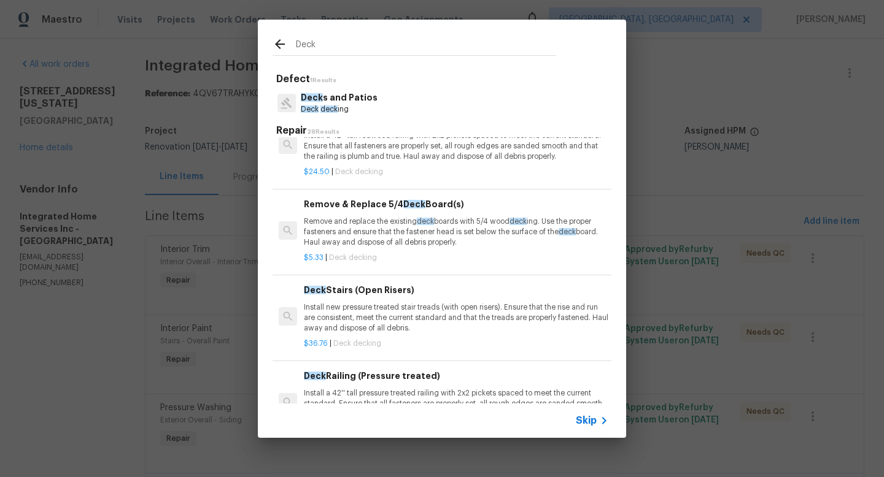
type input "Deck"
click at [401, 233] on p "Remove and replace the existing deck boards with 5/4 wood deck ing. Use the pro…" at bounding box center [456, 232] width 304 height 31
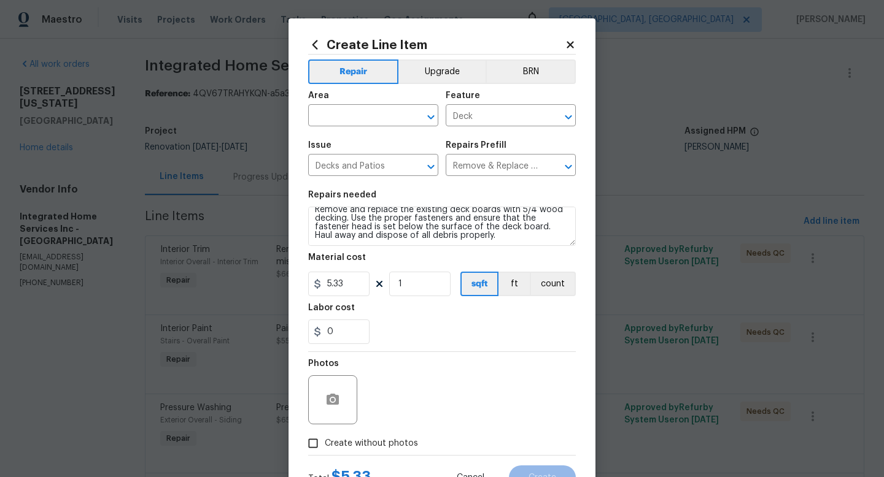
scroll to position [9, 0]
click at [357, 285] on input "5.33" at bounding box center [338, 284] width 61 height 25
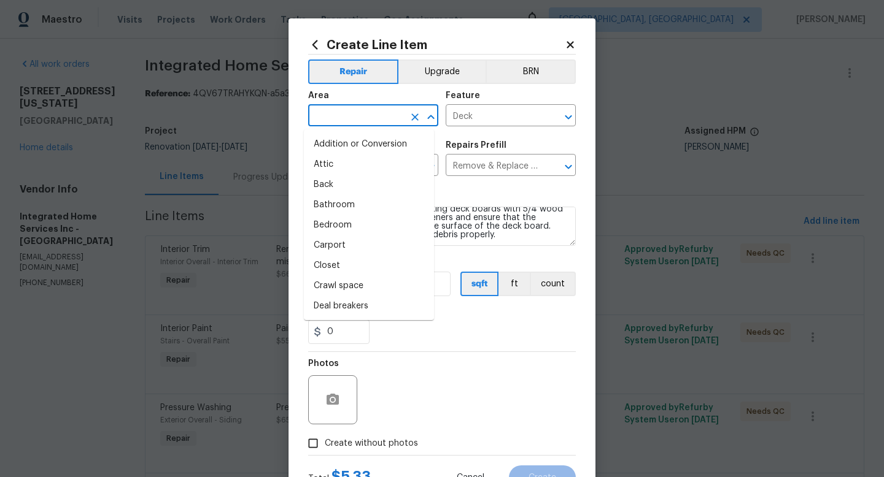
click at [365, 118] on input "text" at bounding box center [356, 116] width 96 height 19
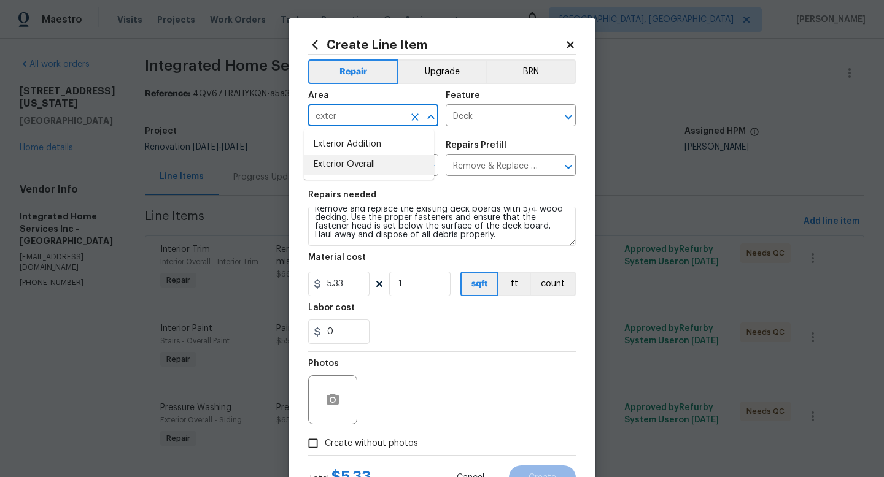
click at [365, 166] on li "Exterior Overall" at bounding box center [369, 165] width 130 height 20
type input "Exterior Overall"
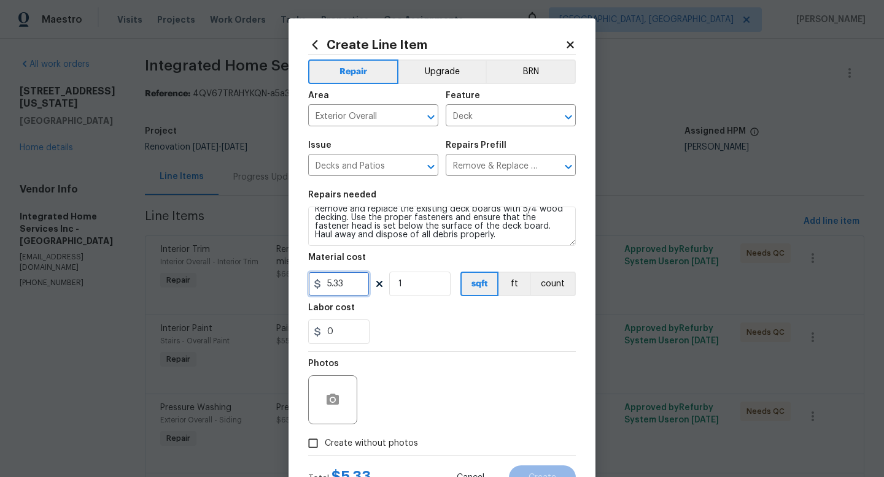
drag, startPoint x: 353, startPoint y: 284, endPoint x: 301, endPoint y: 279, distance: 52.4
click at [301, 279] on div "Create Line Item Repair Upgrade BRN Area Exterior Overall ​ Feature Deck ​ Issu…" at bounding box center [441, 264] width 307 height 492
click at [566, 45] on icon at bounding box center [570, 44] width 11 height 11
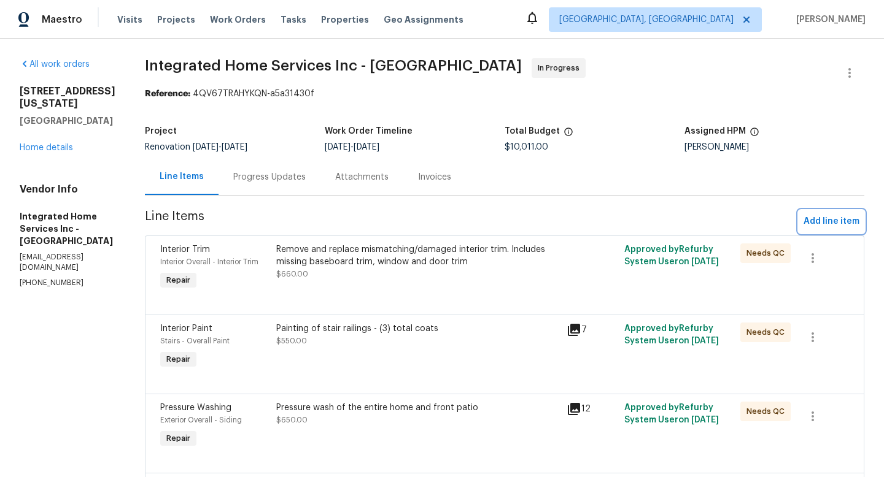
click at [814, 221] on span "Add line item" at bounding box center [831, 221] width 56 height 15
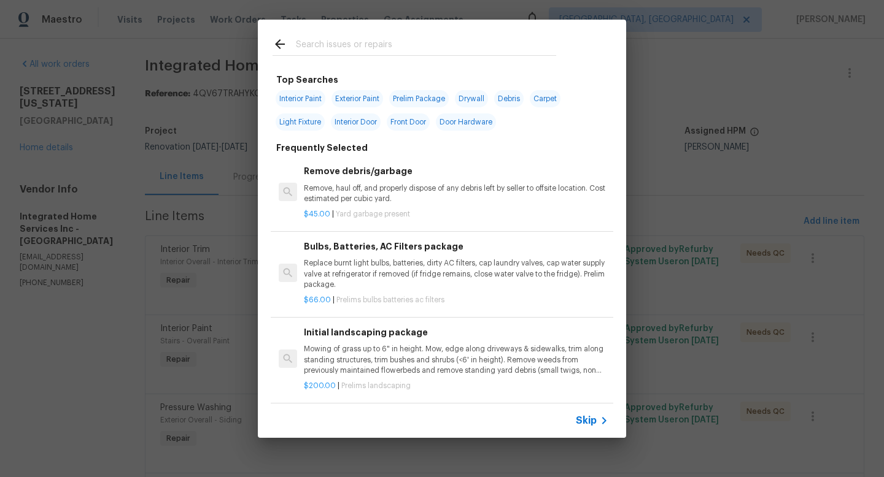
click at [379, 47] on input "text" at bounding box center [426, 46] width 260 height 18
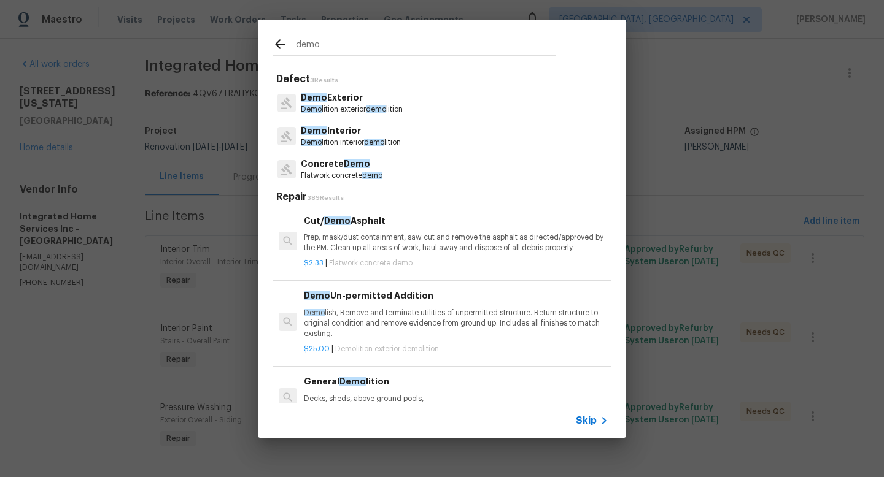
type input "demo"
click at [387, 92] on p "Demo Exterior" at bounding box center [352, 97] width 102 height 13
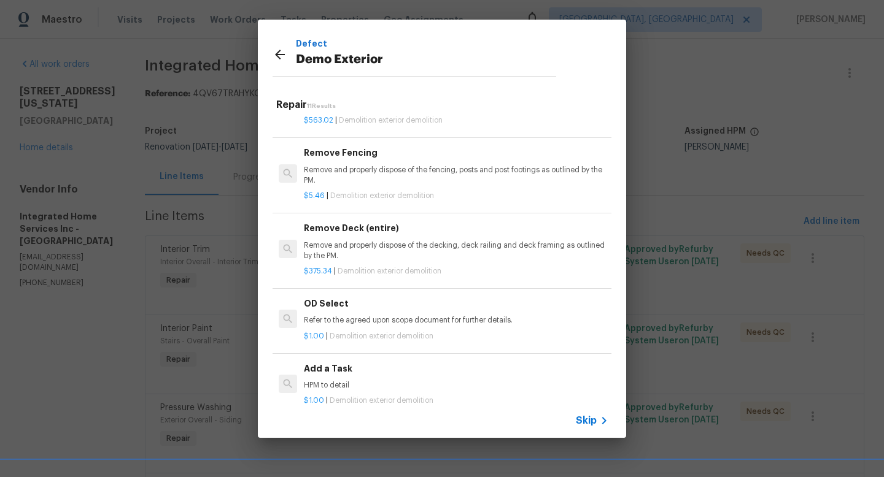
scroll to position [565, 0]
click at [353, 362] on h6 "Add a Task" at bounding box center [456, 369] width 304 height 14
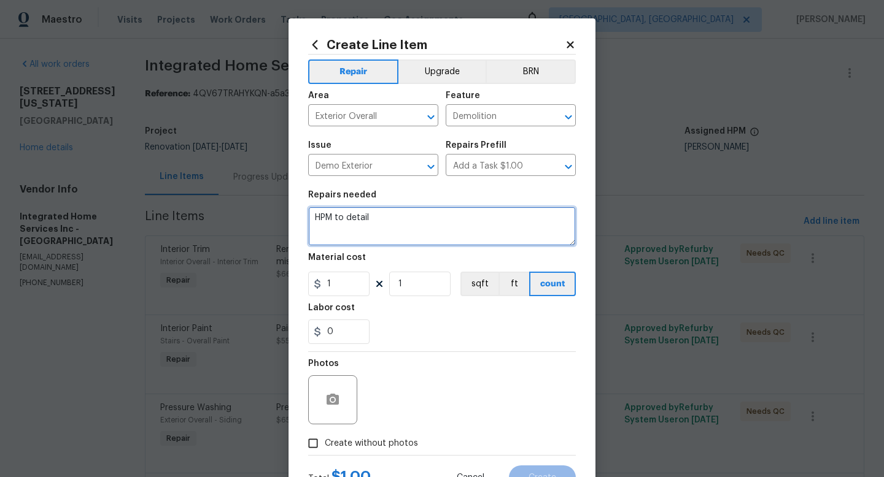
drag, startPoint x: 385, startPoint y: 223, endPoint x: 302, endPoint y: 217, distance: 83.7
click at [302, 217] on div "Create Line Item Repair Upgrade BRN Area Exterior Overall ​ Feature Demolition …" at bounding box center [441, 264] width 307 height 492
click at [403, 221] on textarea "Remove damaged deck bench, railing, and planter at backyard deck." at bounding box center [442, 226] width 268 height 39
type textarea "Remove damaged deck bench, railing, and planter at backyard deck."
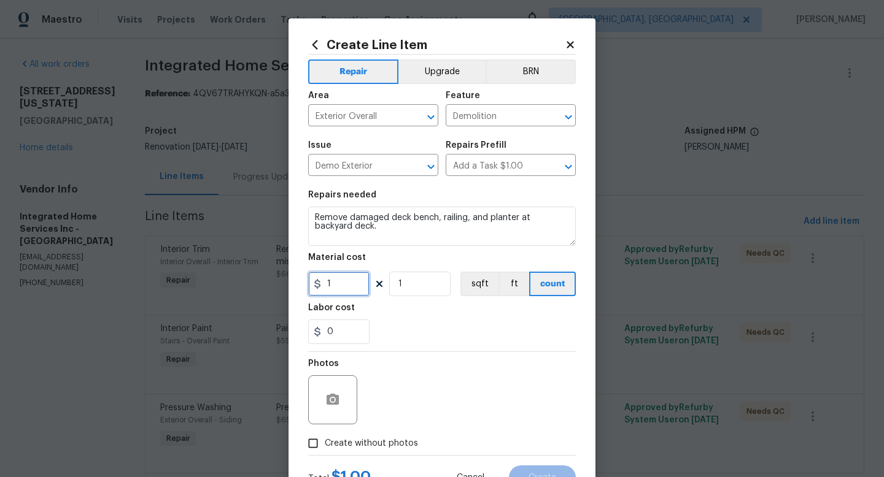
drag, startPoint x: 348, startPoint y: 284, endPoint x: 303, endPoint y: 282, distance: 45.4
click at [303, 282] on div "Create Line Item Repair Upgrade BRN Area Exterior Overall ​ Feature Demolition …" at bounding box center [441, 264] width 307 height 492
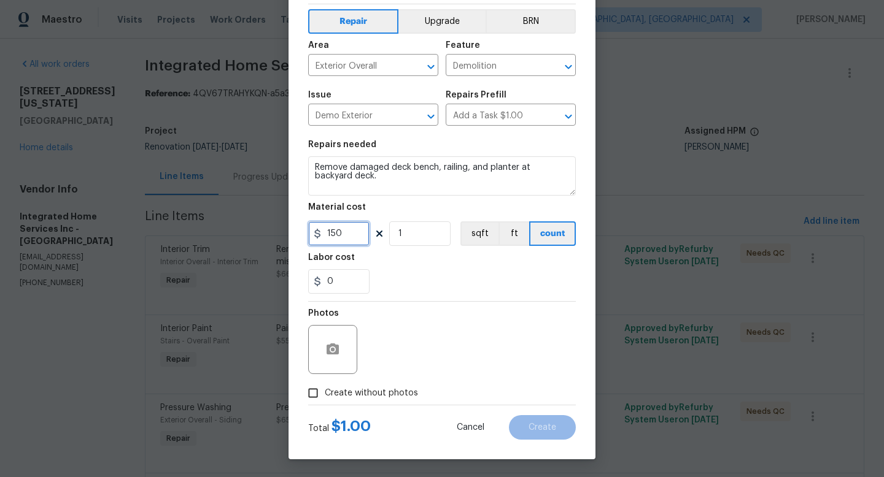
scroll to position [52, 0]
type input "150"
click at [350, 387] on span "Create without photos" at bounding box center [371, 393] width 93 height 13
click at [325, 387] on input "Create without photos" at bounding box center [312, 392] width 23 height 23
checkbox input "true"
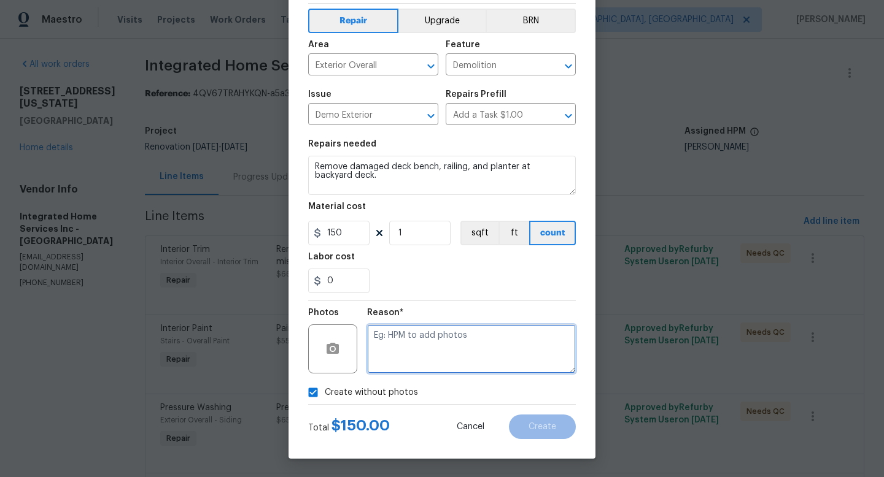
click at [374, 371] on textarea at bounding box center [471, 349] width 209 height 49
type textarea "adding after"
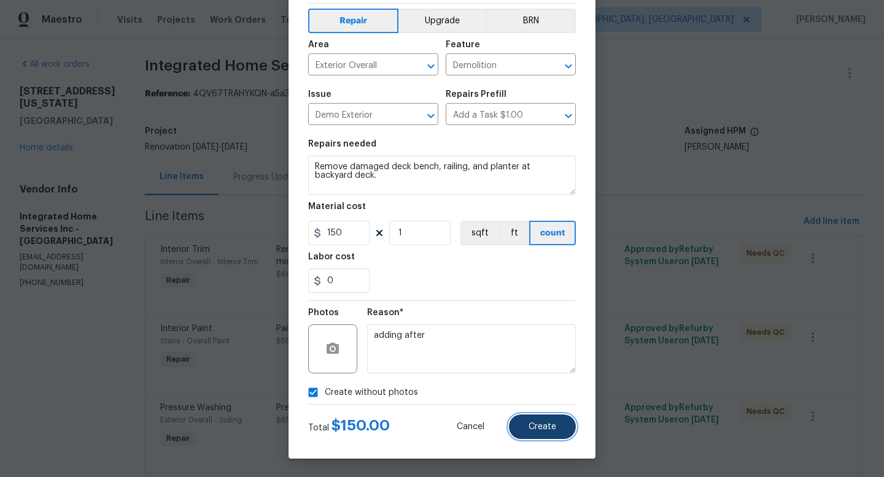
click at [532, 434] on button "Create" at bounding box center [542, 427] width 67 height 25
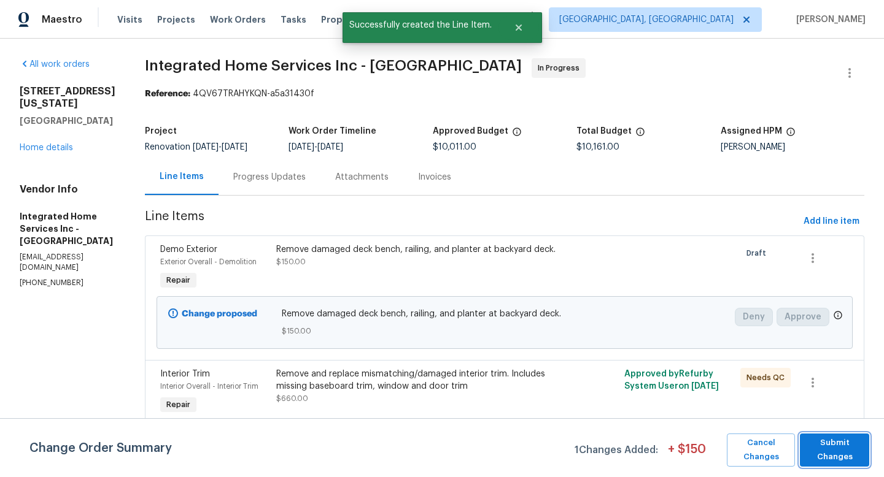
click at [851, 444] on span "Submit Changes" at bounding box center [834, 450] width 57 height 28
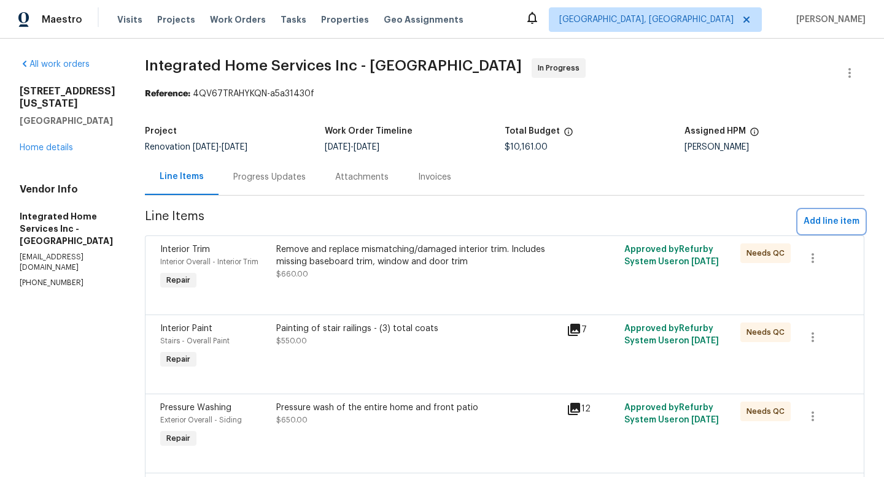
click at [838, 223] on span "Add line item" at bounding box center [831, 221] width 56 height 15
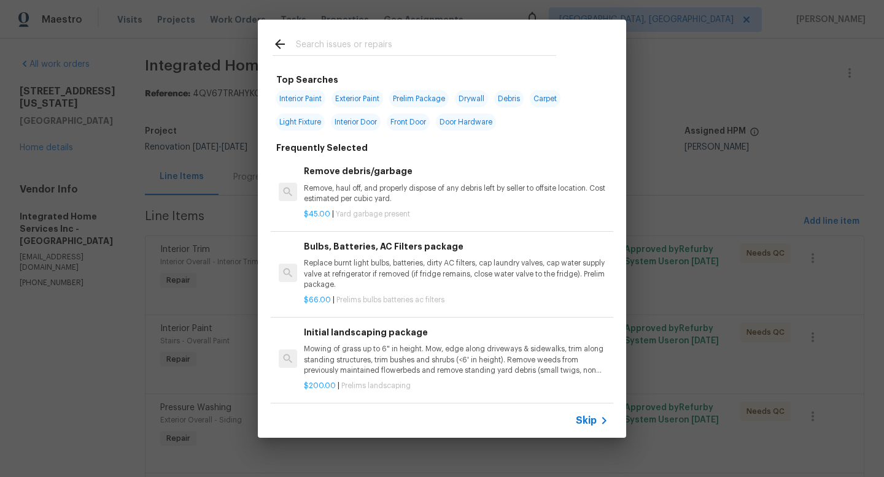
click at [389, 37] on input "text" at bounding box center [426, 46] width 260 height 18
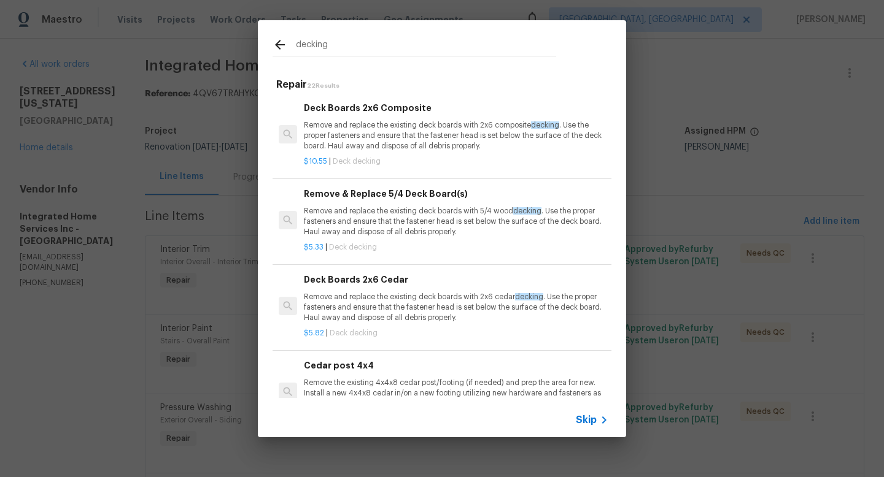
type input "decking"
click at [369, 202] on div "Remove & Replace 5/4 Deck Board(s) Remove and replace the existing deck boards …" at bounding box center [456, 212] width 304 height 50
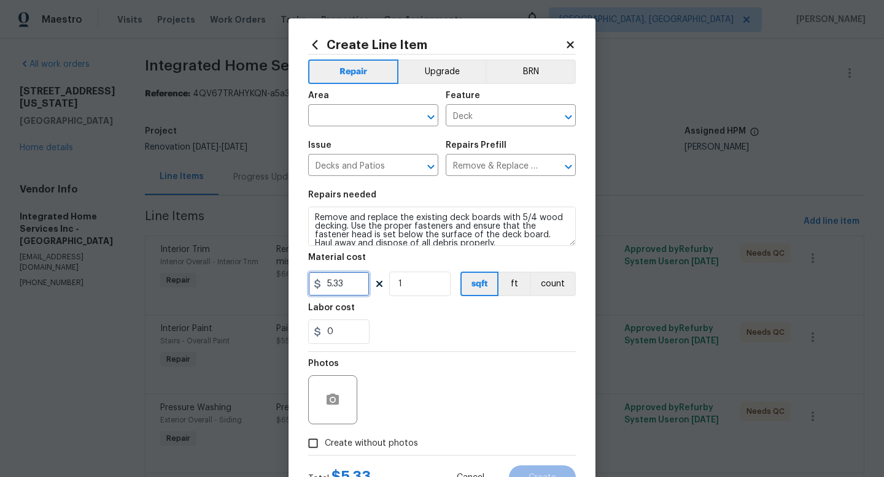
drag, startPoint x: 348, startPoint y: 286, endPoint x: 280, endPoint y: 281, distance: 68.3
click at [280, 281] on div "Create Line Item Repair Upgrade BRN Area ​ Feature Deck ​ Issue Decks and Patio…" at bounding box center [442, 238] width 884 height 477
type input "7.25"
drag, startPoint x: 406, startPoint y: 290, endPoint x: 370, endPoint y: 288, distance: 36.3
click at [370, 288] on div "7.25 1 sqft ft count" at bounding box center [442, 284] width 268 height 25
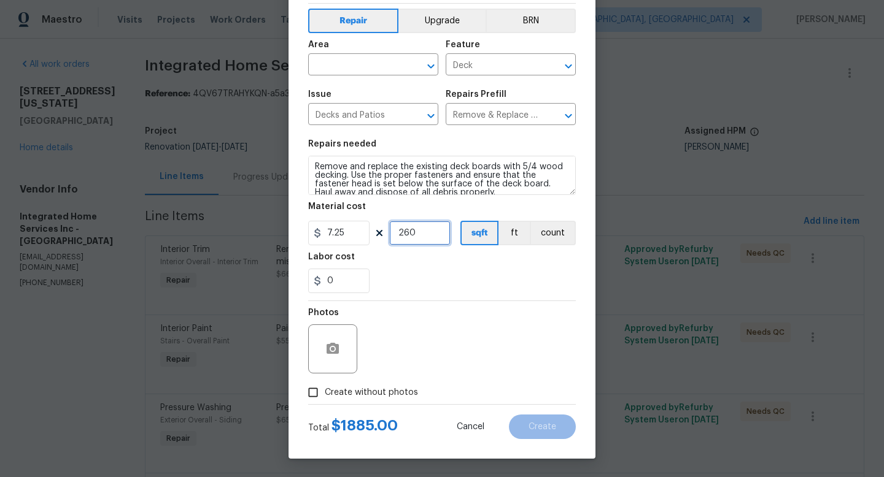
type input "260"
click at [328, 389] on span "Create without photos" at bounding box center [371, 393] width 93 height 13
click at [325, 389] on input "Create without photos" at bounding box center [312, 392] width 23 height 23
checkbox input "true"
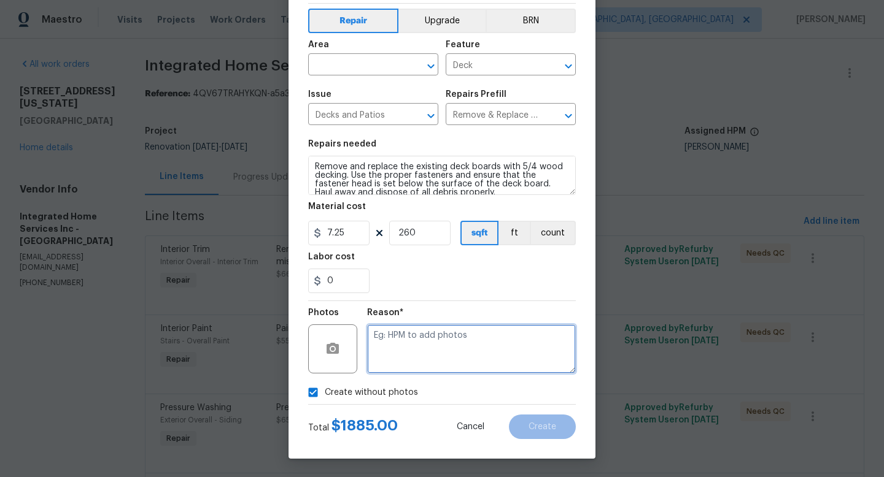
click at [399, 346] on textarea at bounding box center [471, 349] width 209 height 49
type textarea "adding after"
click at [382, 70] on input "text" at bounding box center [356, 65] width 96 height 19
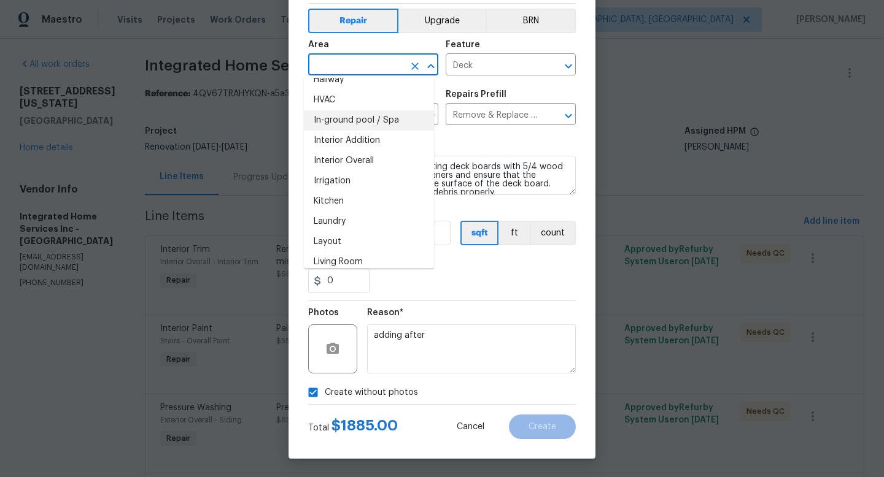
scroll to position [461, 0]
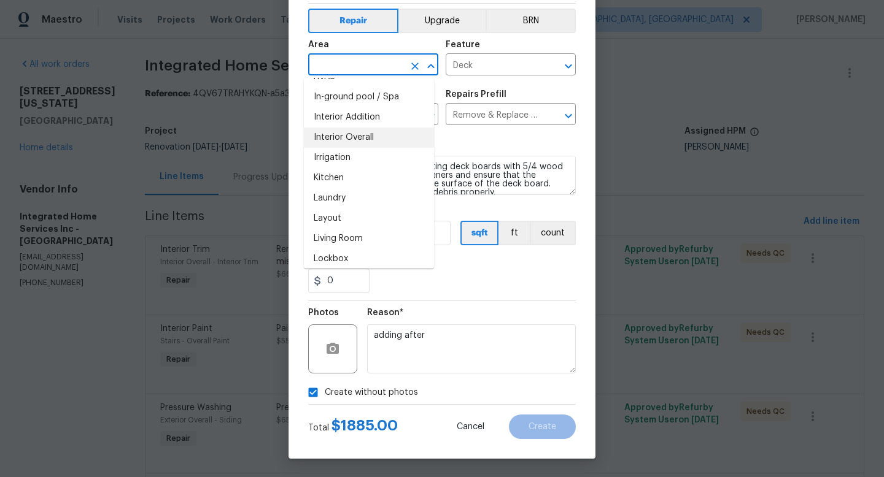
click at [366, 139] on li "Interior Overall" at bounding box center [369, 138] width 130 height 20
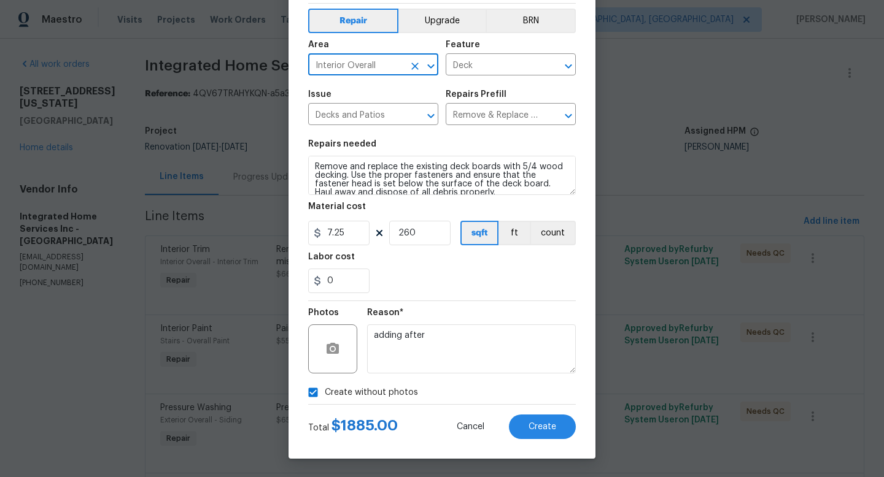
drag, startPoint x: 380, startPoint y: 72, endPoint x: 304, endPoint y: 61, distance: 76.9
click at [308, 61] on input "Interior Overall" at bounding box center [356, 65] width 96 height 19
click at [344, 109] on li "Exterior Overall" at bounding box center [369, 113] width 130 height 20
type input "Exterior Overall"
click at [542, 435] on button "Create" at bounding box center [542, 427] width 67 height 25
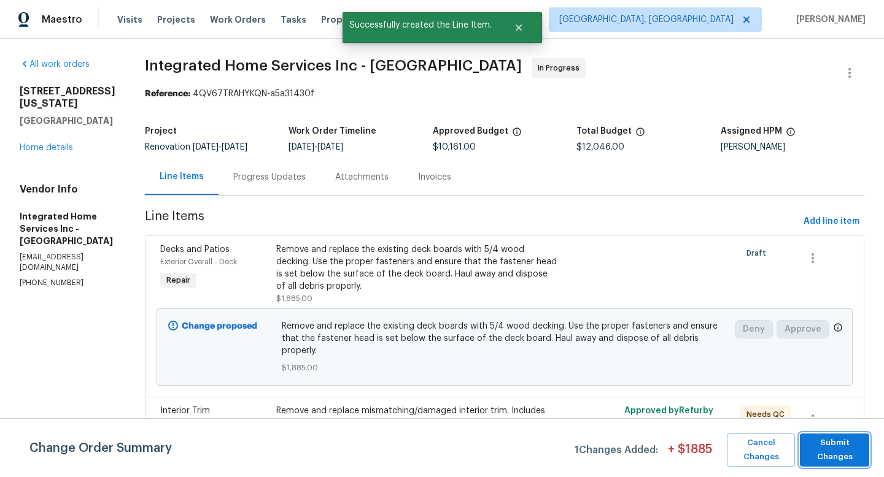
click at [821, 454] on span "Submit Changes" at bounding box center [834, 450] width 57 height 28
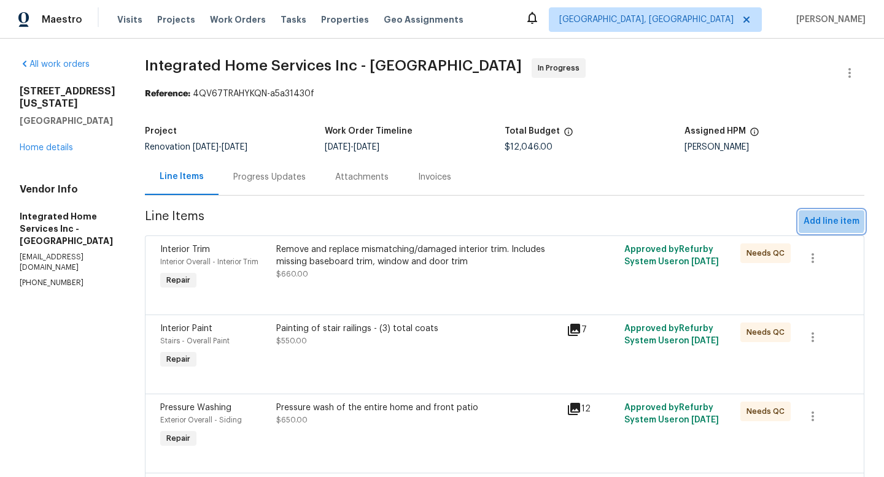
click at [823, 220] on span "Add line item" at bounding box center [831, 221] width 56 height 15
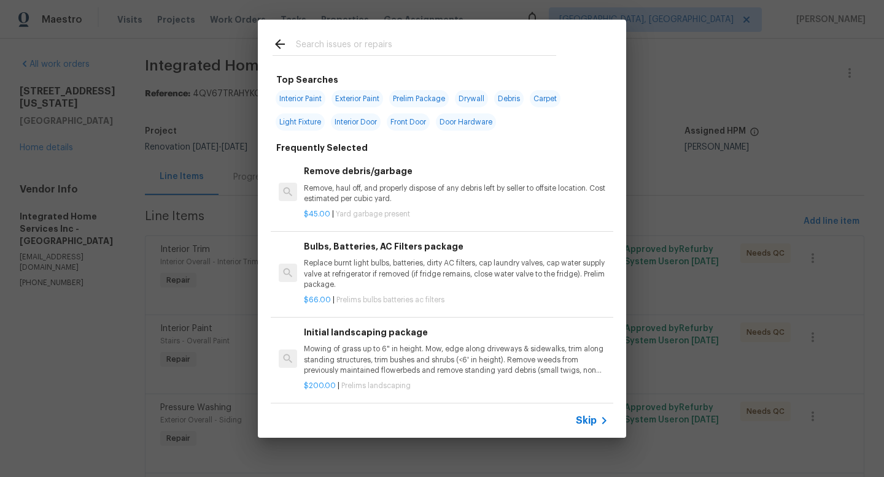
click at [339, 48] on input "text" at bounding box center [426, 46] width 260 height 18
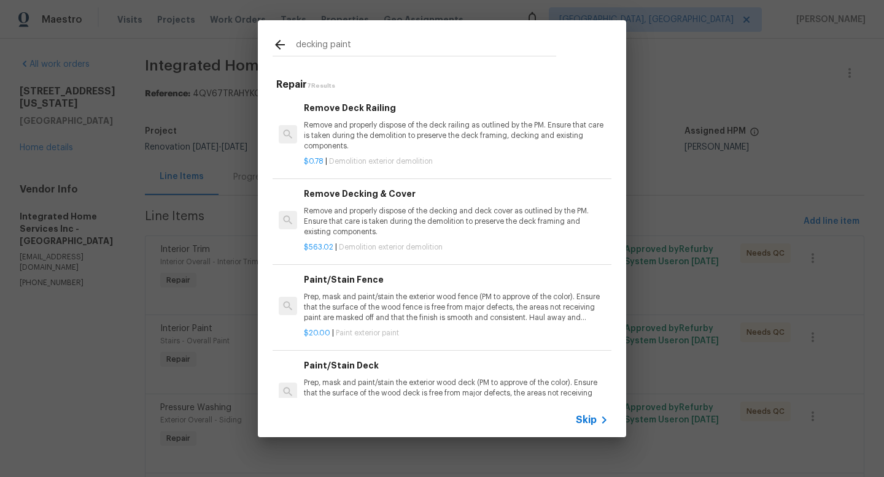
drag, startPoint x: 382, startPoint y: 50, endPoint x: 376, endPoint y: 48, distance: 6.9
click at [376, 48] on input "decking paint" at bounding box center [426, 46] width 260 height 18
type input "decking paint"
click at [368, 55] on h2 "decking paint" at bounding box center [414, 46] width 284 height 19
click at [358, 366] on h6 "Paint/Stain Deck" at bounding box center [456, 366] width 304 height 14
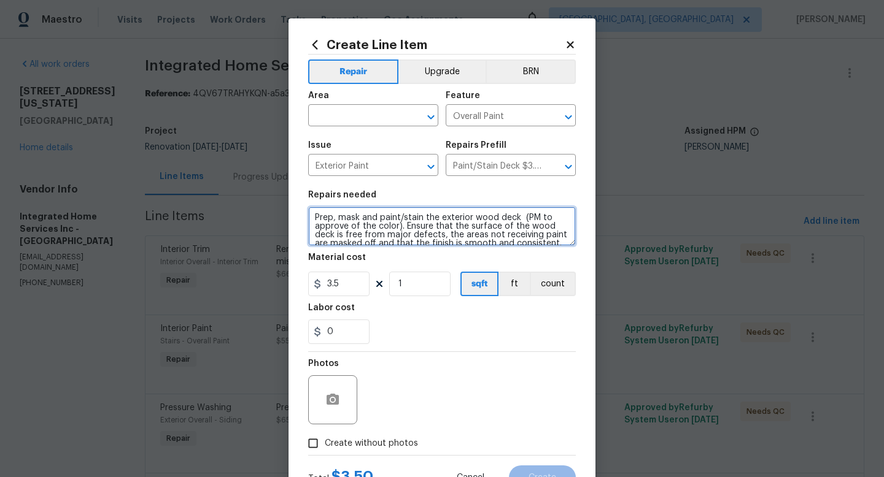
click at [555, 238] on textarea "Prep, mask and paint/stain the exterior wood deck (PM to approve of the color).…" at bounding box center [442, 226] width 268 height 39
drag, startPoint x: 555, startPoint y: 238, endPoint x: 547, endPoint y: 225, distance: 15.2
click at [544, 222] on textarea "Prep, mask and paint/stain the exterior wood deck (PM to approve of the color).…" at bounding box center [442, 226] width 268 height 39
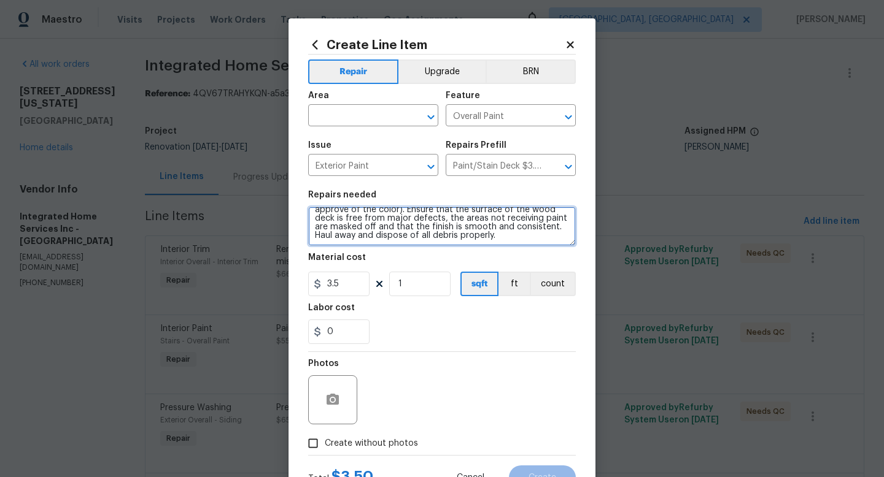
scroll to position [17, 0]
drag, startPoint x: 535, startPoint y: 236, endPoint x: 518, endPoint y: 216, distance: 26.1
click at [518, 216] on textarea "Prep, mask and paint/stain the exterior wood deck (PM to approve of the color).…" at bounding box center [442, 226] width 268 height 39
type textarea "Prep, mask and paint/stain the exterior wood deck (PM to approve of the color).…"
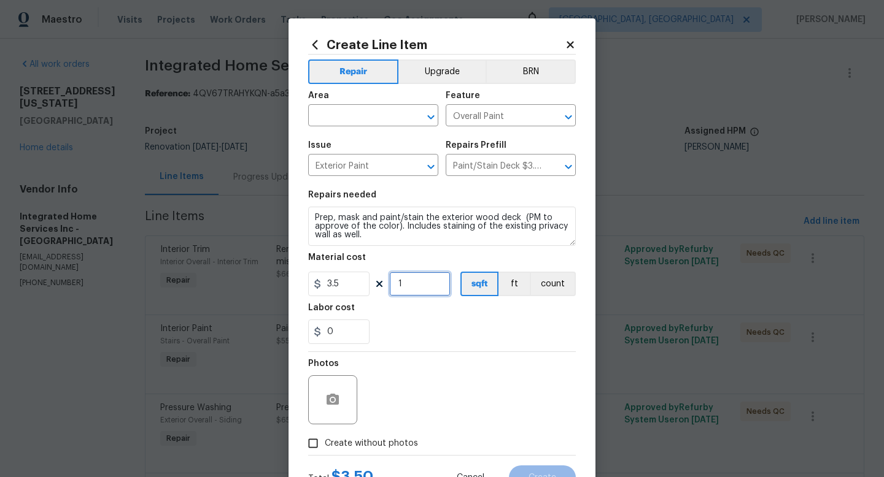
drag, startPoint x: 398, startPoint y: 285, endPoint x: 390, endPoint y: 285, distance: 8.6
click at [390, 285] on input "1" at bounding box center [419, 284] width 61 height 25
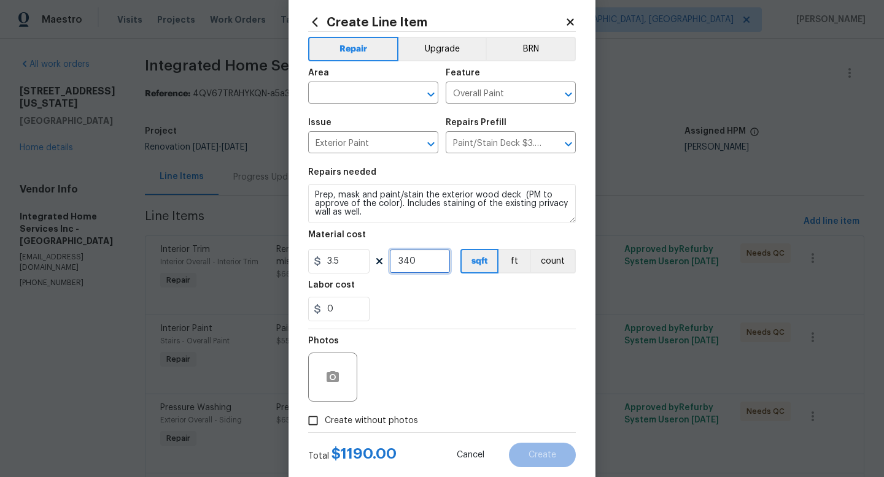
scroll to position [52, 0]
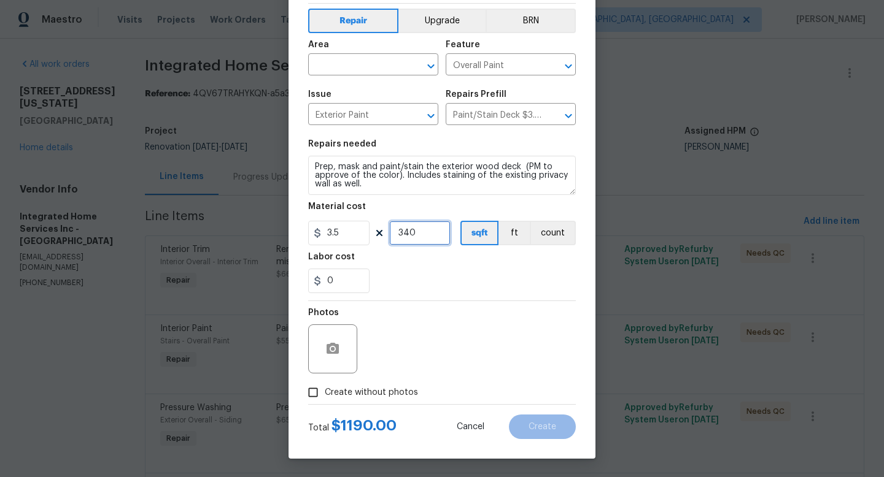
type input "340"
click at [339, 228] on input "3.5" at bounding box center [338, 233] width 61 height 25
drag, startPoint x: 344, startPoint y: 234, endPoint x: 284, endPoint y: 228, distance: 61.1
click at [288, 228] on div "Create Line Item Repair Upgrade BRN Area ​ Feature Overall Paint ​ Issue Exteri…" at bounding box center [441, 213] width 307 height 492
type input "2.5"
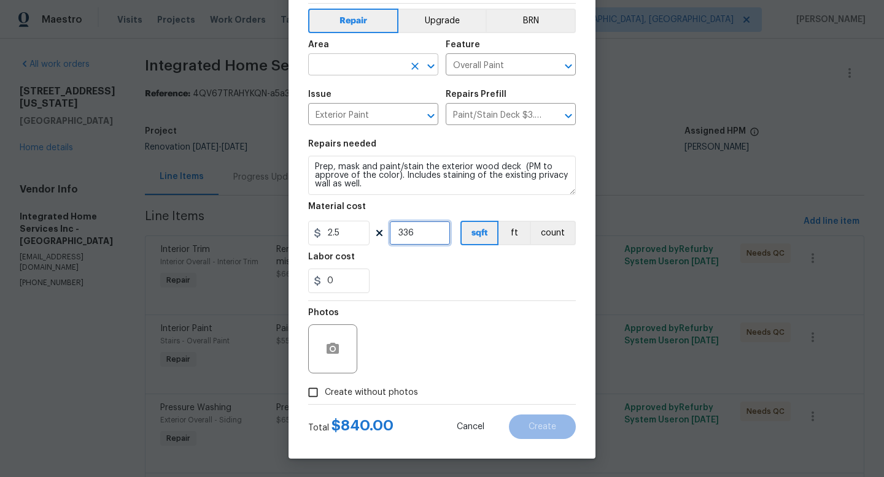
type input "336"
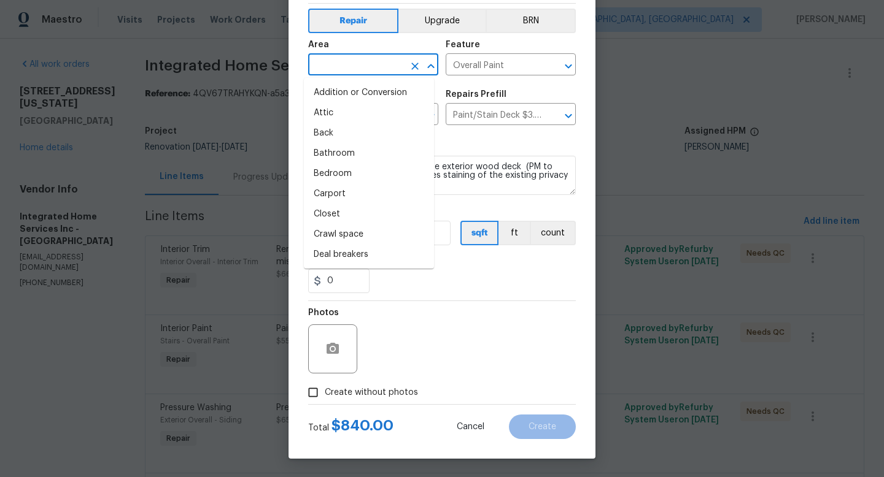
click at [368, 62] on input "text" at bounding box center [356, 65] width 96 height 19
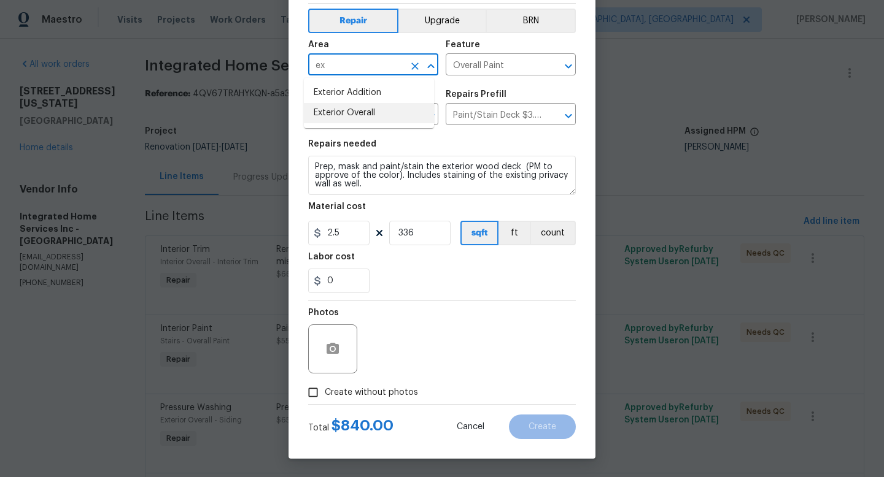
click at [360, 104] on li "Exterior Overall" at bounding box center [369, 113] width 130 height 20
type input "Exterior Overall"
click at [356, 388] on span "Create without photos" at bounding box center [371, 393] width 93 height 13
click at [325, 388] on input "Create without photos" at bounding box center [312, 392] width 23 height 23
checkbox input "true"
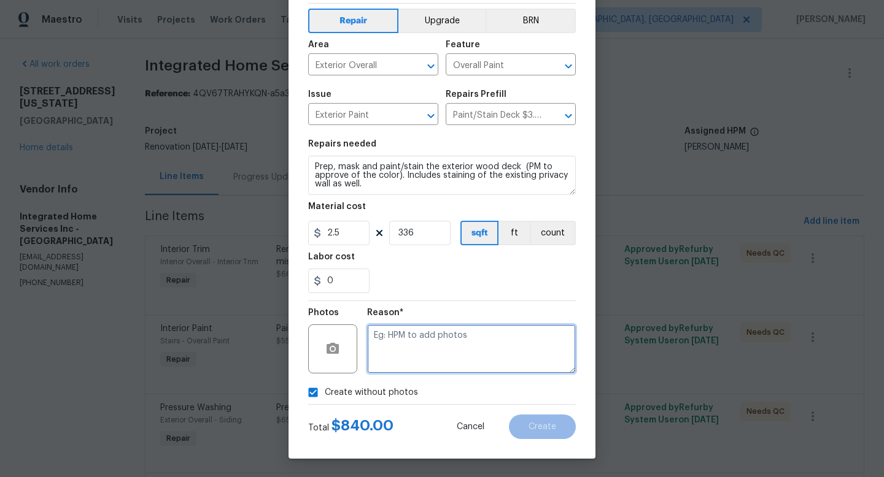
click at [389, 349] on textarea at bounding box center [471, 349] width 209 height 49
type textarea "adding after"
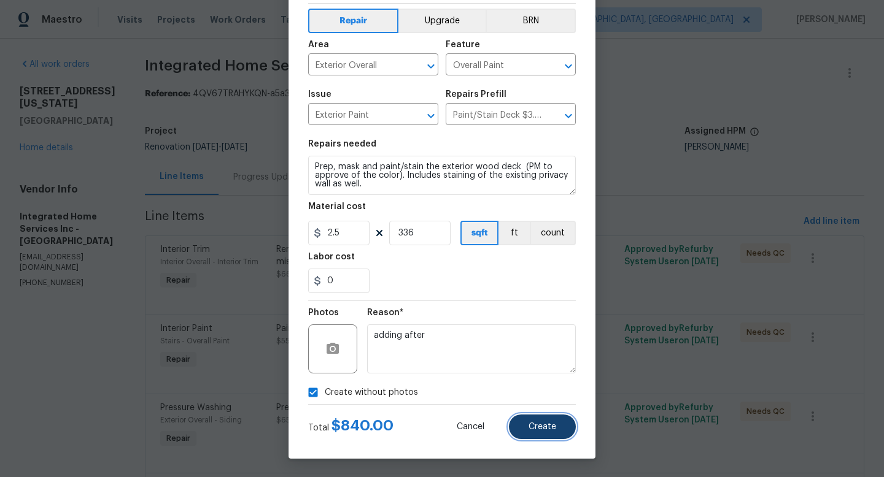
click at [550, 435] on button "Create" at bounding box center [542, 427] width 67 height 25
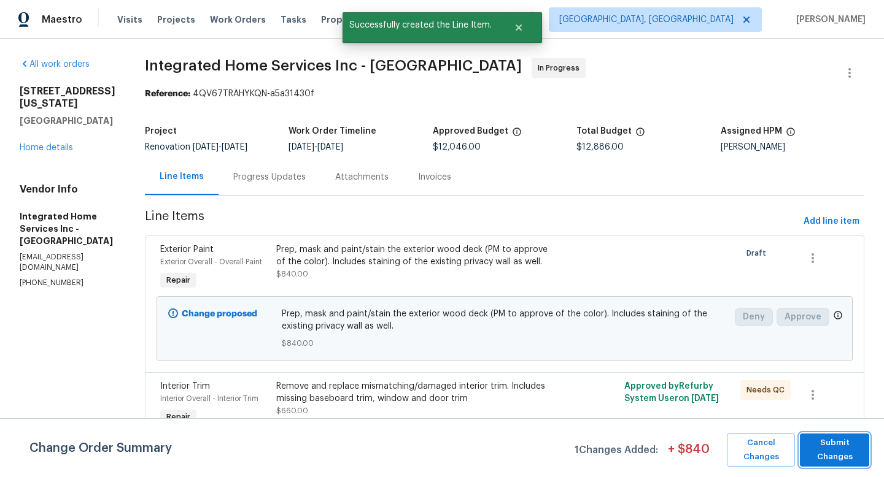
click at [829, 458] on span "Submit Changes" at bounding box center [834, 450] width 57 height 28
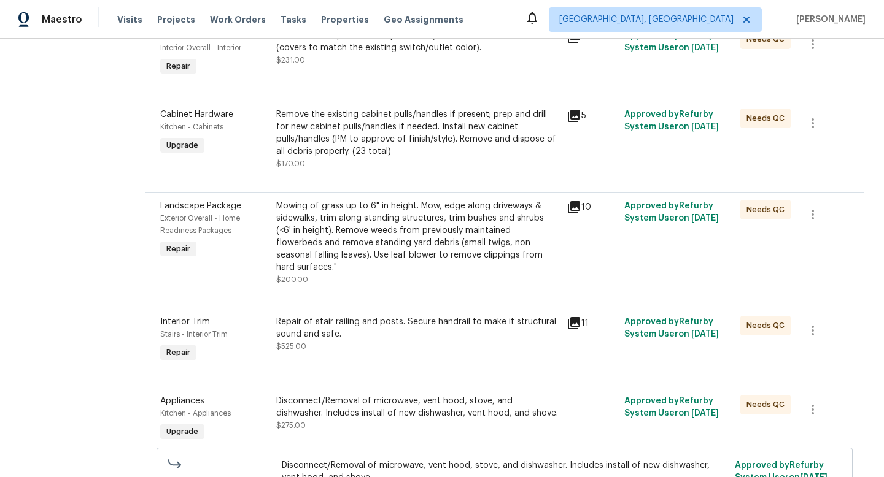
scroll to position [0, 0]
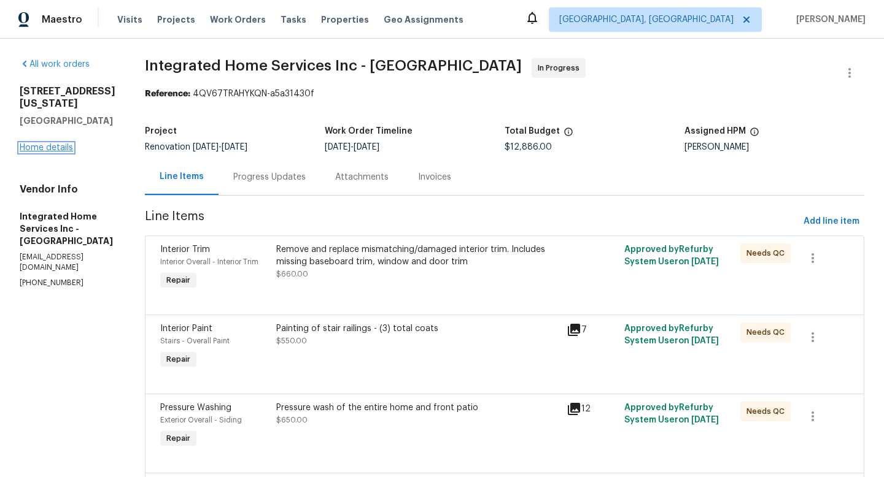
click at [50, 152] on link "Home details" at bounding box center [46, 148] width 53 height 9
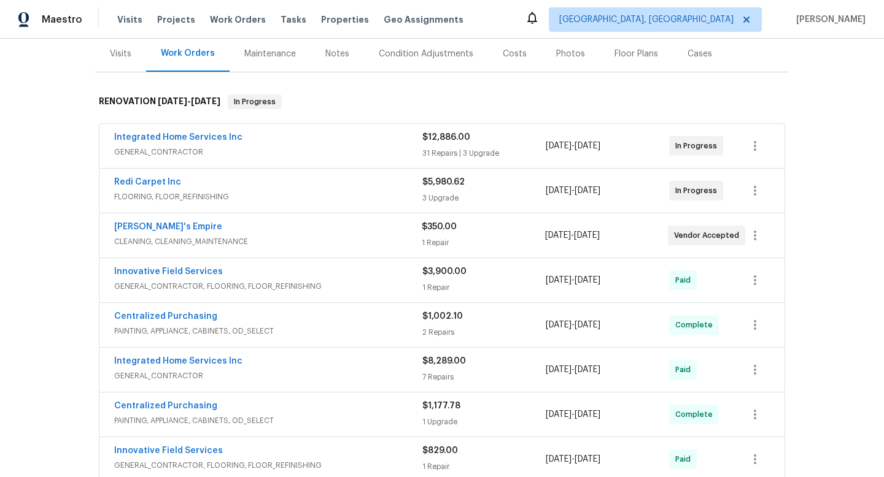
scroll to position [185, 0]
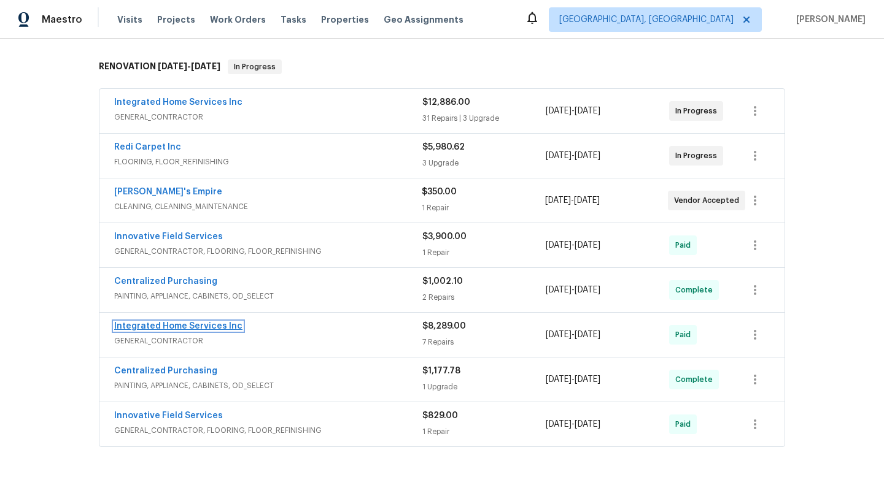
click at [225, 326] on link "Integrated Home Services Inc" at bounding box center [178, 326] width 128 height 9
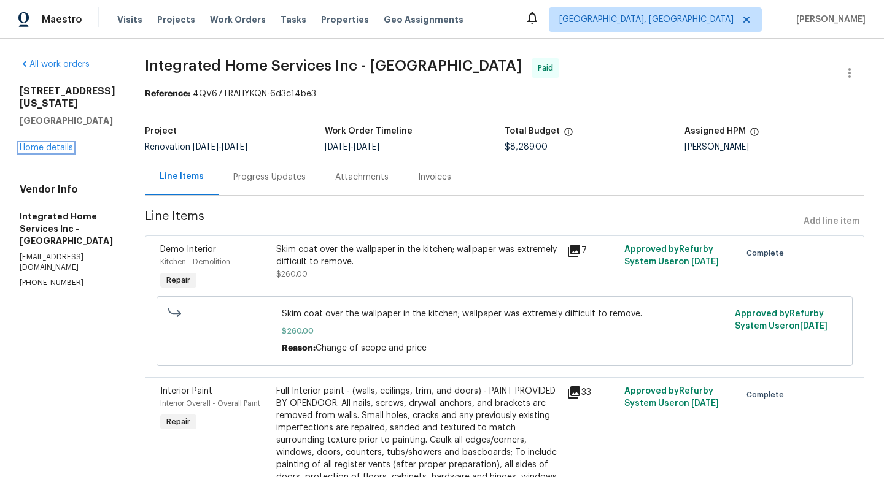
click at [61, 152] on link "Home details" at bounding box center [46, 148] width 53 height 9
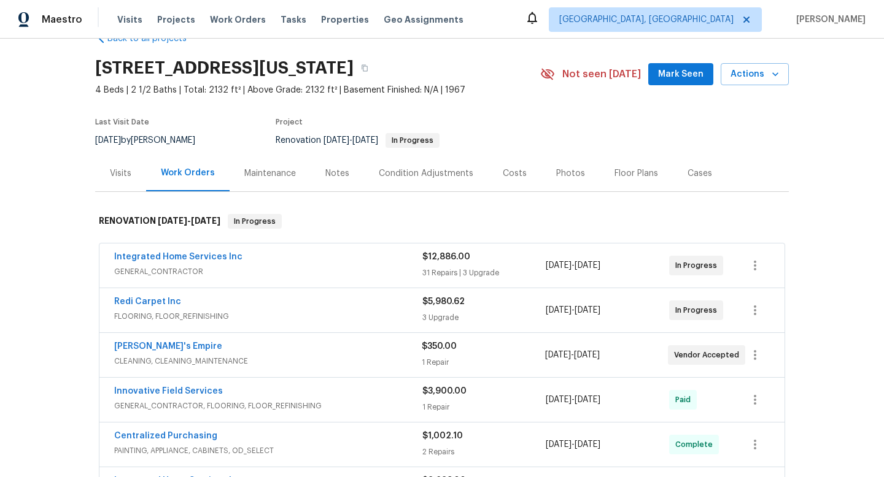
scroll to position [5, 0]
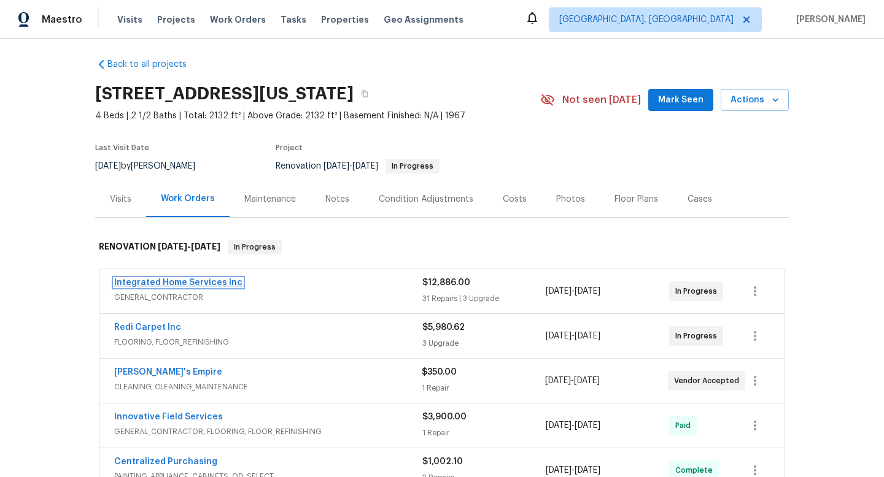
click at [177, 281] on link "Integrated Home Services Inc" at bounding box center [178, 283] width 128 height 9
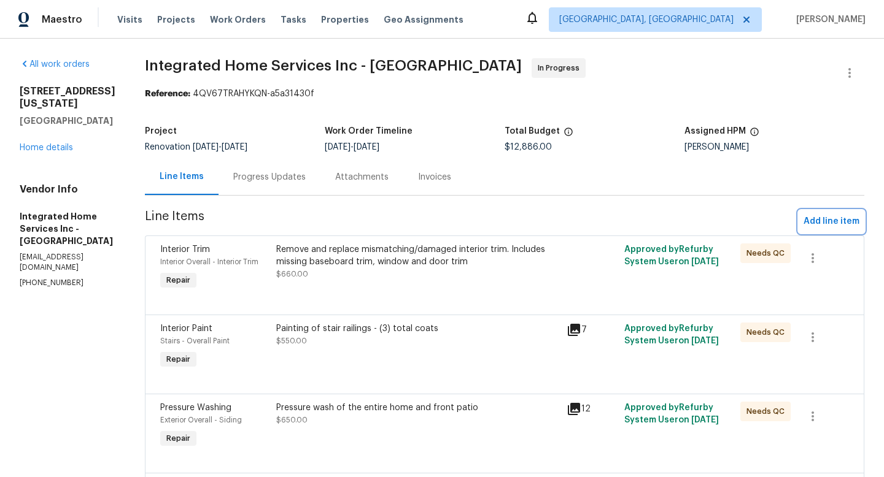
click at [805, 223] on span "Add line item" at bounding box center [831, 221] width 56 height 15
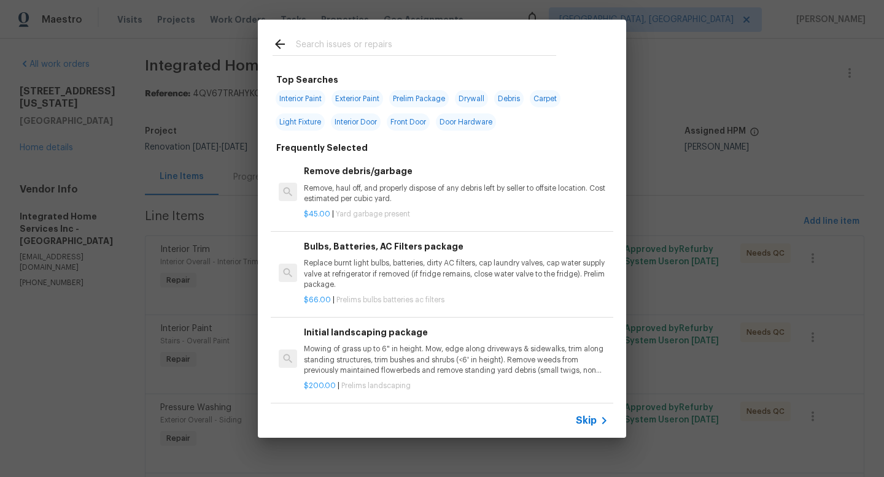
click at [376, 45] on input "text" at bounding box center [426, 46] width 260 height 18
type input "i"
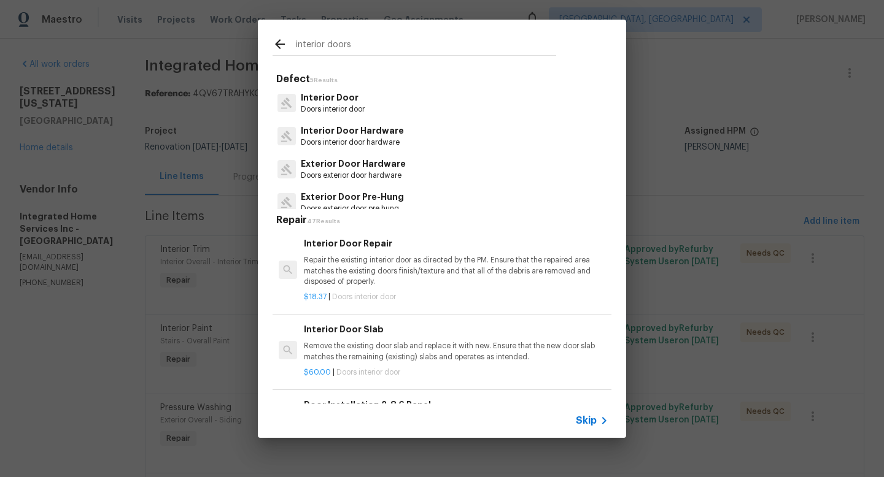
type input "interior doors"
click at [352, 108] on p "Doors interior door" at bounding box center [333, 109] width 64 height 10
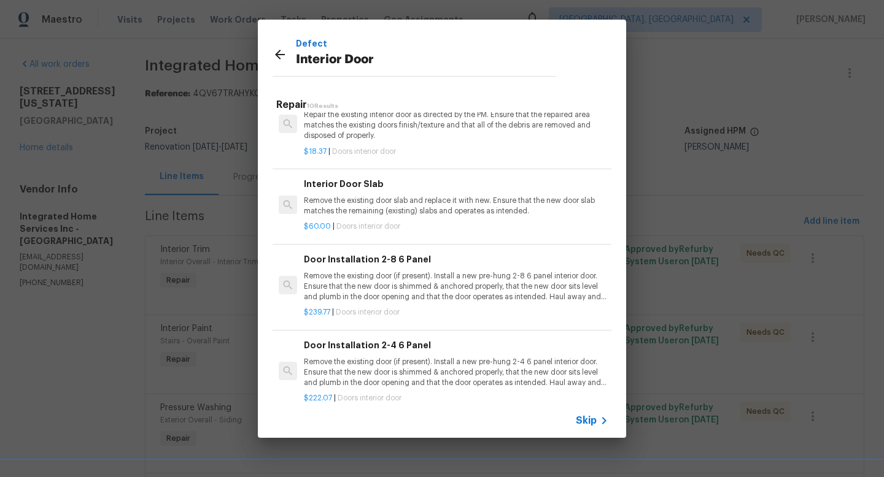
scroll to position [42, 0]
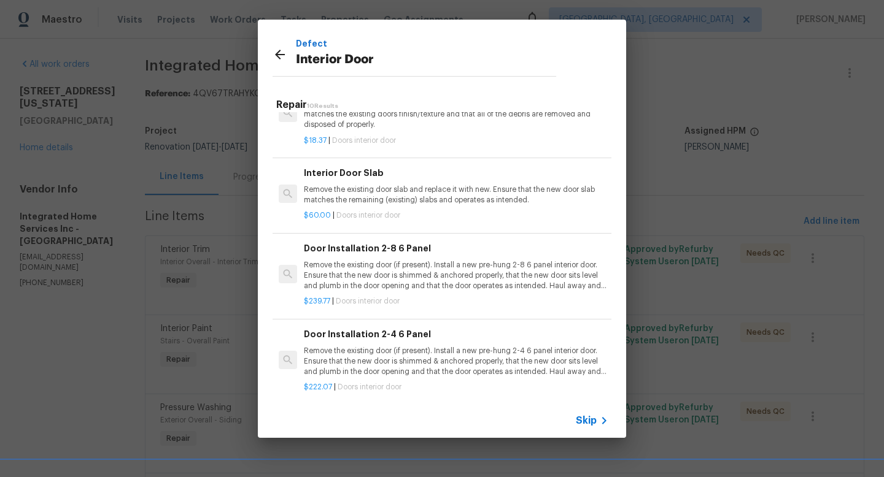
click at [370, 174] on h6 "Interior Door Slab" at bounding box center [456, 173] width 304 height 14
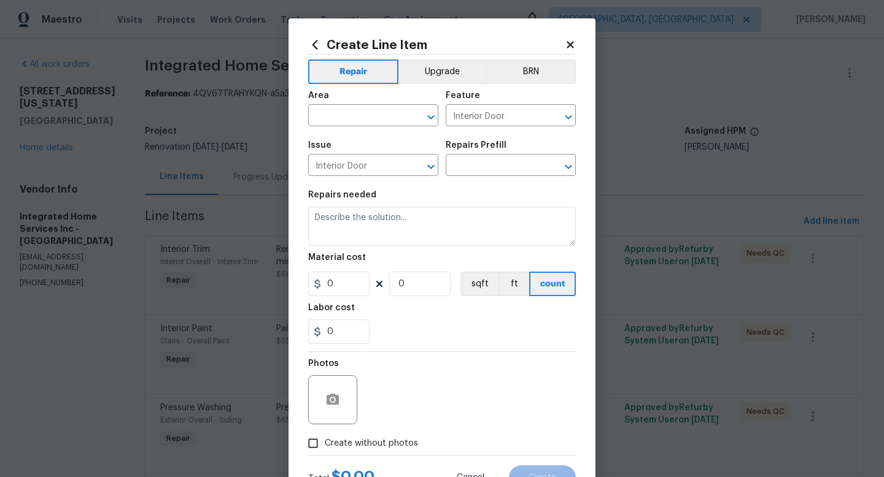
type input "Interior Door Slab $60.00"
type textarea "Remove the existing door slab and replace it with new. Ensure that the new door…"
type input "60"
type input "1"
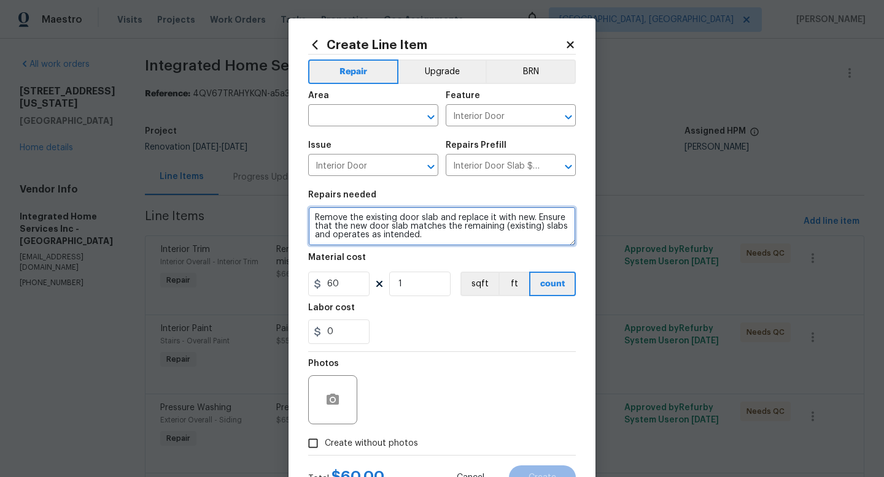
drag, startPoint x: 426, startPoint y: 240, endPoint x: 434, endPoint y: 217, distance: 24.5
click at [434, 217] on textarea "Remove the existing door slab and replace it with new. Ensure that the new door…" at bounding box center [442, 226] width 268 height 39
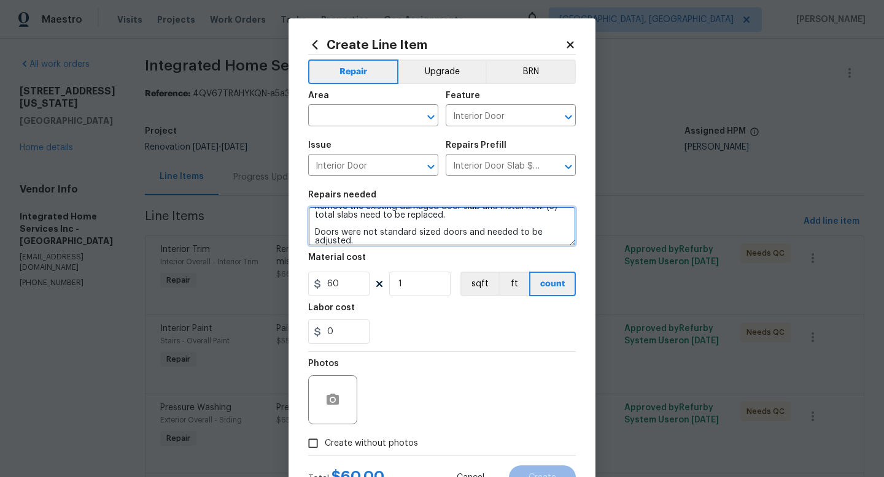
type textarea "Remove the existing damaged door slab and install new. (3) total slabs need to …"
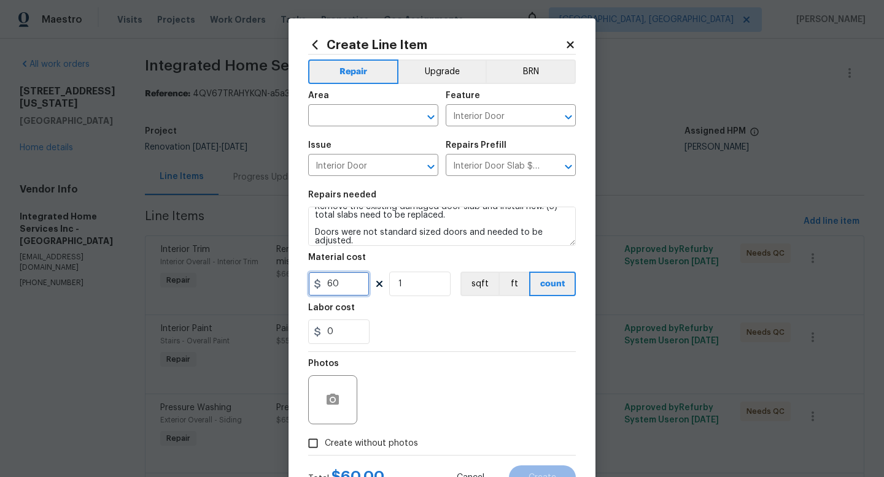
drag, startPoint x: 333, startPoint y: 290, endPoint x: 315, endPoint y: 287, distance: 18.0
click at [315, 287] on div "60" at bounding box center [338, 284] width 61 height 25
type input "150"
drag, startPoint x: 407, startPoint y: 286, endPoint x: 374, endPoint y: 285, distance: 32.5
click at [374, 285] on div "150 1 sqft ft count" at bounding box center [442, 284] width 268 height 25
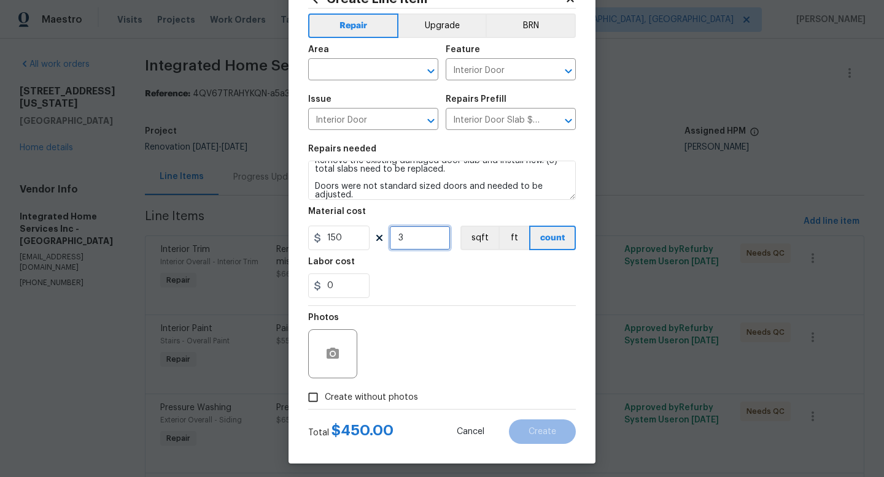
scroll to position [52, 0]
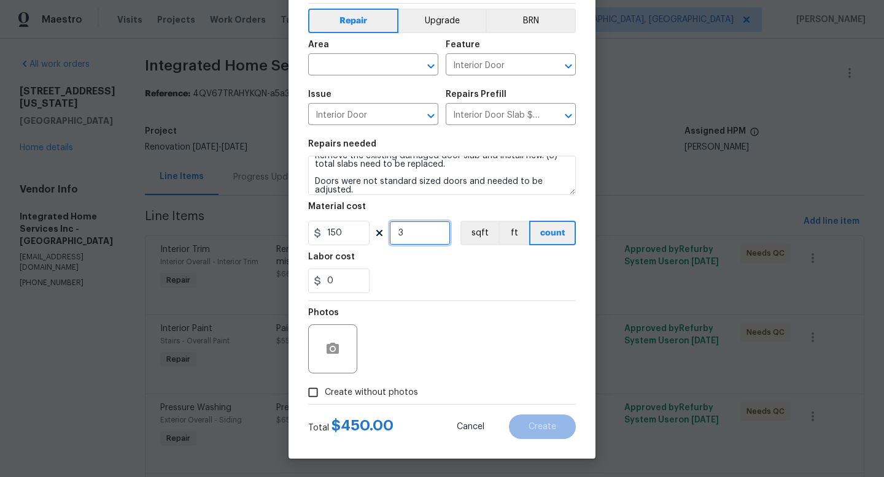
type input "3"
click at [341, 393] on span "Create without photos" at bounding box center [371, 393] width 93 height 13
click at [325, 393] on input "Create without photos" at bounding box center [312, 392] width 23 height 23
checkbox input "true"
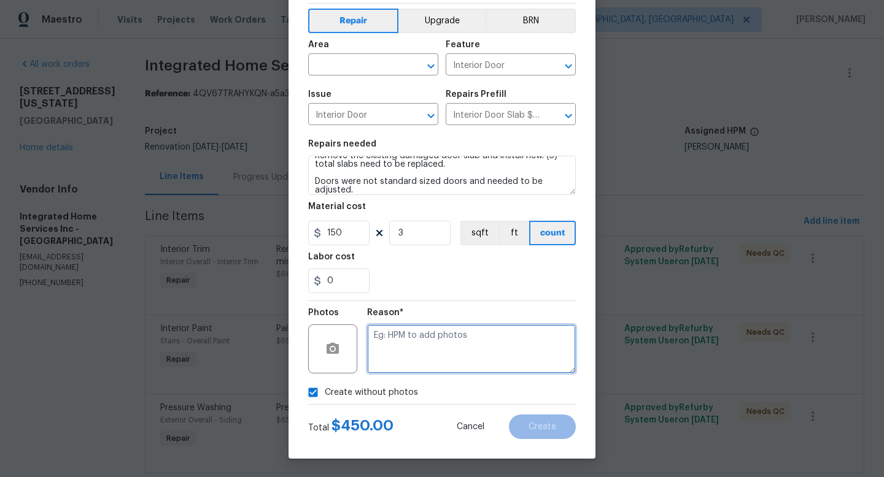
click at [394, 355] on textarea at bounding box center [471, 349] width 209 height 49
type textarea "Adding after"
click at [338, 70] on input "text" at bounding box center [356, 65] width 96 height 19
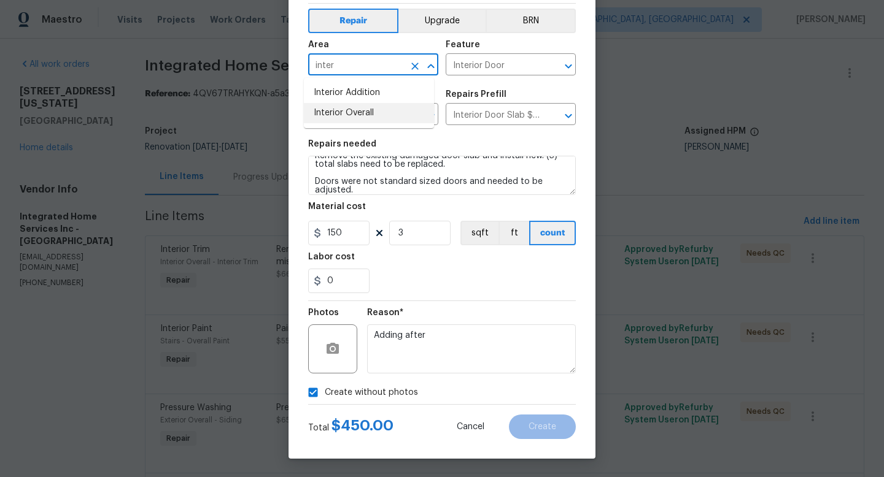
click at [340, 107] on li "Interior Overall" at bounding box center [369, 113] width 130 height 20
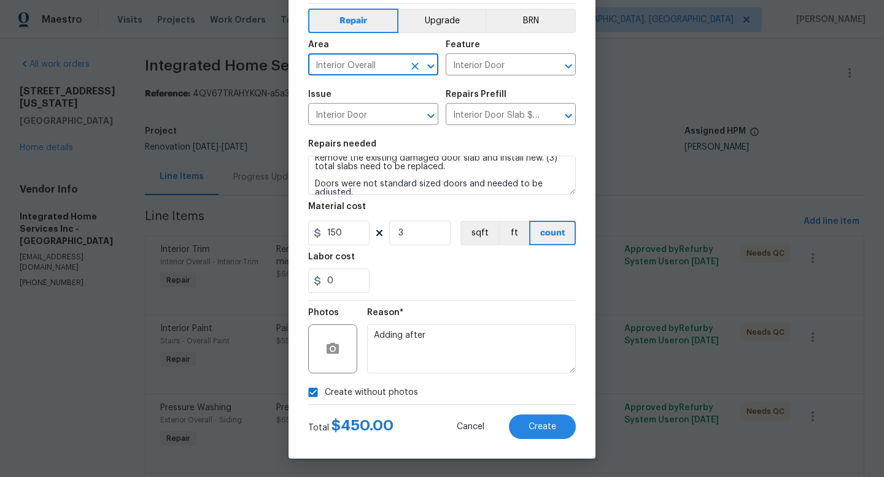
scroll to position [16, 0]
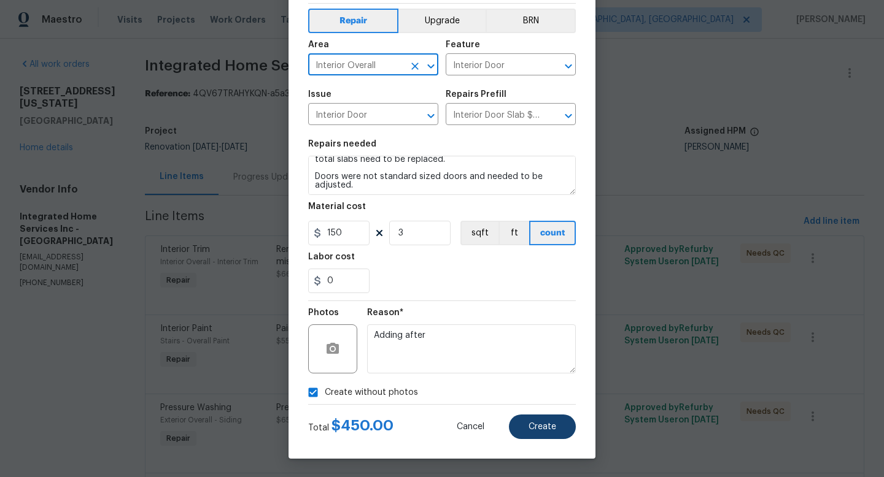
type input "Interior Overall"
click at [535, 428] on span "Create" at bounding box center [542, 427] width 28 height 9
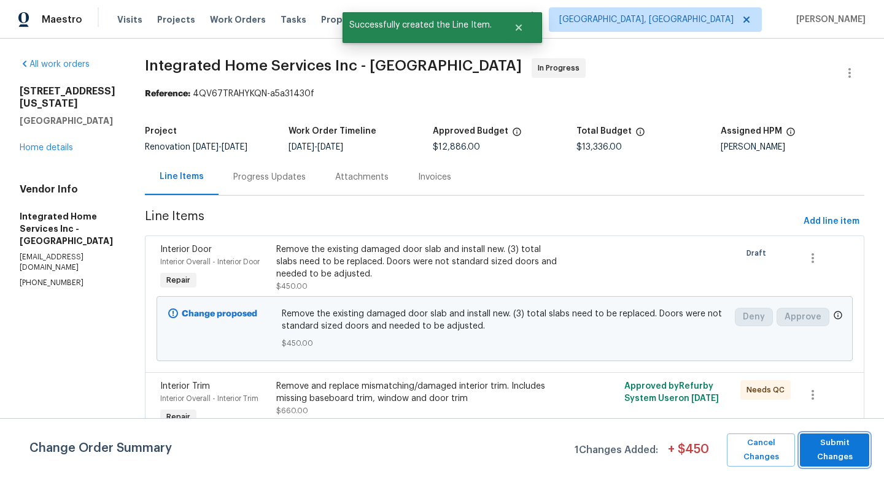
click at [831, 458] on span "Submit Changes" at bounding box center [834, 450] width 57 height 28
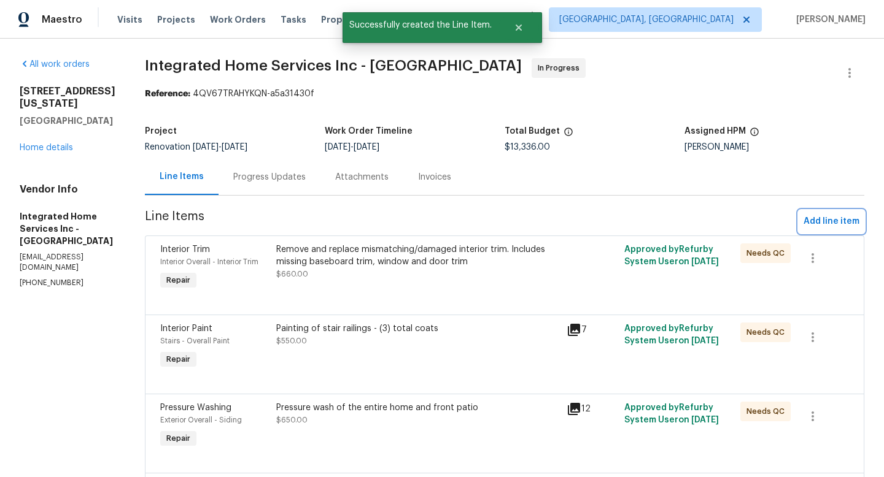
click at [822, 221] on span "Add line item" at bounding box center [831, 221] width 56 height 15
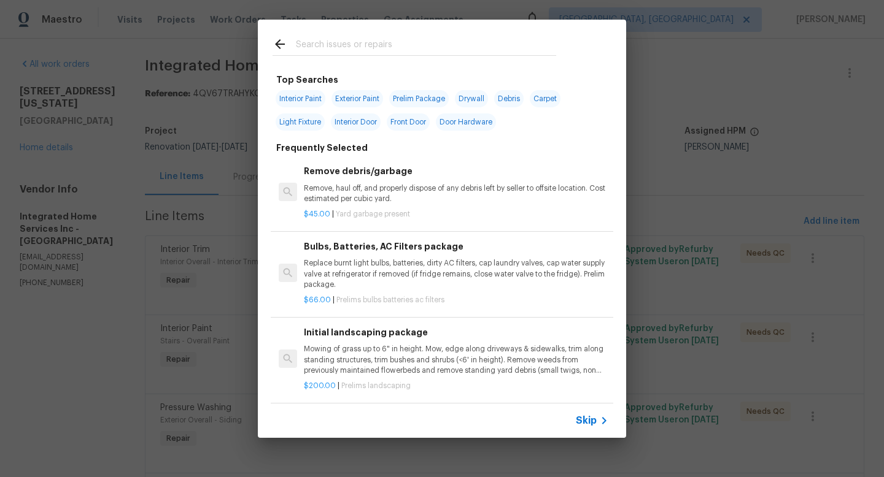
click at [342, 40] on input "text" at bounding box center [426, 46] width 260 height 18
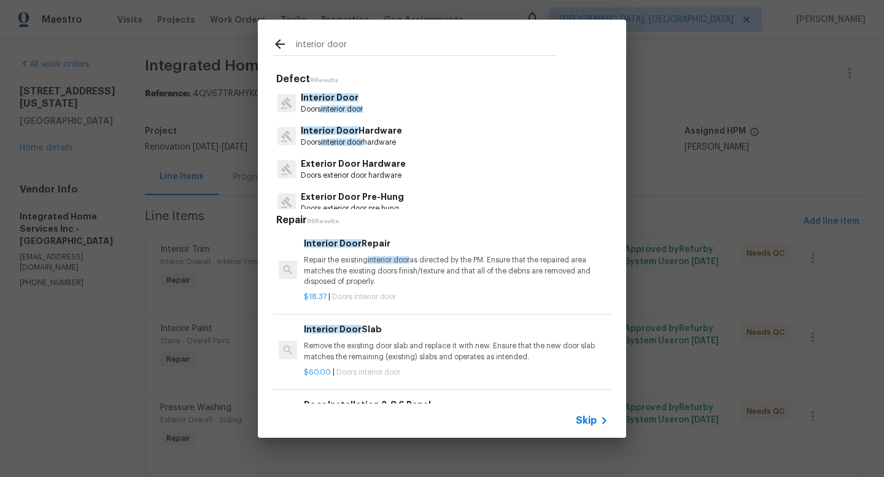
type input "interior door"
click at [349, 98] on span "Interior Door" at bounding box center [330, 97] width 58 height 9
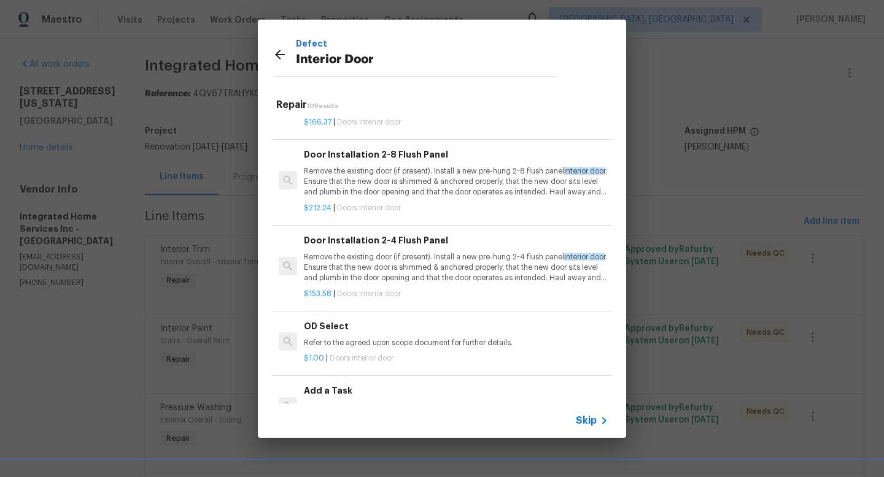
scroll to position [511, 0]
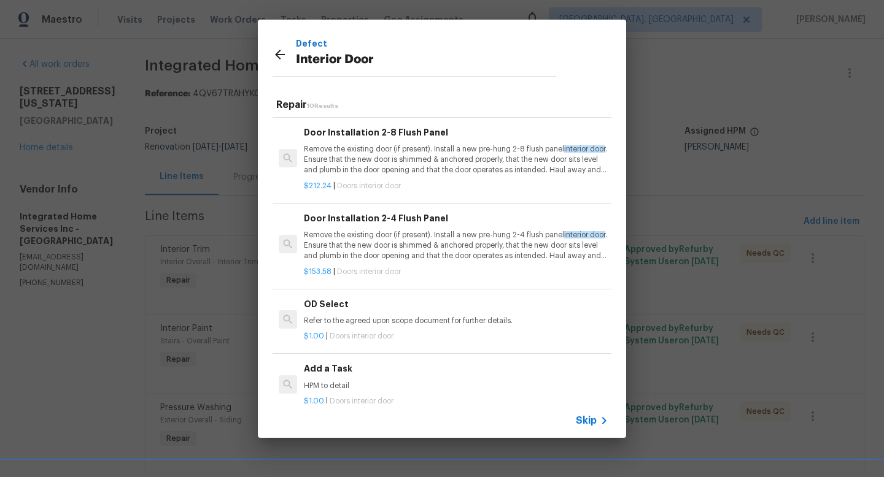
click at [329, 381] on p "HPM to detail" at bounding box center [456, 386] width 304 height 10
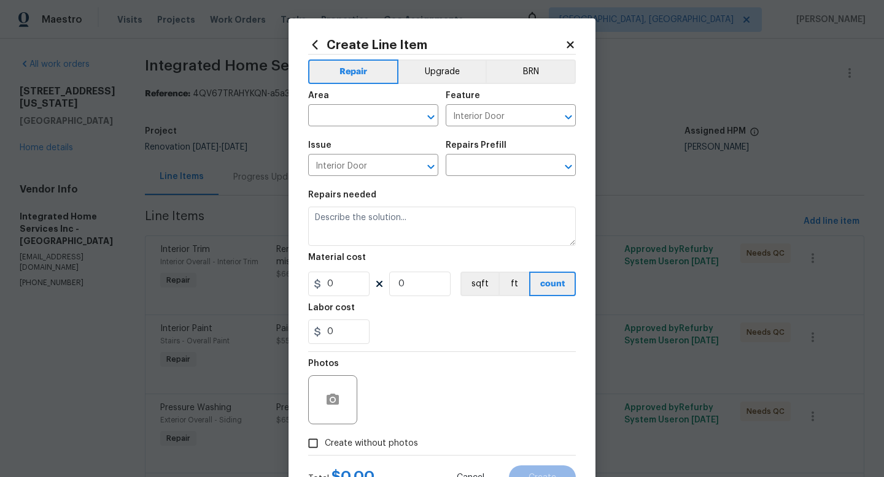
type input "Add a Task $1.00"
type textarea "HPM to detail"
type input "1"
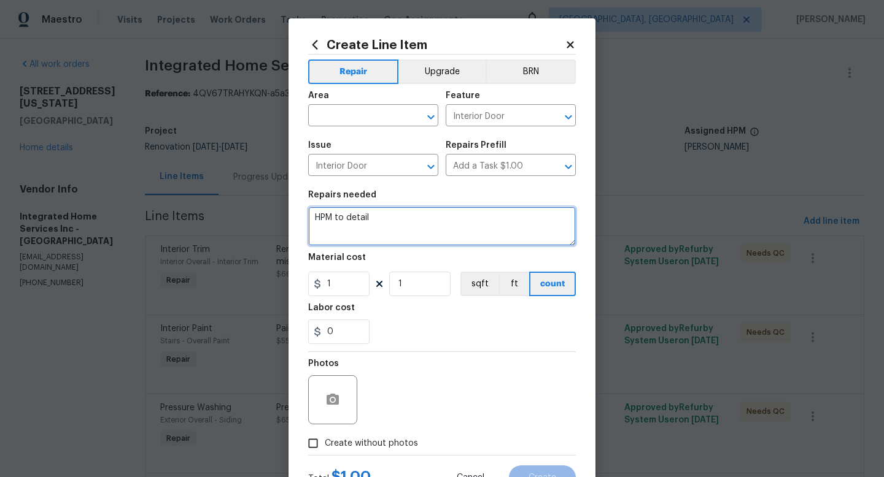
drag, startPoint x: 388, startPoint y: 225, endPoint x: 283, endPoint y: 209, distance: 106.1
click at [288, 209] on div "Create Line Item Repair Upgrade BRN Area ​ Feature Interior Door ​ Issue Interi…" at bounding box center [441, 264] width 307 height 492
type textarea "Installation of (3) new pre-hung doors at upstairs bathroom 2 & 3, and door ope…"
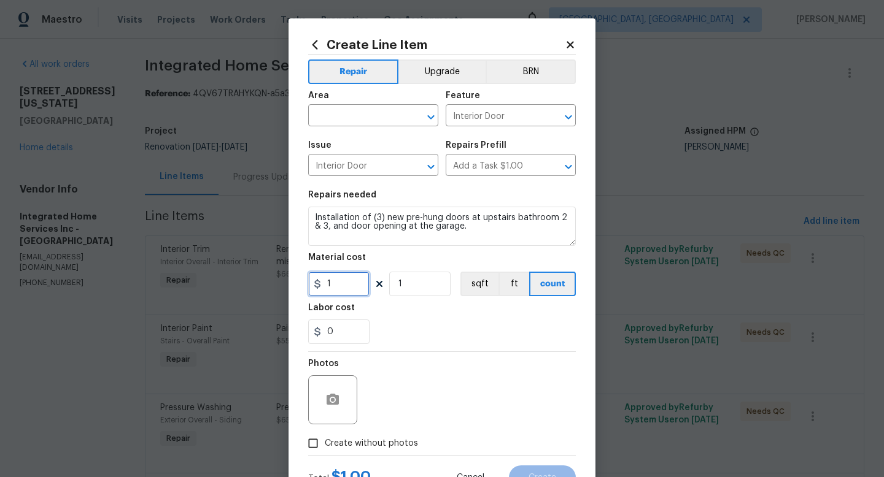
drag, startPoint x: 330, startPoint y: 284, endPoint x: 309, endPoint y: 283, distance: 20.9
click at [309, 283] on div "1" at bounding box center [338, 284] width 61 height 25
type input "250"
click at [394, 285] on input "1" at bounding box center [419, 284] width 61 height 25
type input "3"
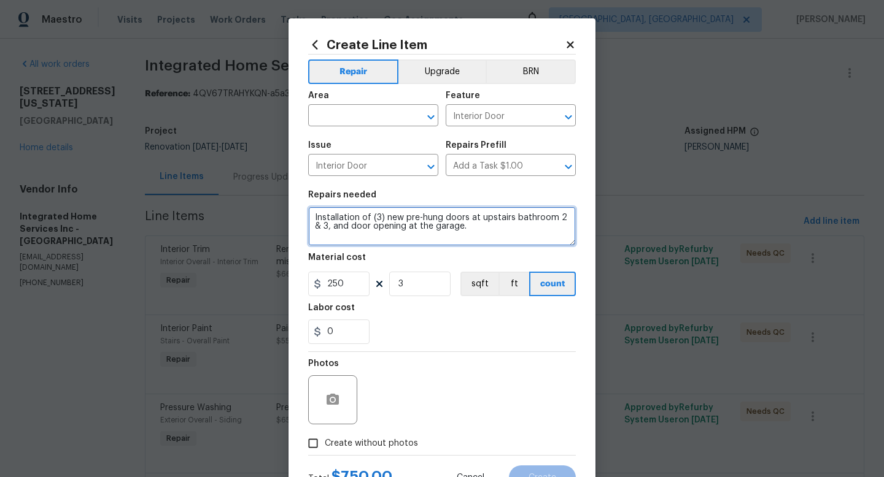
click at [461, 236] on textarea "Installation of (3) new pre-hung doors at upstairs bathroom 2 & 3, and door ope…" at bounding box center [442, 226] width 268 height 39
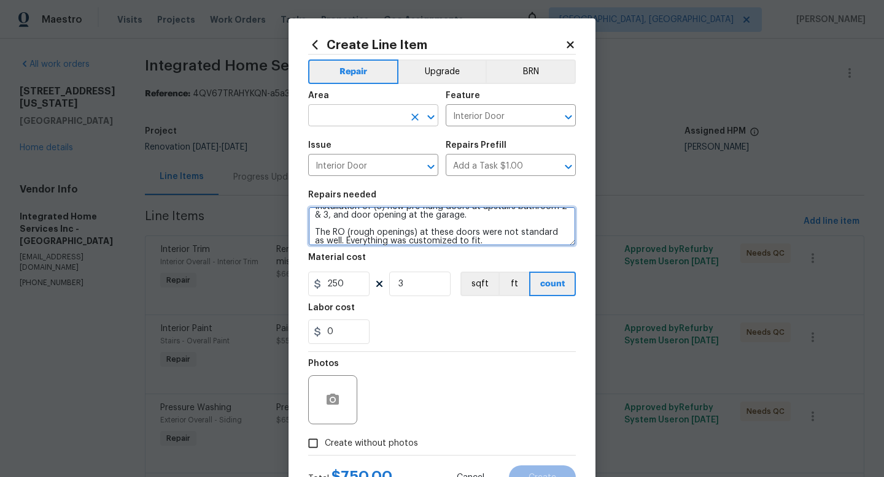
type textarea "Installation of (3) new pre-hung doors at upstairs bathroom 2 & 3, and door ope…"
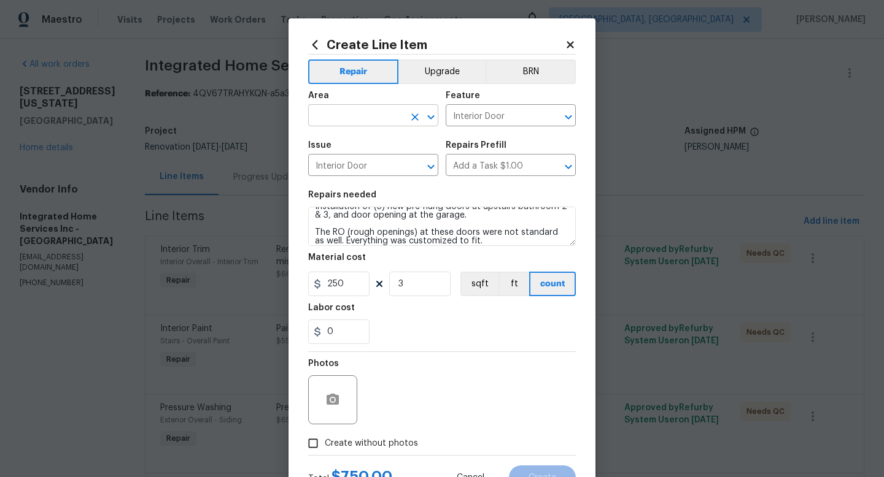
click at [396, 112] on input "text" at bounding box center [356, 116] width 96 height 19
click at [384, 166] on li "Interior Overall" at bounding box center [369, 165] width 130 height 20
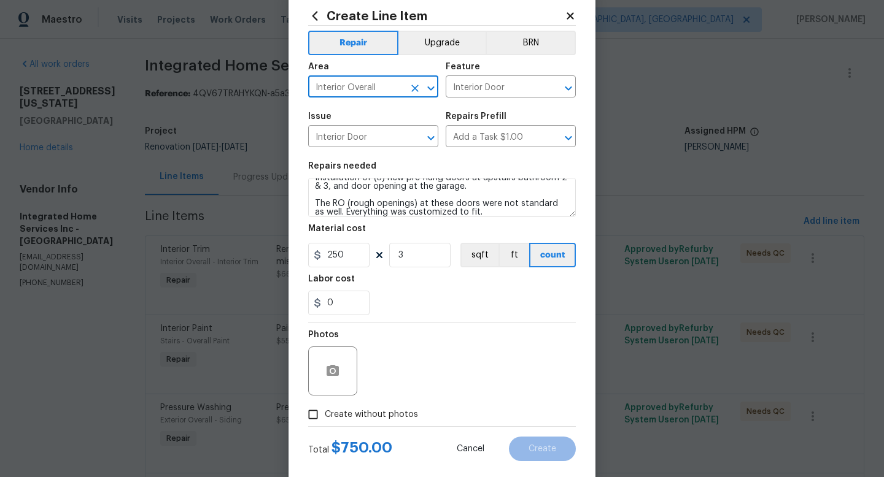
scroll to position [52, 0]
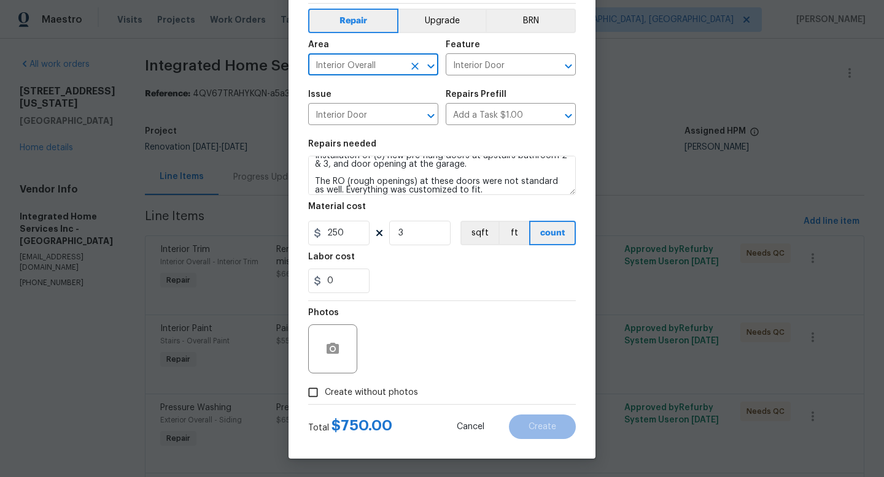
type input "Interior Overall"
click at [332, 396] on span "Create without photos" at bounding box center [371, 393] width 93 height 13
click at [325, 396] on input "Create without photos" at bounding box center [312, 392] width 23 height 23
checkbox input "true"
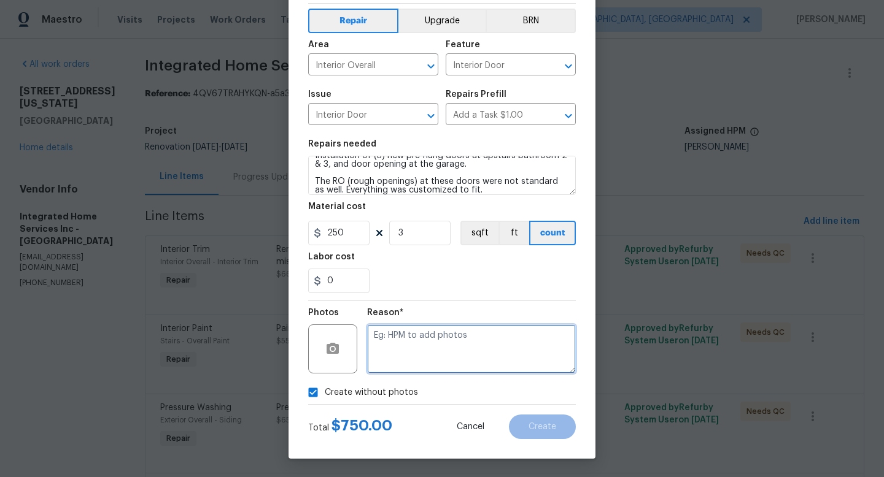
click at [448, 355] on textarea at bounding box center [471, 349] width 209 height 49
type textarea "adding after"
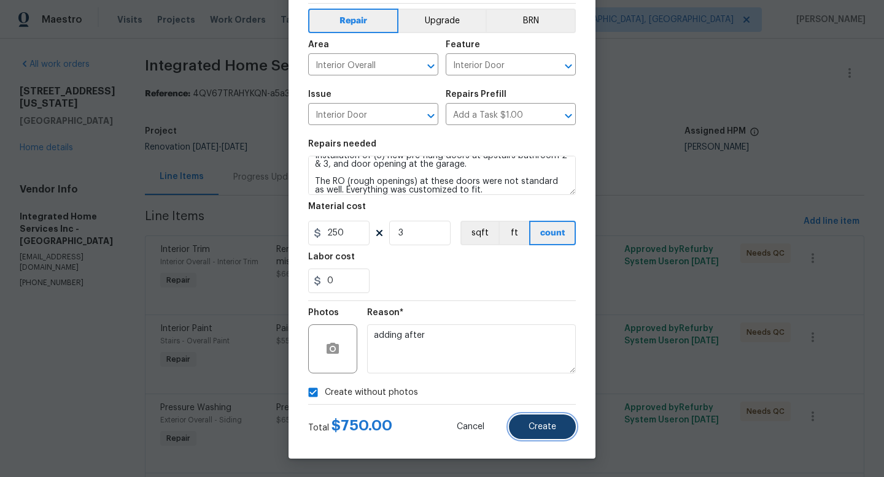
click at [545, 427] on span "Create" at bounding box center [542, 427] width 28 height 9
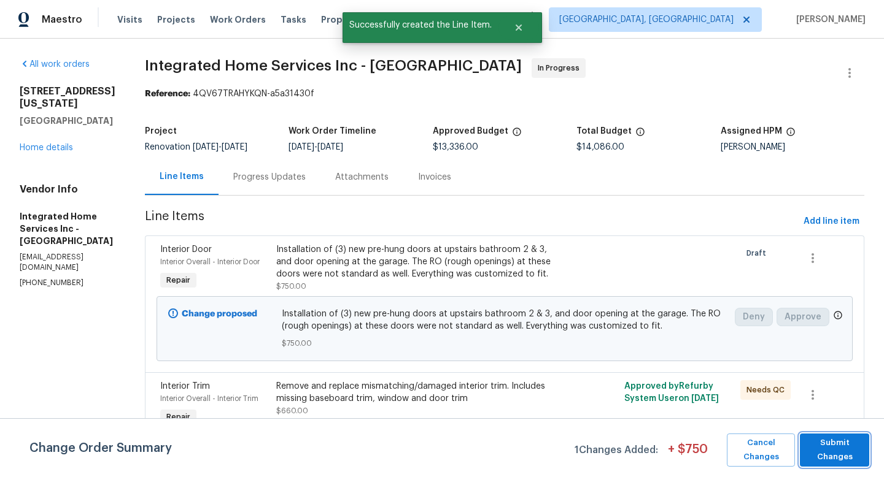
click at [833, 443] on span "Submit Changes" at bounding box center [834, 450] width 57 height 28
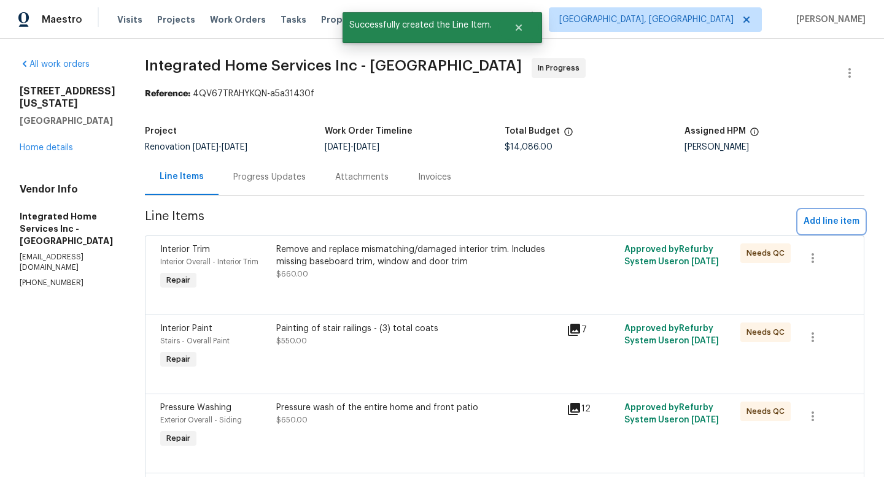
click at [819, 226] on span "Add line item" at bounding box center [831, 221] width 56 height 15
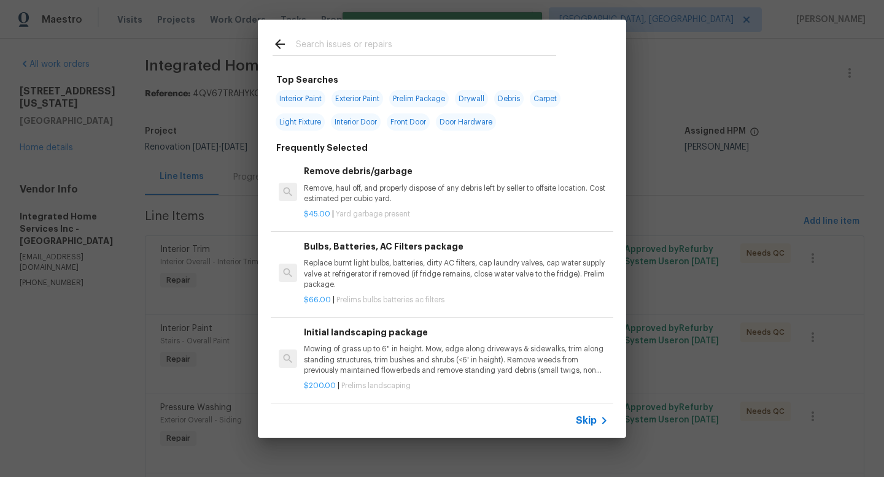
click at [350, 34] on div at bounding box center [414, 44] width 313 height 48
click at [348, 40] on input "text" at bounding box center [426, 46] width 260 height 18
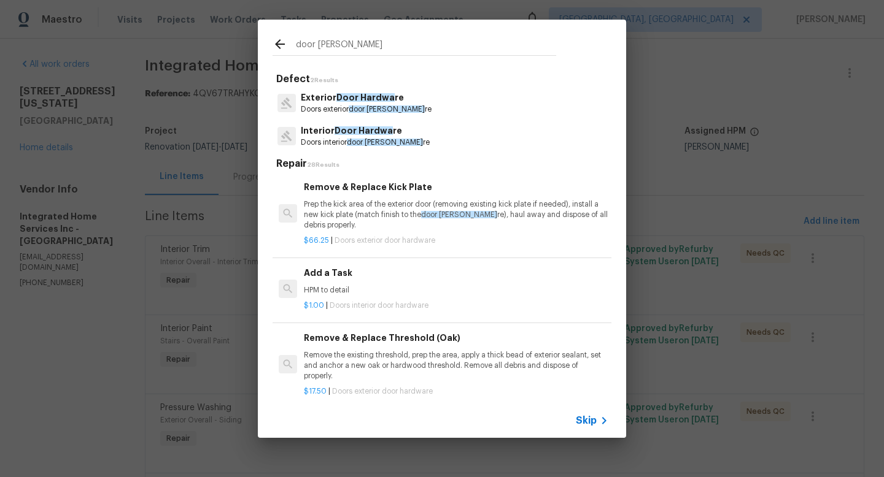
type input "door [PERSON_NAME]"
click at [381, 142] on span "door [PERSON_NAME]" at bounding box center [385, 142] width 76 height 7
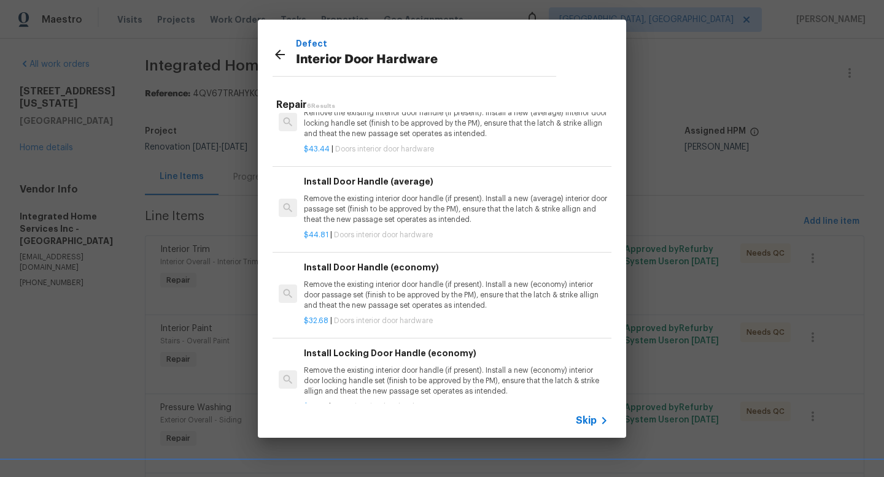
scroll to position [163, 0]
click at [384, 214] on p "Remove the existing interior door handle (if present). Install a new (average) …" at bounding box center [456, 208] width 304 height 31
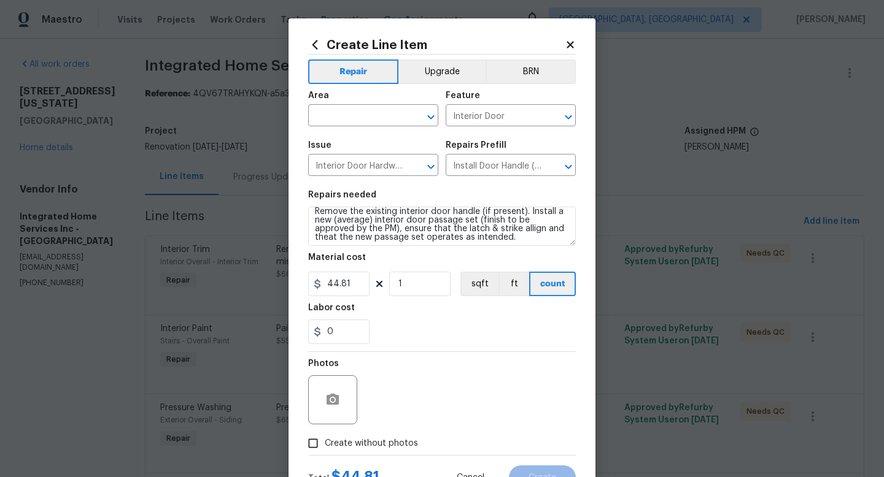
scroll to position [7, 0]
drag, startPoint x: 359, startPoint y: 285, endPoint x: 314, endPoint y: 282, distance: 44.9
click at [314, 282] on div "44.81" at bounding box center [338, 284] width 61 height 25
type input "40"
type input "5"
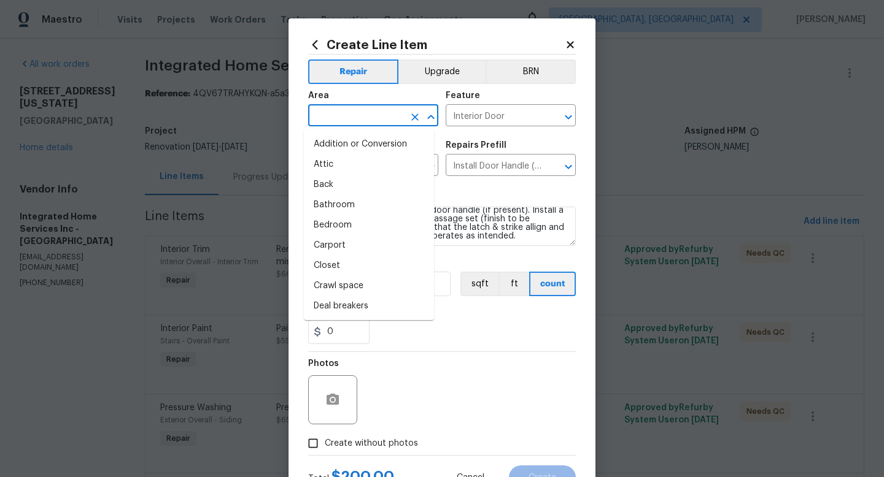
click at [368, 119] on input "text" at bounding box center [356, 116] width 96 height 19
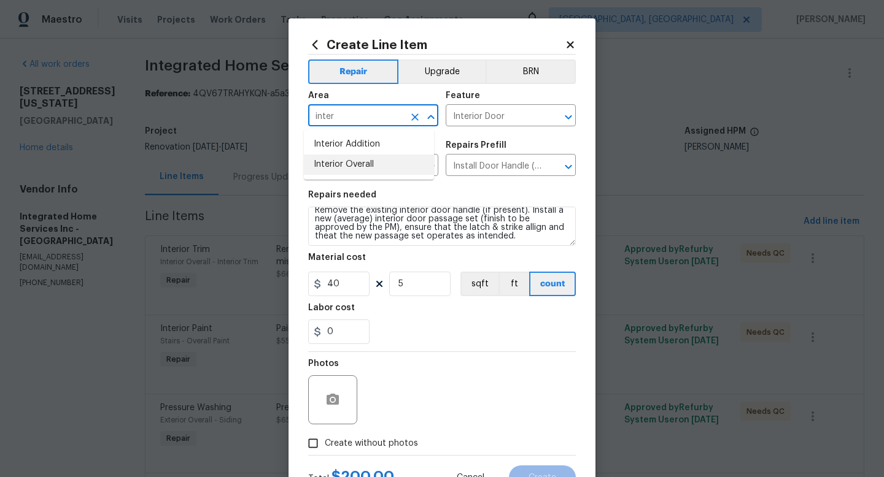
click at [363, 158] on li "Interior Overall" at bounding box center [369, 165] width 130 height 20
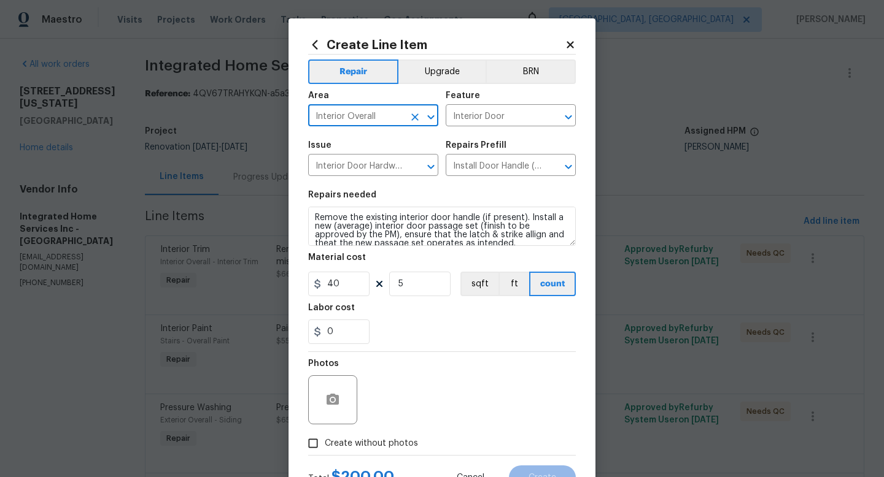
scroll to position [9, 0]
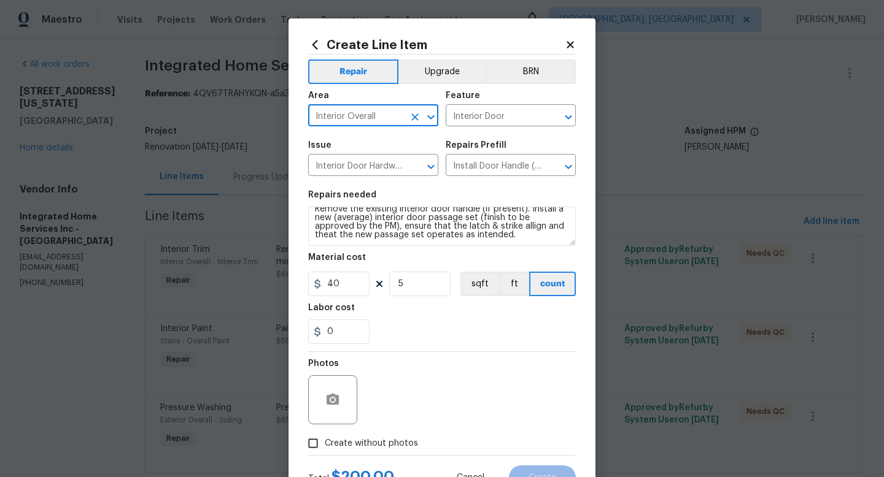
type input "Interior Overall"
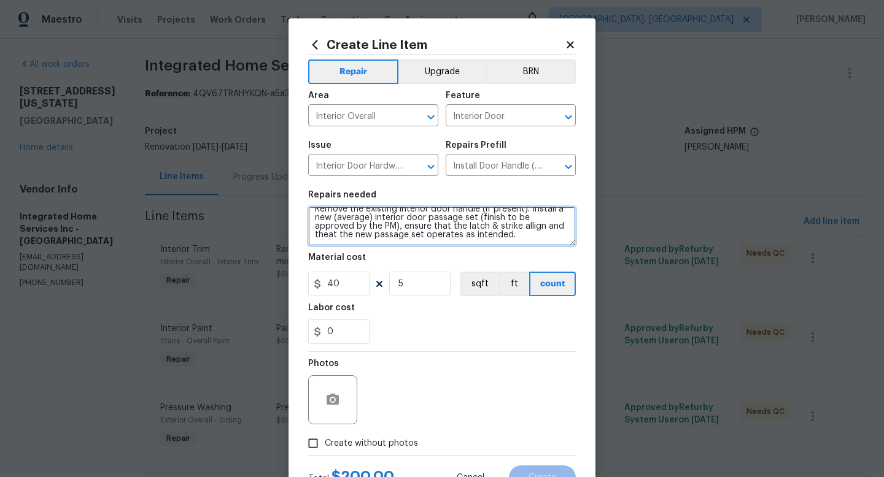
scroll to position [0, 0]
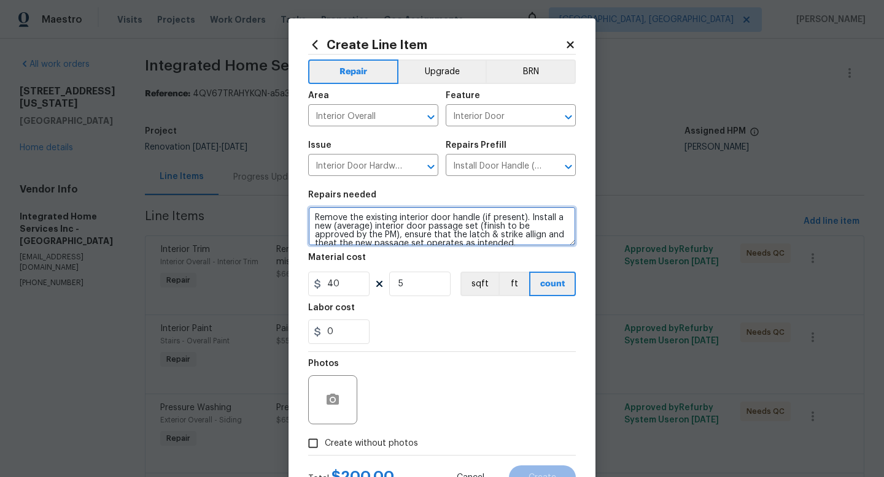
drag, startPoint x: 514, startPoint y: 241, endPoint x: 290, endPoint y: 192, distance: 229.9
click at [288, 206] on div "Create Line Item Repair Upgrade BRN Area Interior Overall ​ Feature Interior Do…" at bounding box center [441, 264] width 307 height 492
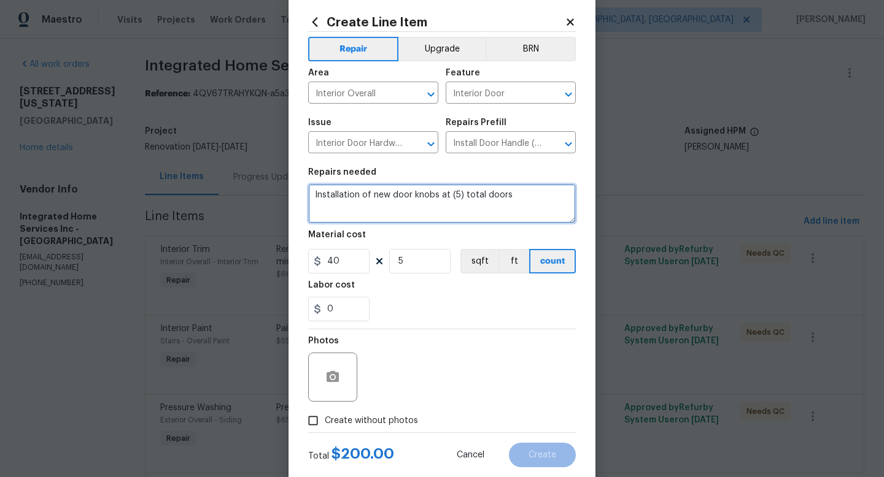
scroll to position [52, 0]
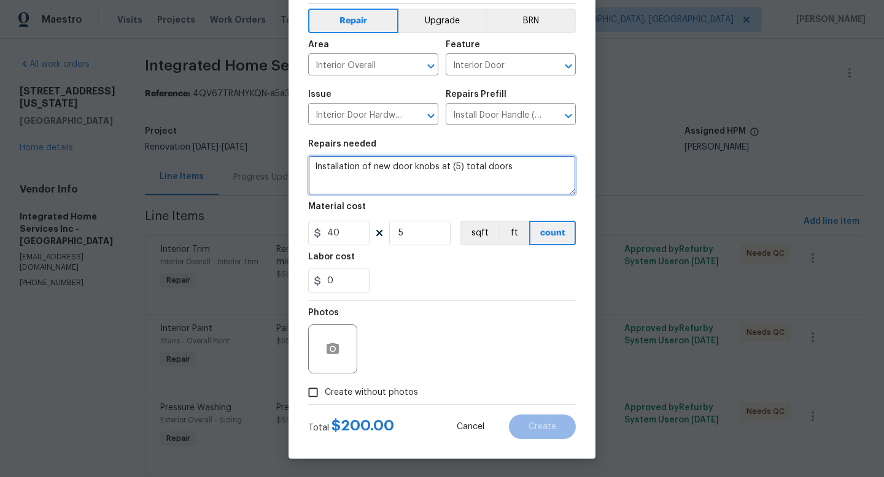
type textarea "Installation of new door knobs at (5) total doors"
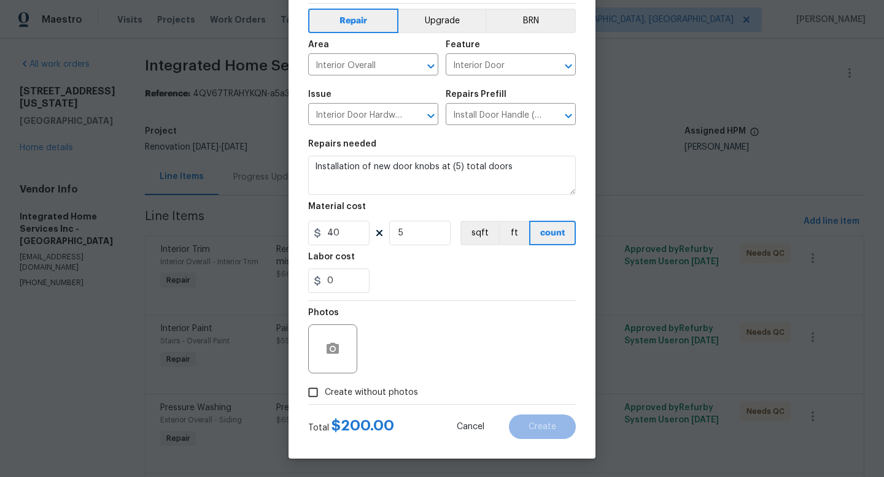
click at [391, 390] on span "Create without photos" at bounding box center [371, 393] width 93 height 13
click at [325, 390] on input "Create without photos" at bounding box center [312, 392] width 23 height 23
checkbox input "true"
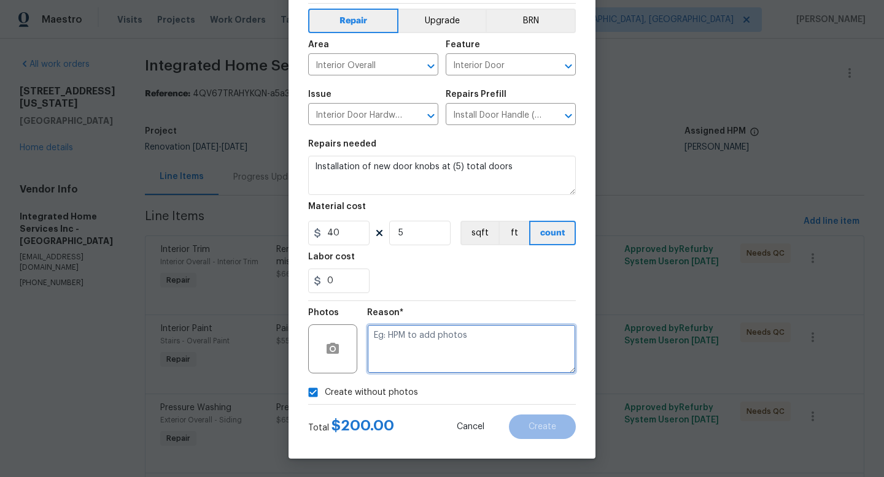
click at [446, 344] on textarea at bounding box center [471, 349] width 209 height 49
type textarea "adding after"
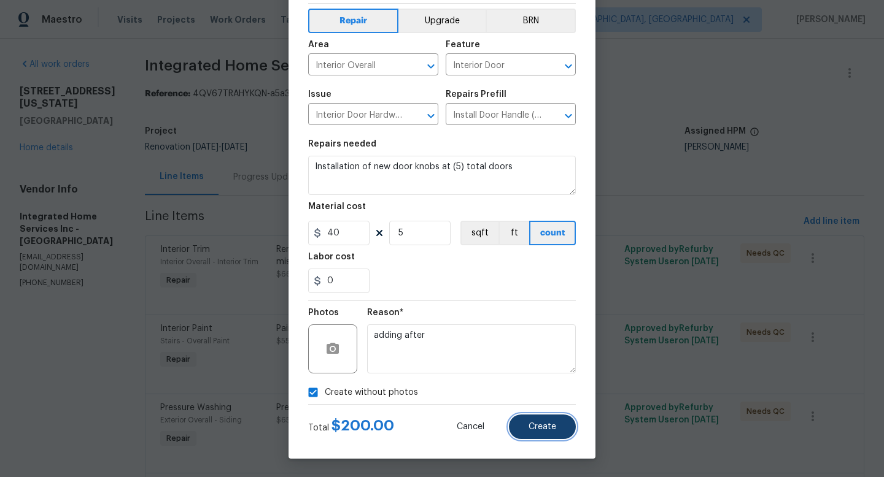
click at [532, 425] on span "Create" at bounding box center [542, 427] width 28 height 9
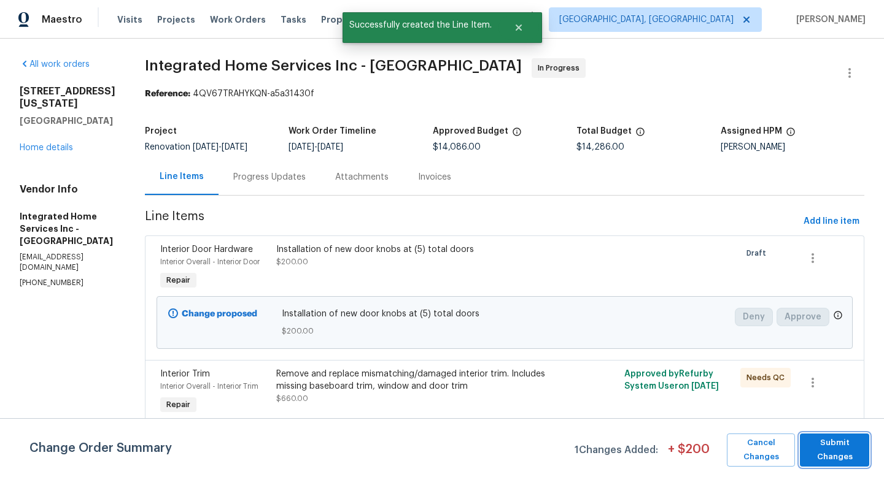
click at [817, 461] on span "Submit Changes" at bounding box center [834, 450] width 57 height 28
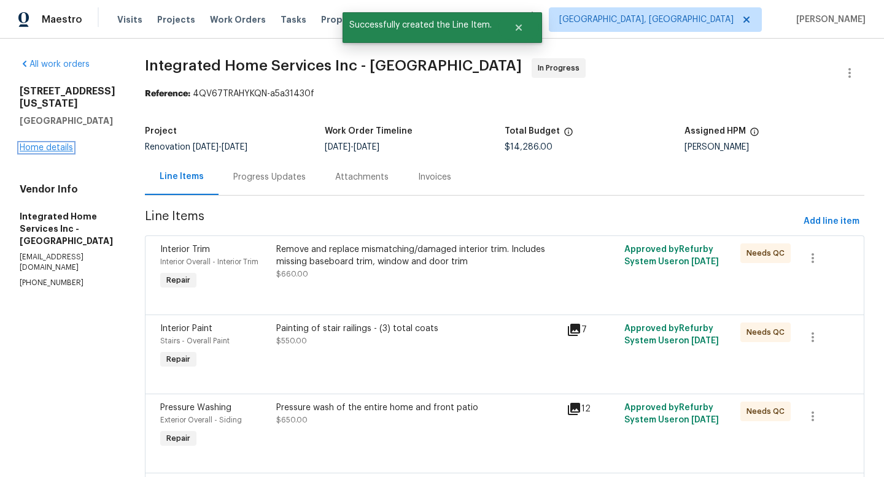
click at [66, 152] on link "Home details" at bounding box center [46, 148] width 53 height 9
